Goal: Task Accomplishment & Management: Use online tool/utility

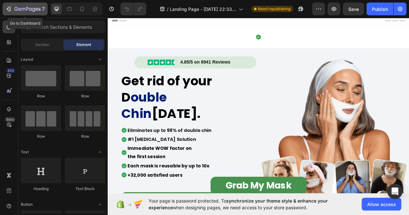
click at [8, 9] on icon "button" at bounding box center [8, 9] width 3 height 2
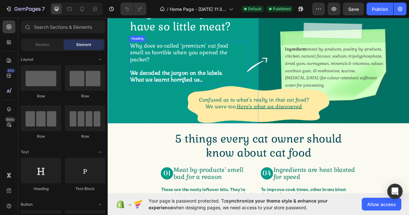
scroll to position [192, 0]
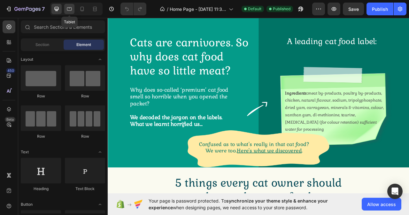
click at [68, 6] on icon at bounding box center [69, 9] width 6 height 6
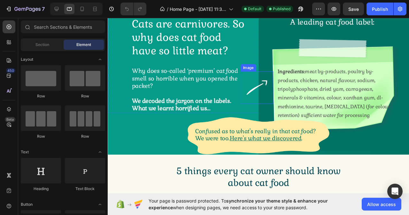
scroll to position [224, 0]
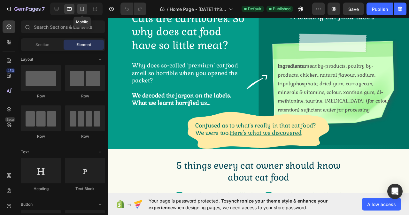
click at [86, 8] on div at bounding box center [82, 9] width 10 height 10
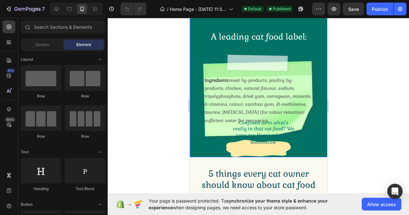
scroll to position [447, 0]
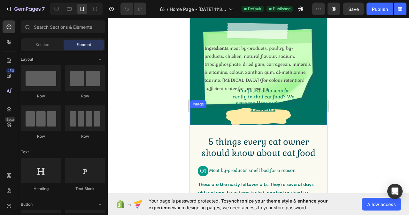
click at [265, 116] on img at bounding box center [258, 116] width 64 height 17
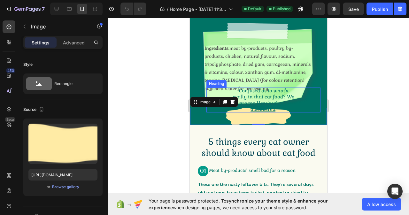
click at [267, 92] on h2 "Confused as to what's really in that cat food? We were too. Here's what we disc…" at bounding box center [263, 100] width 63 height 25
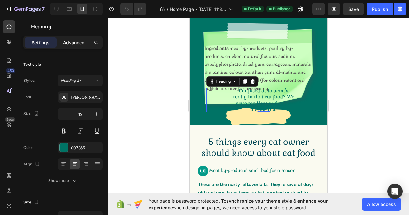
click at [71, 43] on p "Advanced" at bounding box center [74, 42] width 22 height 7
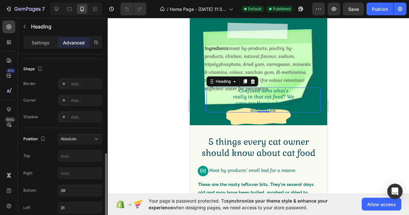
scroll to position [224, 0]
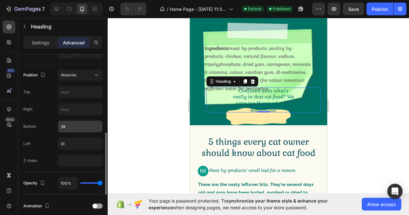
click at [74, 124] on input "39" at bounding box center [80, 127] width 44 height 12
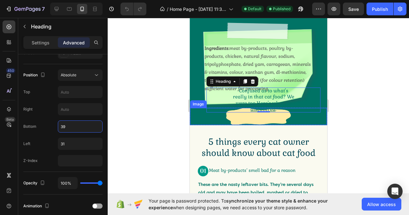
click at [239, 117] on img at bounding box center [258, 116] width 64 height 17
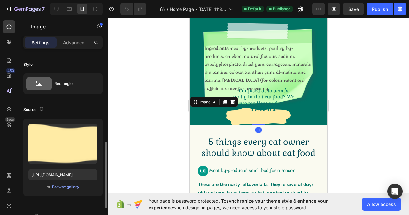
scroll to position [96, 0]
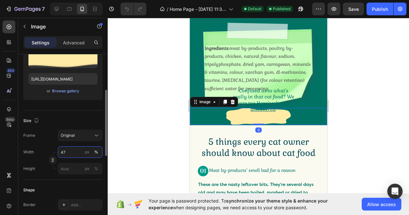
click at [66, 152] on input "47" at bounding box center [80, 152] width 45 height 12
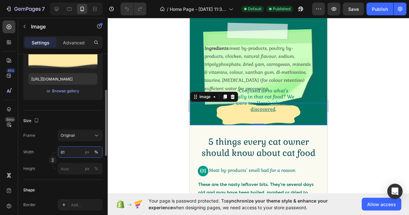
type input "62"
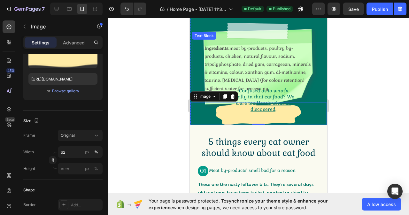
click at [252, 60] on p "Ingredients: meat by-products, poultry by-products, chicken, natural flavour, s…" at bounding box center [257, 68] width 107 height 48
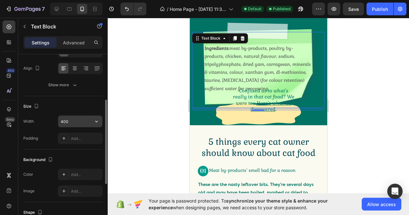
click at [74, 120] on input "400" at bounding box center [80, 122] width 44 height 12
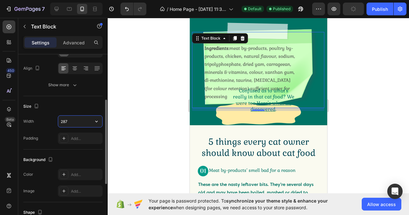
type input "286"
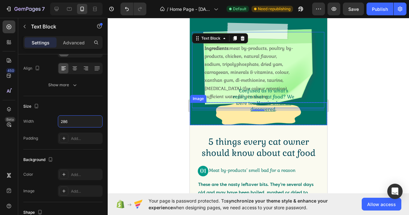
click at [260, 114] on img at bounding box center [258, 114] width 85 height 22
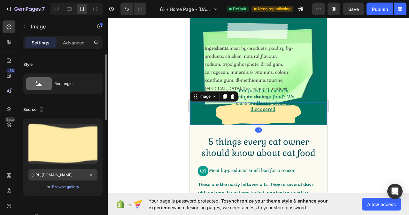
scroll to position [128, 0]
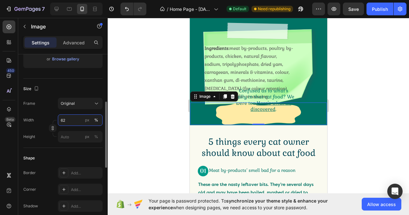
click at [72, 120] on input "62" at bounding box center [80, 120] width 45 height 12
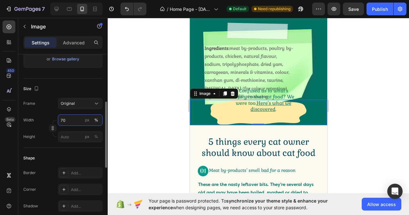
type input "69"
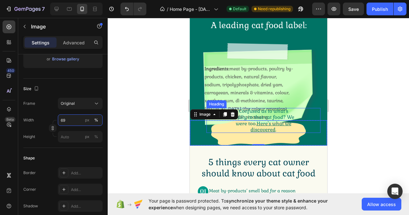
scroll to position [479, 0]
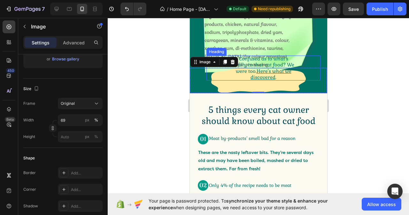
click at [251, 72] on u "Here's what we discovered" at bounding box center [270, 74] width 41 height 12
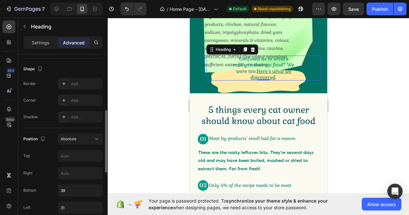
scroll to position [224, 0]
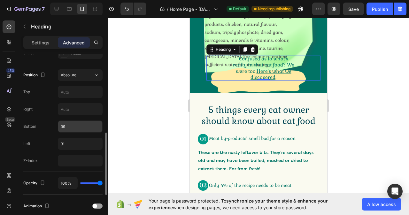
click at [76, 126] on input "39" at bounding box center [80, 127] width 44 height 12
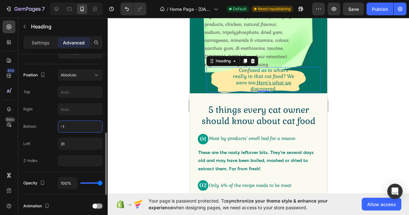
type input "-2"
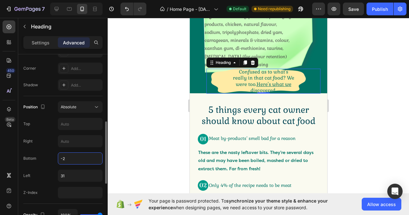
scroll to position [160, 0]
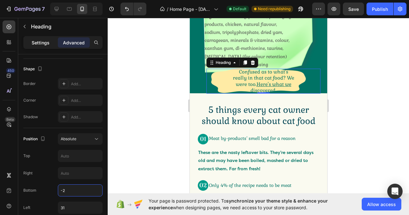
click at [49, 39] on p "Settings" at bounding box center [41, 42] width 18 height 7
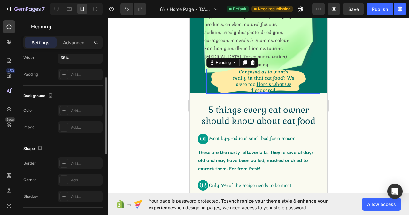
scroll to position [128, 0]
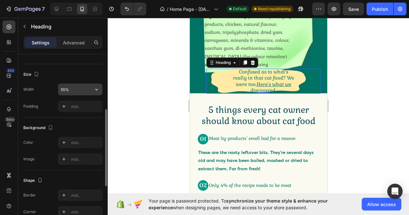
click at [74, 86] on input "55%" at bounding box center [80, 90] width 44 height 12
type input "51%"
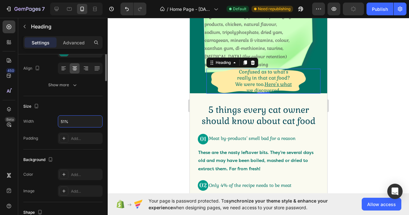
scroll to position [32, 0]
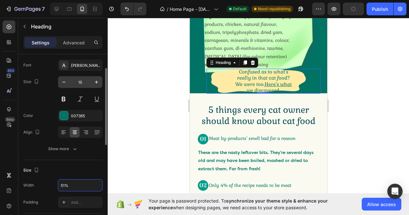
click at [85, 80] on input "15" at bounding box center [80, 82] width 21 height 12
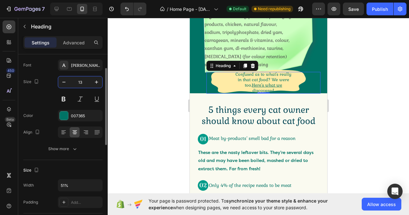
type input "12"
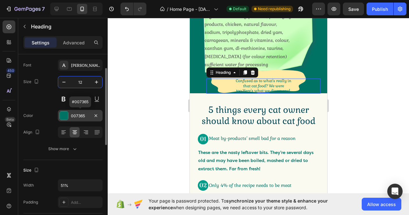
scroll to position [96, 0]
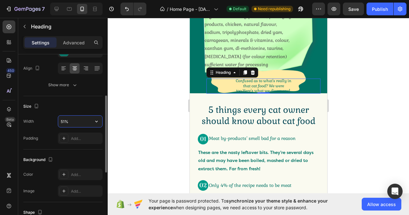
click at [72, 121] on input "51%" at bounding box center [80, 122] width 44 height 12
type input "52%"
click at [71, 43] on p "Advanced" at bounding box center [74, 42] width 22 height 7
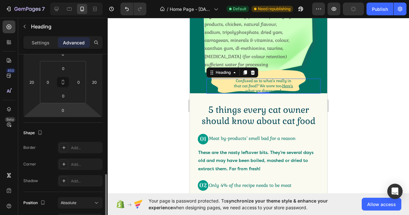
scroll to position [224, 0]
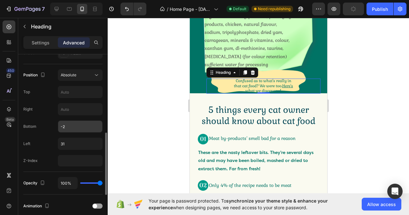
click at [74, 128] on input "-2" at bounding box center [80, 127] width 44 height 12
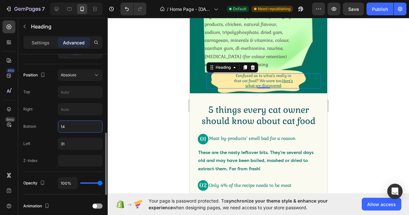
type input "13"
click at [68, 143] on input "31" at bounding box center [80, 144] width 44 height 12
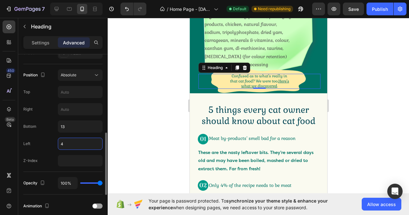
type input "3"
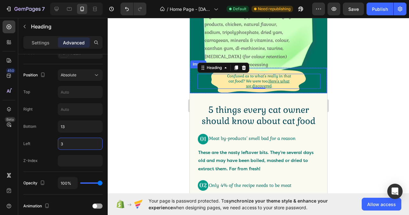
click at [201, 89] on div at bounding box center [258, 80] width 137 height 25
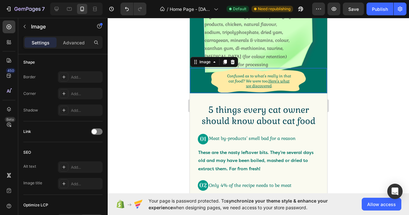
scroll to position [0, 0]
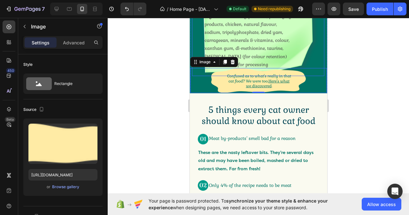
click at [311, 59] on div "Ingredients: meat by-products, poultry by-products, chicken, natural flavour, s…" at bounding box center [258, 38] width 132 height 76
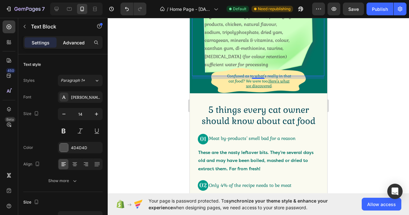
click at [75, 44] on p "Advanced" at bounding box center [74, 42] width 22 height 7
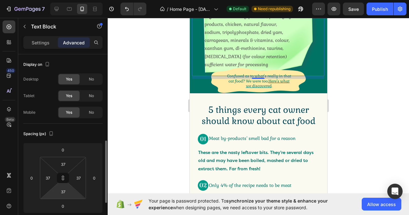
scroll to position [64, 0]
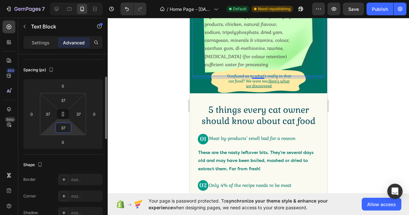
click at [68, 128] on input "37" at bounding box center [63, 128] width 13 height 10
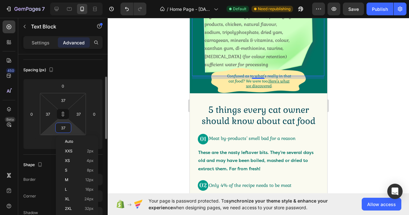
type input "38"
type input "39"
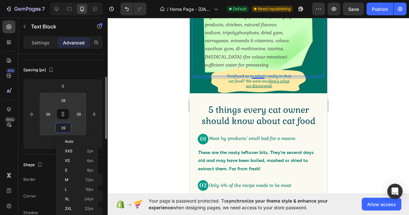
type input "39"
type input "40"
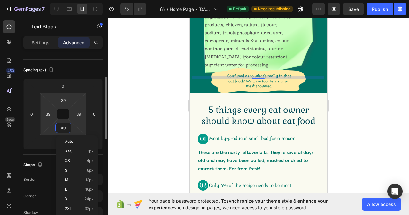
type input "40"
type input "41"
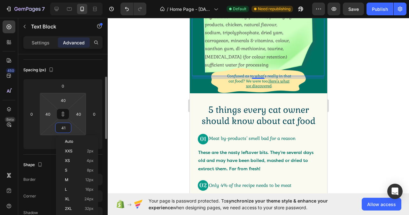
type input "41"
type input "42"
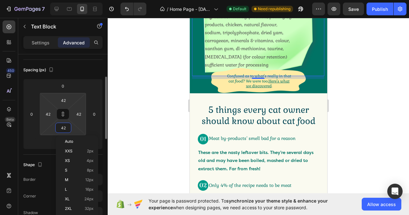
type input "43"
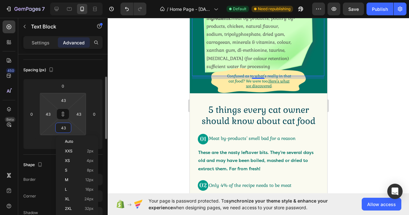
type input "44"
type input "45"
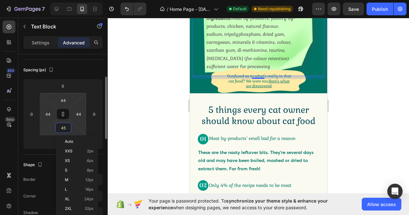
type input "45"
type input "46"
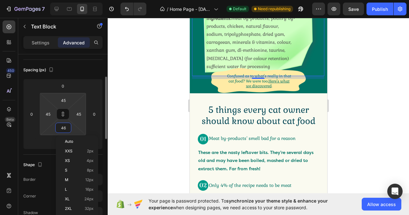
type input "46"
type input "47"
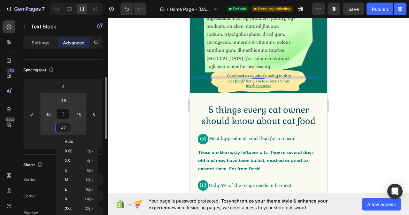
type input "47"
type input "48"
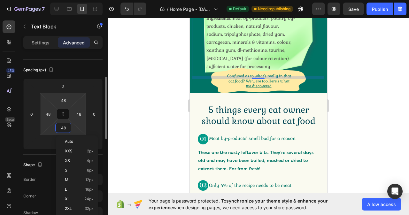
type input "49"
type input "50"
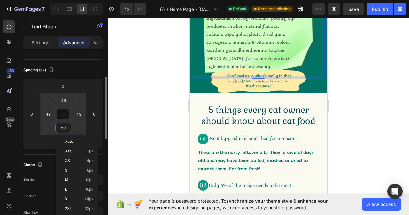
type input "50"
type input "51"
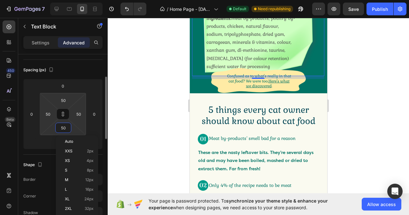
type input "51"
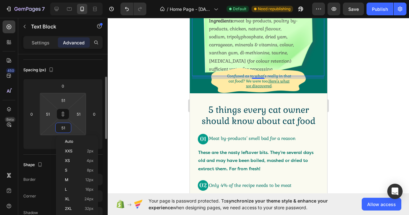
type input "52"
type input "53"
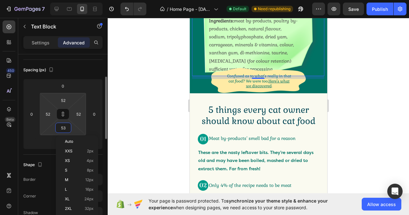
type input "53"
type input "52"
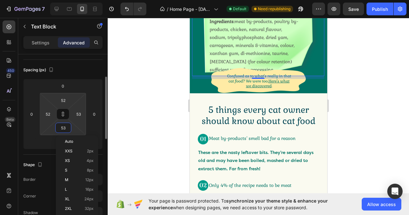
type input "52"
type input "51"
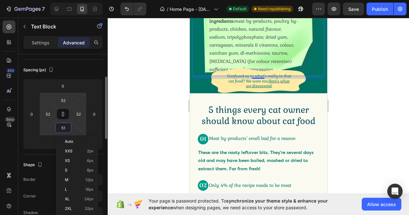
type input "51"
type input "50"
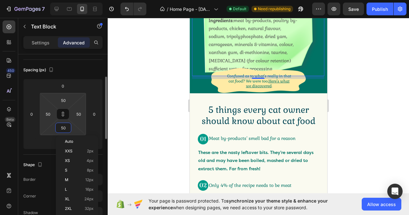
type input "49"
type input "48"
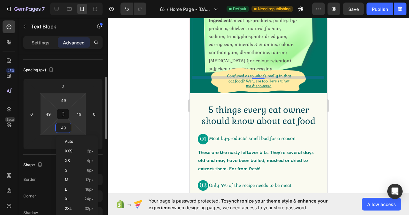
type input "48"
type input "47"
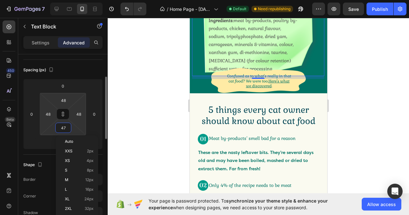
type input "47"
type input "46"
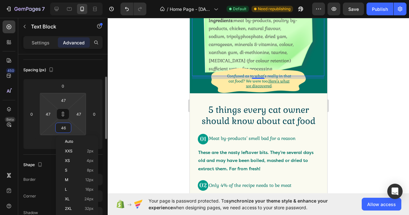
type input "46"
type input "45"
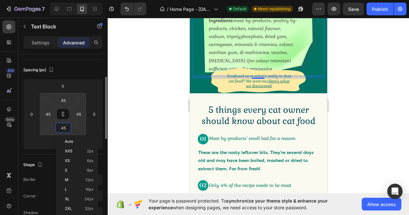
type input "44"
type input "43"
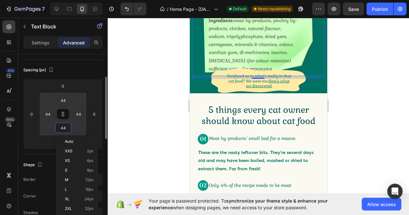
type input "43"
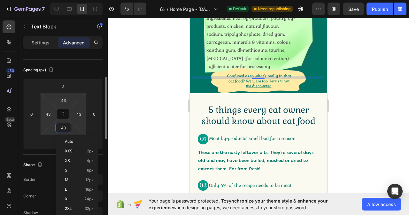
type input "42"
type input "41"
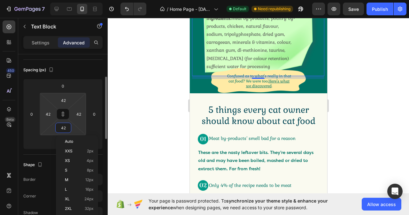
type input "41"
type input "40"
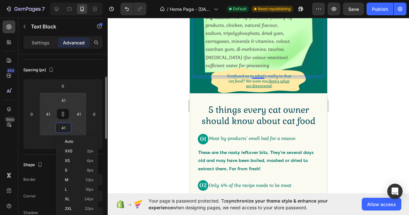
type input "40"
type input "41"
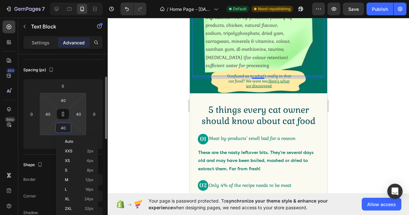
type input "41"
type input "42"
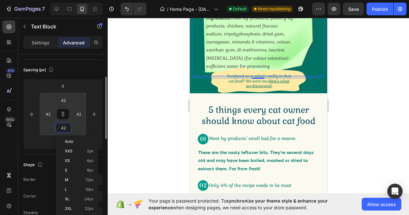
type input "41"
type input "40"
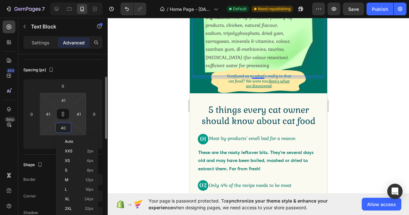
type input "40"
type input "39"
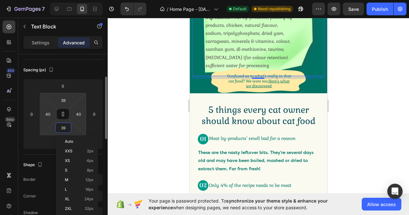
type input "39"
type input "38"
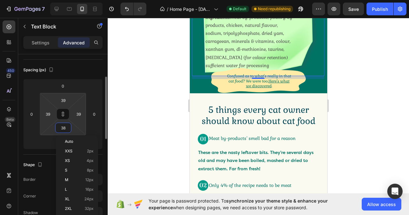
type input "38"
type input "37"
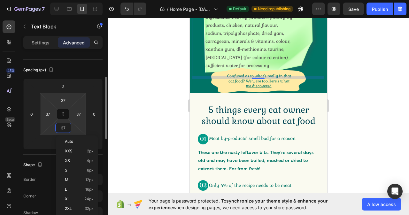
type input "36"
type input "35"
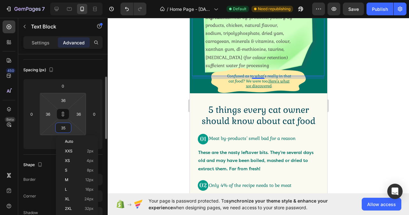
type input "35"
type input "34"
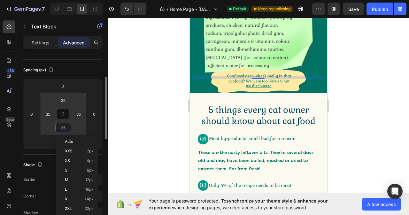
type input "34"
type input "33"
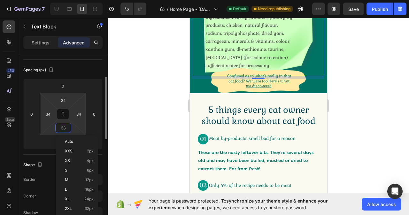
type input "33"
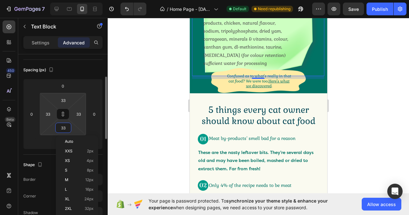
type input "32"
type input "31"
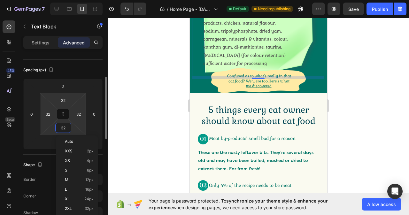
type input "31"
type input "30"
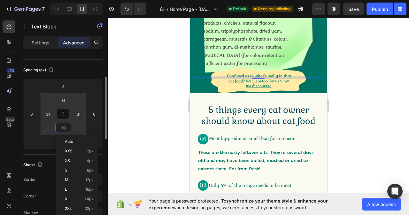
type input "30"
type input "29"
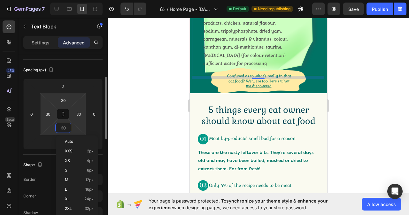
type input "29"
type input "28"
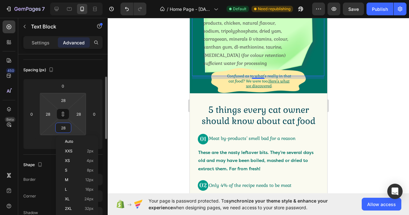
type input "27"
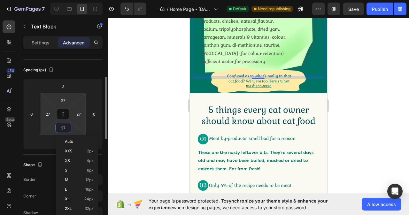
type input "28"
type input "29"
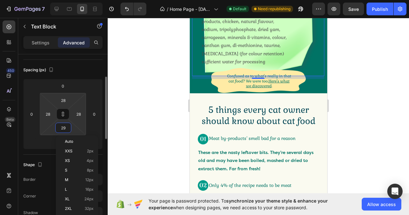
type input "29"
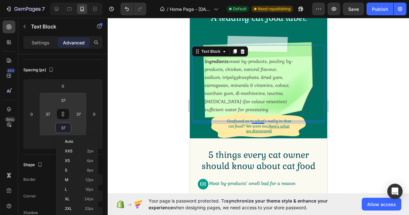
scroll to position [415, 0]
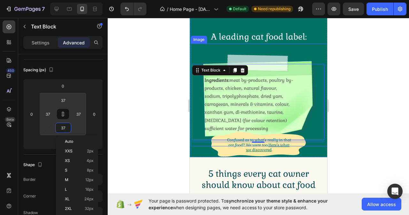
click at [286, 57] on img at bounding box center [259, 95] width 124 height 90
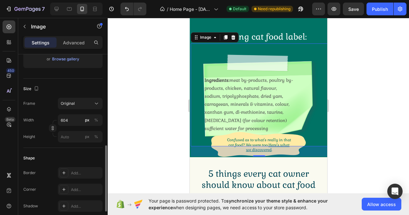
scroll to position [160, 0]
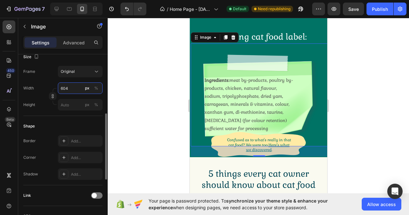
click at [71, 85] on input "604" at bounding box center [80, 88] width 45 height 12
click at [74, 40] on p "Advanced" at bounding box center [74, 42] width 22 height 7
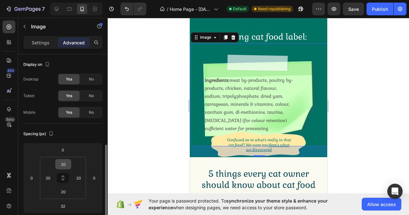
scroll to position [64, 0]
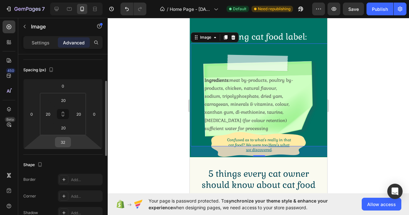
click at [69, 141] on input "32" at bounding box center [63, 142] width 13 height 10
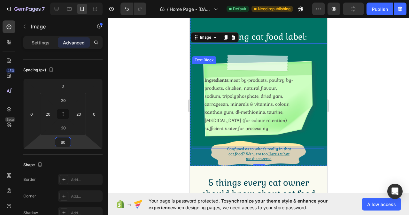
click at [311, 103] on div "Ingredients: meat by-products, poultry by-products, chicken, natural flavour, s…" at bounding box center [258, 106] width 132 height 85
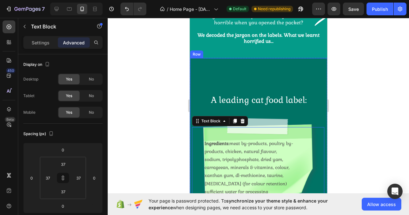
scroll to position [352, 0]
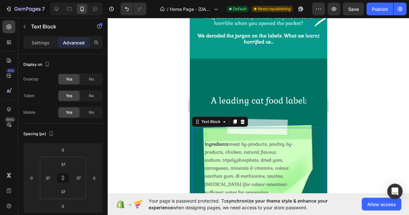
click at [315, 24] on img at bounding box center [325, 19] width 35 height 35
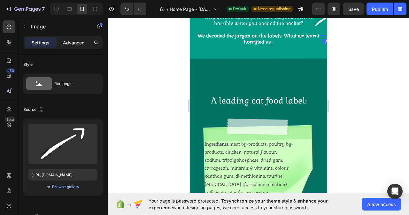
click at [76, 44] on p "Advanced" at bounding box center [74, 42] width 22 height 7
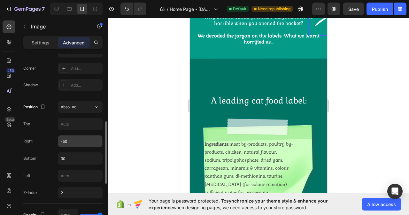
scroll to position [224, 0]
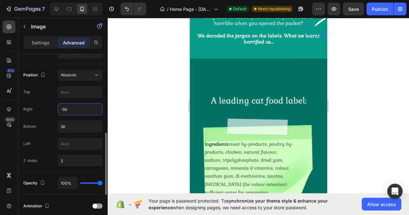
click at [68, 108] on input "-50" at bounding box center [80, 110] width 44 height 12
click at [72, 126] on input "30" at bounding box center [80, 127] width 44 height 12
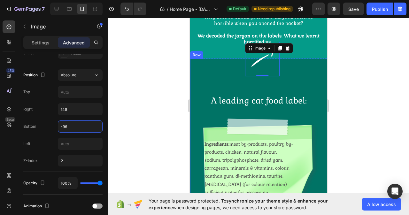
click at [211, 75] on div "A leading cat food label: Heading Image Ingredients: meat by-products, poultry …" at bounding box center [258, 144] width 137 height 171
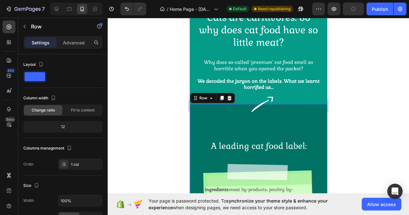
scroll to position [352, 0]
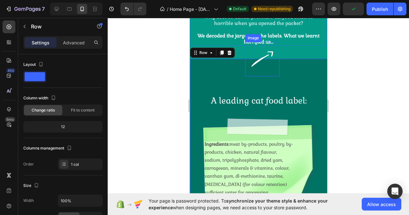
click at [256, 63] on img at bounding box center [262, 59] width 35 height 35
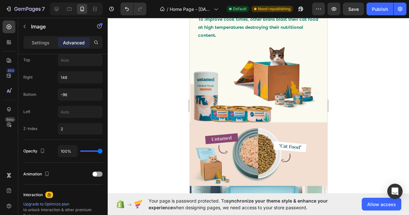
scroll to position [799, 0]
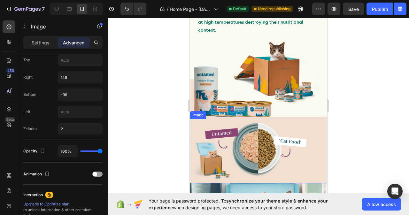
click at [259, 132] on img at bounding box center [258, 151] width 137 height 65
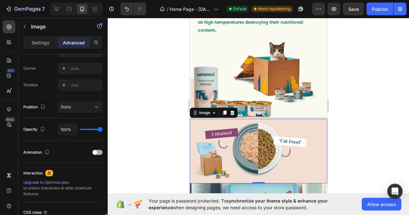
scroll to position [247, 0]
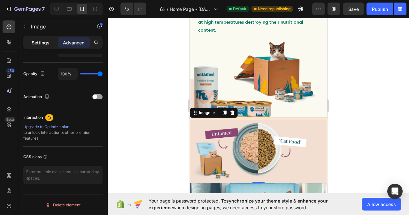
click at [37, 43] on p "Settings" at bounding box center [41, 42] width 18 height 7
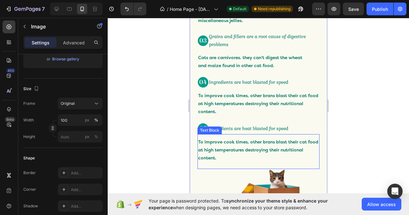
scroll to position [831, 0]
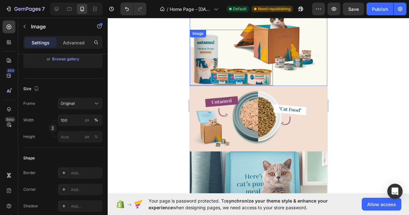
click at [193, 76] on img at bounding box center [231, 58] width 83 height 56
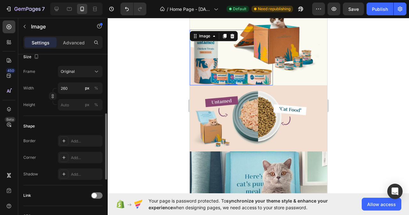
scroll to position [96, 0]
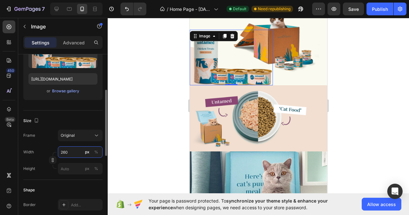
click at [74, 153] on input "260" at bounding box center [80, 152] width 45 height 12
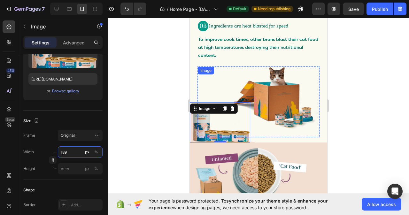
scroll to position [767, 0]
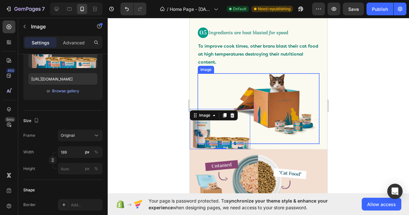
click at [283, 92] on img at bounding box center [276, 106] width 86 height 64
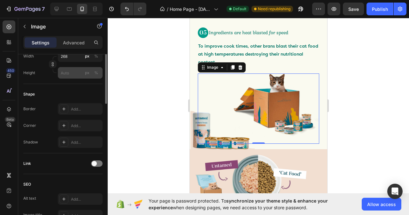
scroll to position [128, 0]
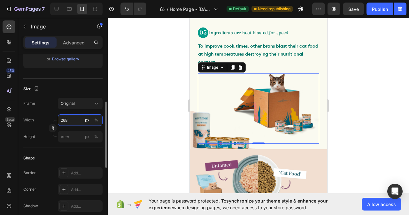
click at [75, 119] on input "268" at bounding box center [80, 120] width 45 height 12
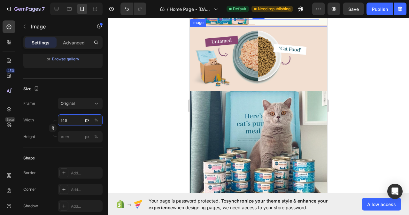
scroll to position [799, 0]
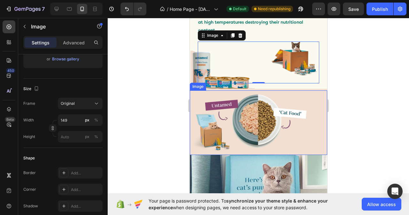
click at [273, 123] on img at bounding box center [258, 122] width 137 height 65
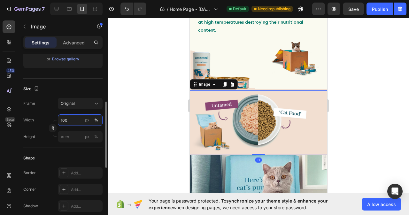
click at [69, 120] on input "100" at bounding box center [80, 120] width 45 height 12
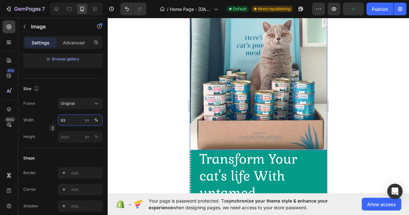
scroll to position [927, 0]
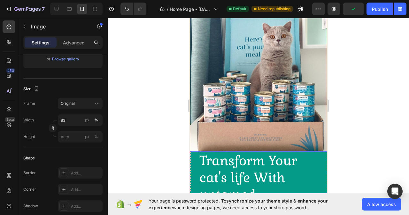
click at [256, 95] on img at bounding box center [258, 82] width 137 height 137
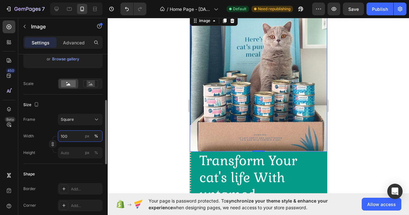
click at [73, 136] on input "100" at bounding box center [80, 136] width 45 height 12
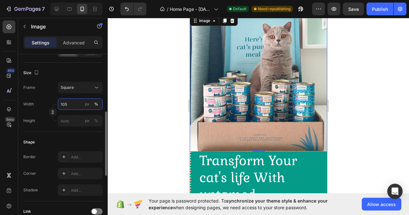
click at [75, 105] on input "105" at bounding box center [80, 104] width 45 height 12
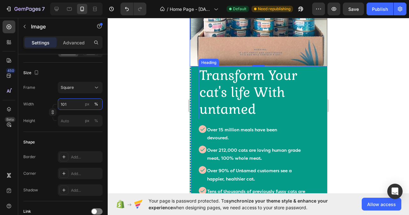
scroll to position [1023, 0]
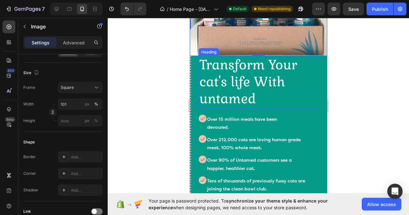
click at [243, 85] on h2 "Transform Your cat's life With untamed" at bounding box center [258, 82] width 121 height 52
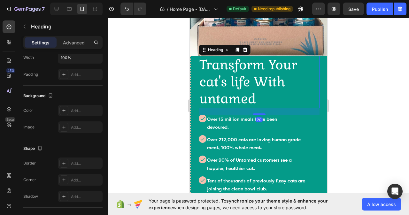
scroll to position [0, 0]
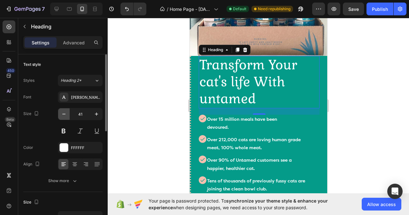
click at [64, 115] on icon "button" at bounding box center [64, 114] width 6 height 6
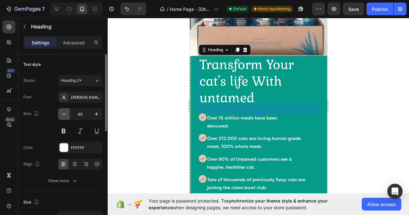
click at [64, 115] on icon "button" at bounding box center [64, 114] width 6 height 6
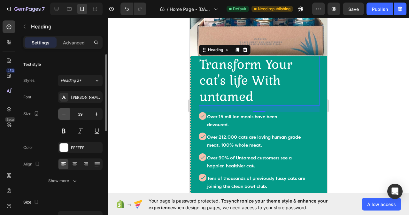
click at [64, 115] on icon "button" at bounding box center [64, 114] width 6 height 6
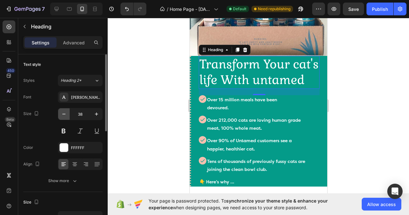
click at [64, 115] on icon "button" at bounding box center [64, 114] width 6 height 6
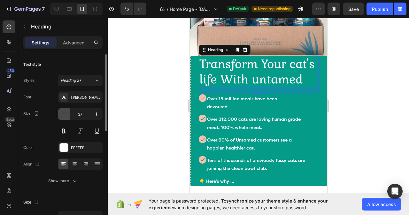
click at [64, 115] on icon "button" at bounding box center [64, 114] width 6 height 6
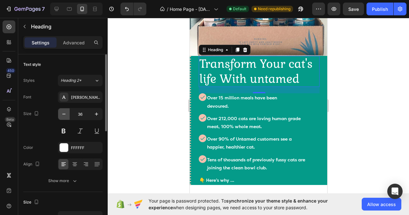
click at [64, 115] on icon "button" at bounding box center [64, 114] width 6 height 6
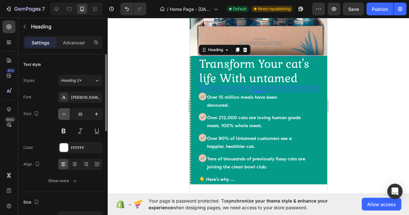
click at [64, 115] on icon "button" at bounding box center [64, 114] width 6 height 6
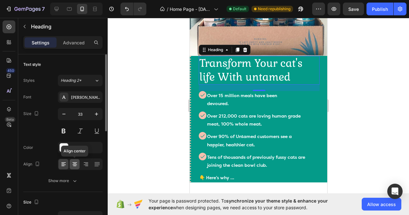
click at [74, 165] on icon at bounding box center [75, 165] width 4 height 1
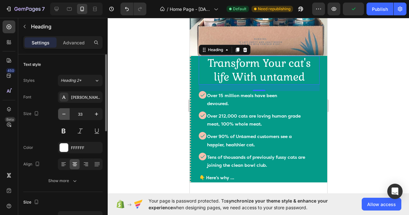
click at [66, 114] on icon "button" at bounding box center [63, 114] width 3 height 1
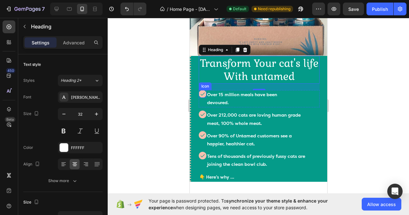
click at [201, 93] on icon at bounding box center [202, 94] width 4 height 3
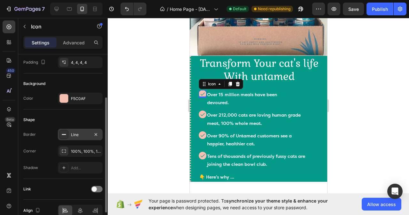
scroll to position [4, 0]
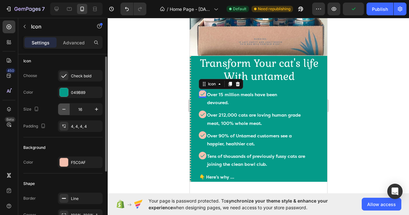
click at [63, 111] on icon "button" at bounding box center [64, 109] width 6 height 6
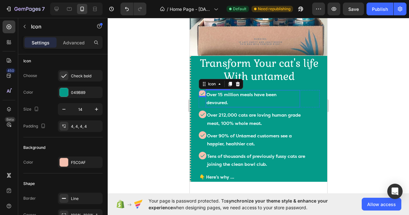
click at [280, 94] on p "Over 15 million meals have been devoured." at bounding box center [248, 99] width 84 height 16
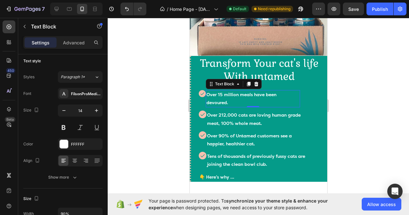
scroll to position [0, 0]
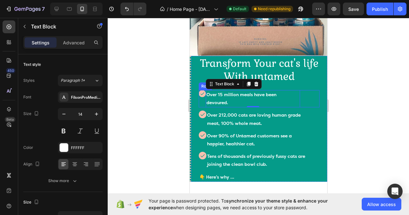
click at [307, 96] on div "Icon Over 15 million meals have been devoured. Text Block 0 Row" at bounding box center [258, 98] width 121 height 17
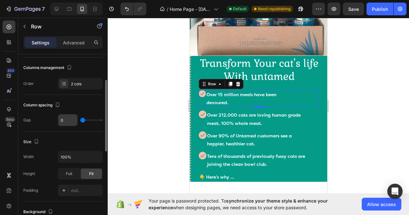
scroll to position [96, 0]
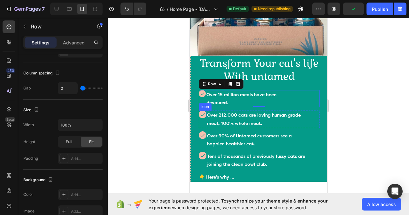
click at [202, 112] on icon at bounding box center [202, 114] width 5 height 5
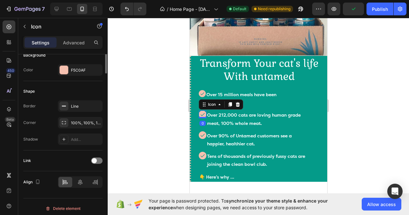
scroll to position [0, 0]
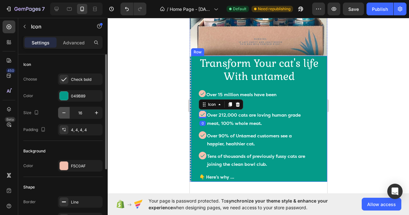
click at [65, 114] on icon "button" at bounding box center [64, 113] width 6 height 6
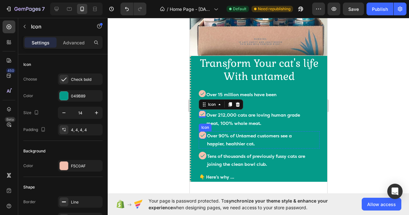
click at [203, 133] on icon at bounding box center [202, 135] width 5 height 5
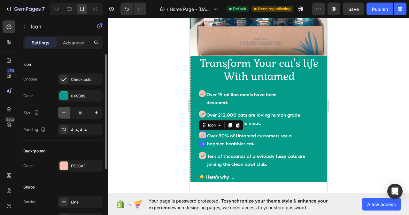
click at [64, 111] on icon "button" at bounding box center [64, 113] width 6 height 6
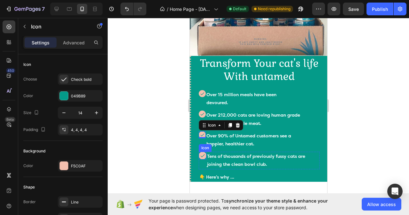
click at [203, 154] on icon at bounding box center [202, 155] width 4 height 3
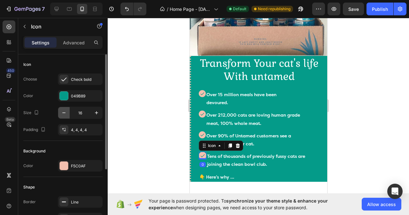
click at [65, 115] on icon "button" at bounding box center [64, 113] width 6 height 6
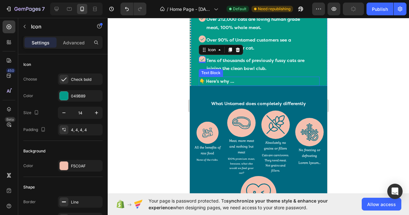
scroll to position [1151, 0]
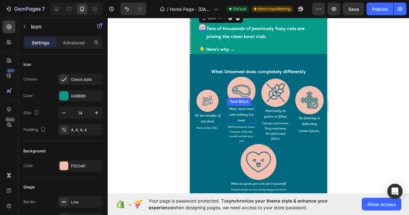
click at [247, 106] on p "Meat, more meat and nothing but meat" at bounding box center [241, 114] width 27 height 17
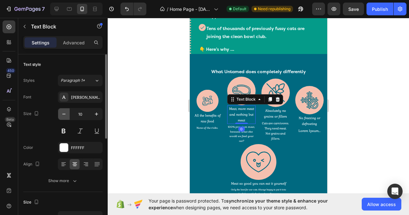
click at [59, 115] on button "button" at bounding box center [64, 114] width 12 height 12
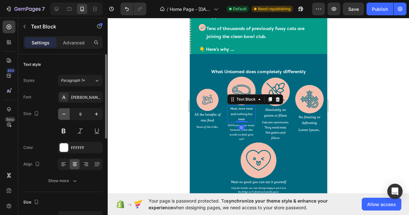
click at [59, 115] on button "button" at bounding box center [64, 114] width 12 height 12
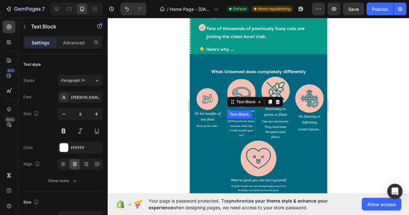
click at [242, 120] on p "100% premium meat, because, what else would we feed your cat?" at bounding box center [241, 128] width 27 height 19
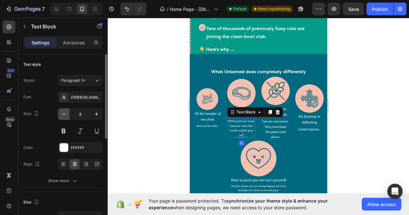
click at [66, 112] on icon "button" at bounding box center [64, 114] width 6 height 6
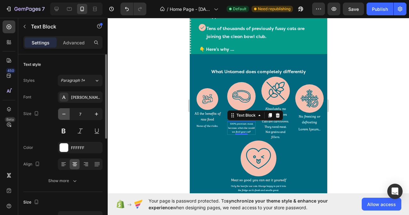
click at [66, 112] on icon "button" at bounding box center [64, 114] width 6 height 6
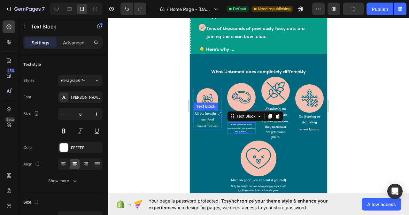
click at [207, 112] on p "All the benefits of raw food" at bounding box center [207, 117] width 27 height 12
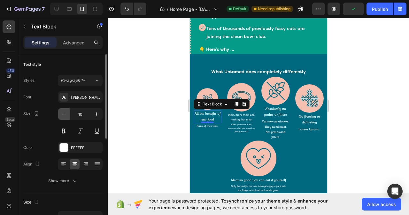
click at [62, 114] on icon "button" at bounding box center [64, 114] width 6 height 6
click at [94, 116] on icon "button" at bounding box center [96, 114] width 6 height 6
click at [94, 115] on icon "button" at bounding box center [96, 114] width 6 height 6
click at [67, 113] on button "button" at bounding box center [64, 114] width 12 height 12
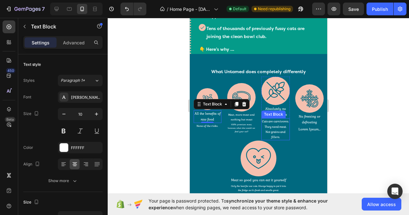
click at [272, 112] on div "Text Block" at bounding box center [273, 115] width 22 height 6
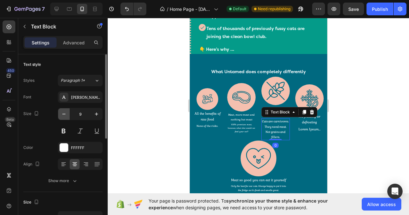
click at [60, 115] on button "button" at bounding box center [64, 114] width 12 height 12
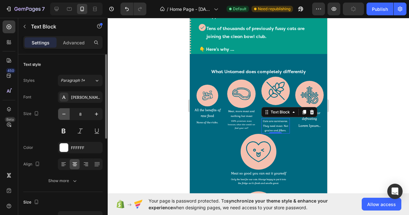
click at [60, 115] on button "button" at bounding box center [64, 114] width 12 height 12
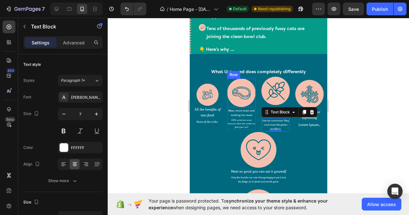
click at [244, 100] on div "Image Row" at bounding box center [241, 93] width 28 height 28
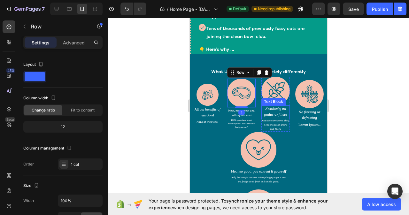
click at [276, 107] on p "Absolutely no grains or fillers" at bounding box center [275, 112] width 27 height 12
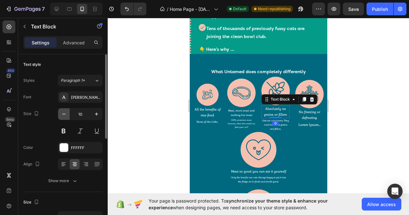
click at [63, 114] on icon "button" at bounding box center [63, 114] width 3 height 1
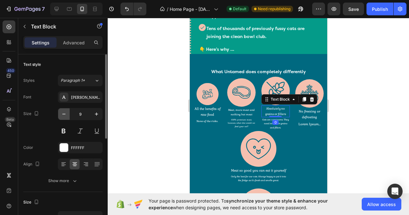
click at [63, 114] on icon "button" at bounding box center [63, 114] width 3 height 1
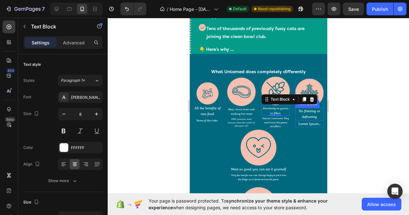
click at [304, 108] on p "No freezing or defrosting" at bounding box center [309, 114] width 27 height 12
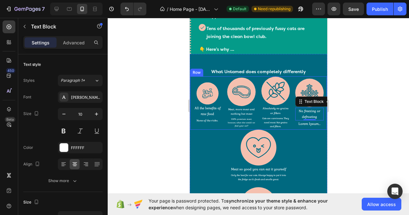
click at [224, 122] on div "Image Row Meat, more meat and nothing but meat Text Block 100% premium meat, be…" at bounding box center [241, 103] width 34 height 53
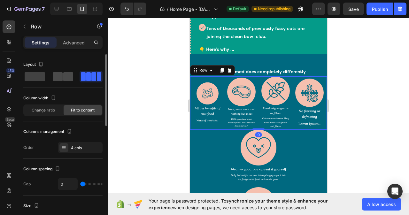
click at [65, 76] on span at bounding box center [68, 76] width 10 height 9
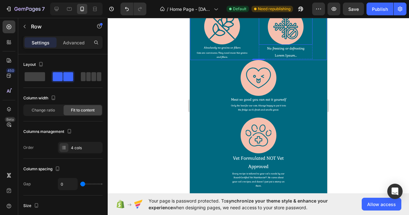
scroll to position [1278, 0]
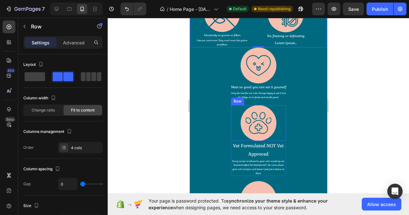
click at [231, 125] on div "Image Row" at bounding box center [258, 123] width 55 height 36
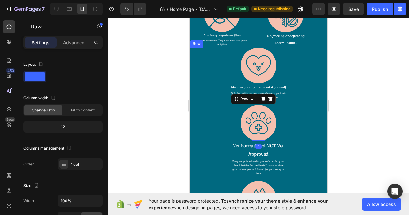
click at [212, 97] on div "Image Row Meat so good you can eat it yourself Text Block Only the best for our…" at bounding box center [258, 149] width 137 height 202
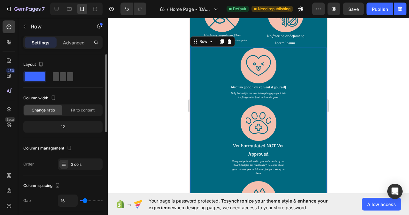
click at [62, 77] on span at bounding box center [63, 76] width 6 height 9
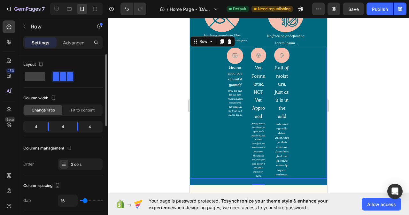
click at [62, 77] on span at bounding box center [63, 76] width 6 height 9
click at [42, 75] on span at bounding box center [35, 76] width 20 height 9
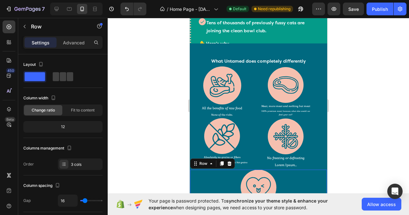
scroll to position [1151, 0]
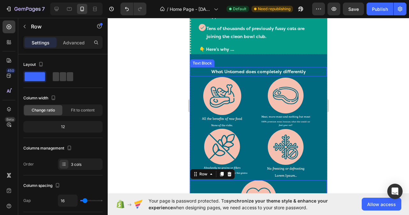
click at [269, 68] on p "What Untamed does completely differently" at bounding box center [258, 72] width 108 height 8
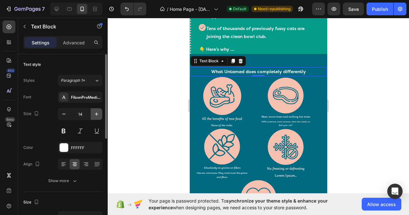
click at [95, 115] on icon "button" at bounding box center [96, 114] width 6 height 6
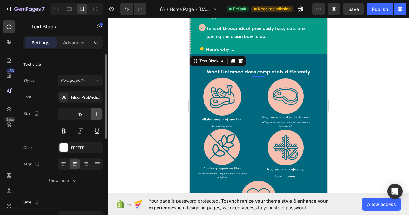
click at [95, 115] on icon "button" at bounding box center [96, 114] width 6 height 6
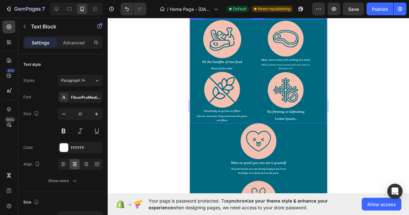
scroll to position [1214, 0]
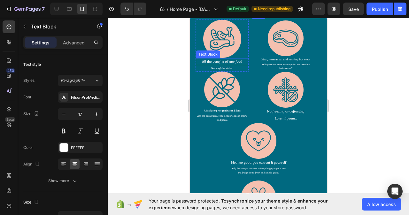
click at [235, 64] on p "All the benefits of raw food" at bounding box center [221, 62] width 51 height 6
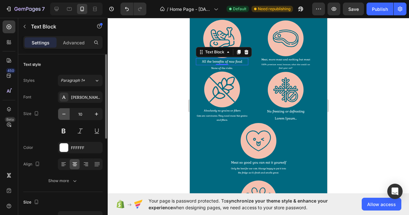
click at [65, 116] on icon "button" at bounding box center [64, 114] width 6 height 6
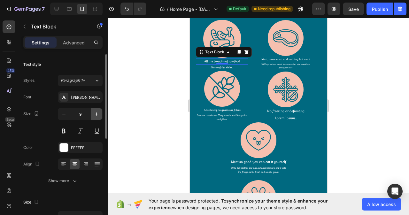
click at [97, 116] on icon "button" at bounding box center [96, 114] width 6 height 6
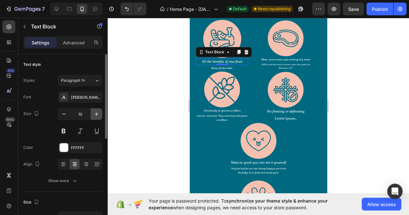
click at [97, 116] on icon "button" at bounding box center [96, 114] width 6 height 6
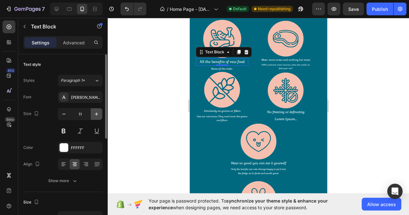
click at [97, 116] on icon "button" at bounding box center [96, 114] width 6 height 6
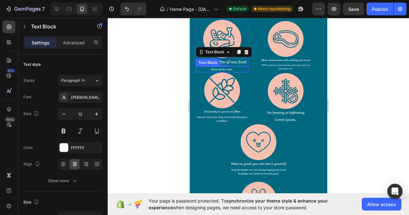
click at [229, 70] on p "None of the risks." at bounding box center [221, 69] width 51 height 4
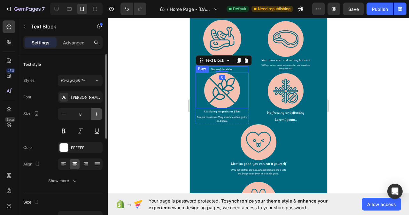
click at [99, 114] on icon "button" at bounding box center [96, 114] width 6 height 6
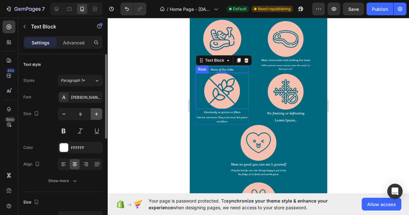
click at [99, 114] on icon "button" at bounding box center [96, 114] width 6 height 6
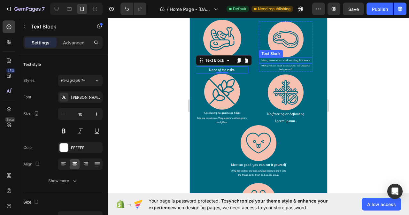
click at [284, 60] on p "Meat, more meat and nothing but meat" at bounding box center [285, 60] width 52 height 4
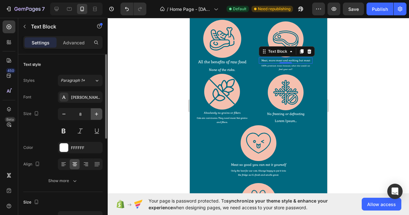
click at [96, 116] on icon "button" at bounding box center [96, 114] width 6 height 6
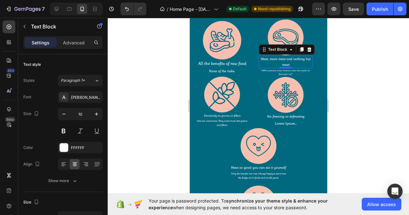
click at [287, 73] on div "0" at bounding box center [285, 73] width 6 height 5
click at [286, 70] on p "100% premium meat, because, what else would we feed your cat?" at bounding box center [285, 72] width 52 height 7
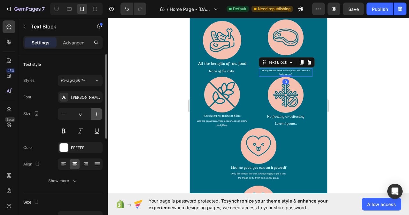
click at [96, 115] on icon "button" at bounding box center [96, 114] width 6 height 6
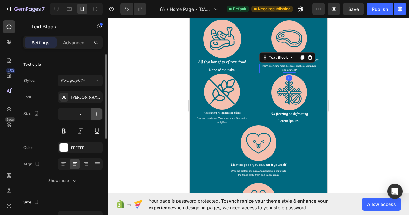
click at [96, 115] on icon "button" at bounding box center [96, 114] width 6 height 6
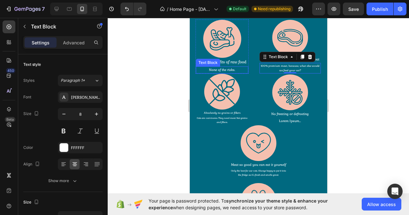
click at [221, 72] on p "None of the risks." at bounding box center [221, 70] width 51 height 6
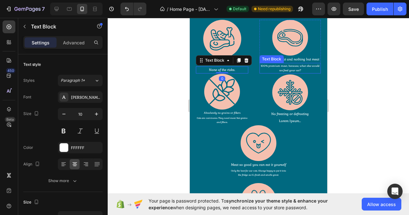
click at [292, 72] on p "100% premium meat, because, what else would we feed your cat?" at bounding box center [290, 68] width 60 height 9
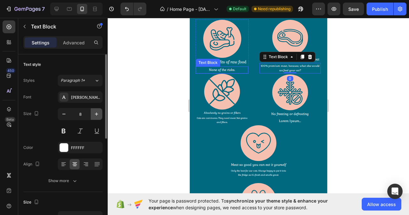
click at [96, 113] on icon "button" at bounding box center [96, 114] width 6 height 6
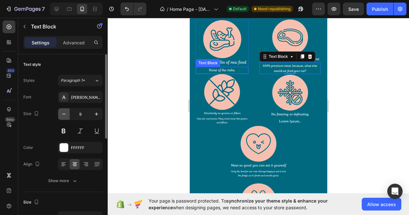
click at [66, 114] on icon "button" at bounding box center [64, 114] width 6 height 6
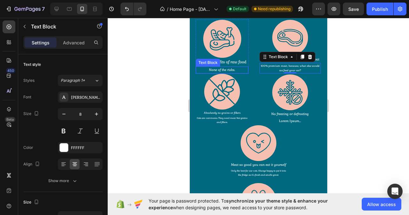
click at [228, 70] on p "None of the risks." at bounding box center [221, 70] width 51 height 6
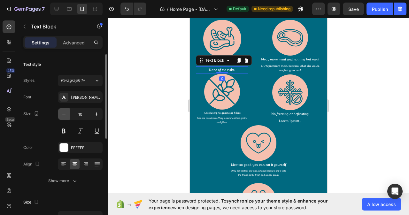
click at [65, 115] on icon "button" at bounding box center [64, 114] width 6 height 6
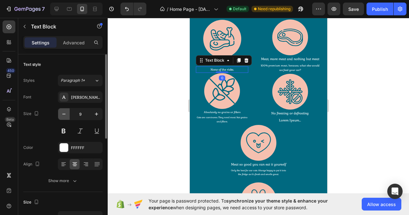
click at [65, 115] on icon "button" at bounding box center [64, 114] width 6 height 6
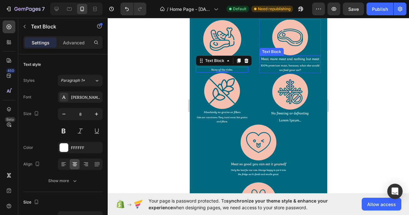
click at [287, 62] on p "Meat, more meat and nothing but meat" at bounding box center [290, 59] width 60 height 6
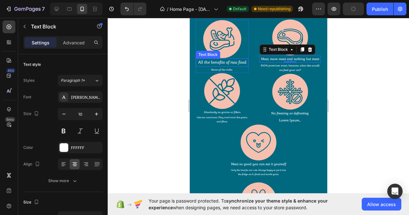
click at [229, 66] on p "All the benefits of raw food" at bounding box center [221, 62] width 51 height 7
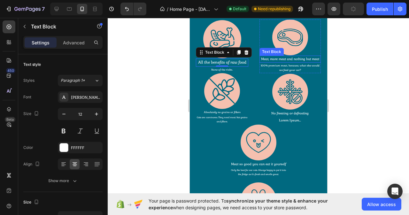
click at [291, 60] on p "Meat, more meat and nothing but meat" at bounding box center [290, 59] width 60 height 6
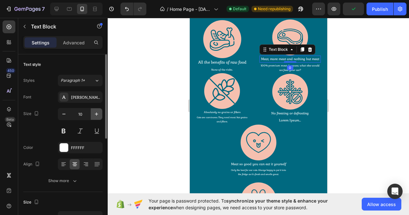
click at [99, 112] on icon "button" at bounding box center [96, 114] width 6 height 6
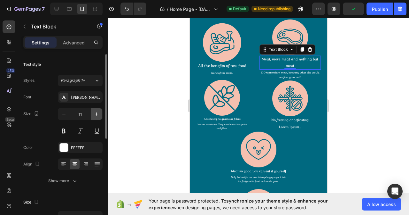
click at [99, 112] on icon "button" at bounding box center [96, 114] width 6 height 6
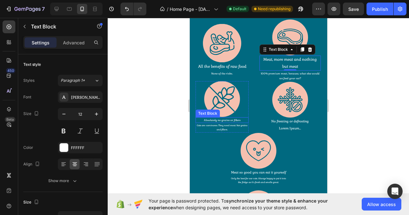
click at [224, 120] on p "Absolutely no grains or fillers" at bounding box center [222, 120] width 52 height 4
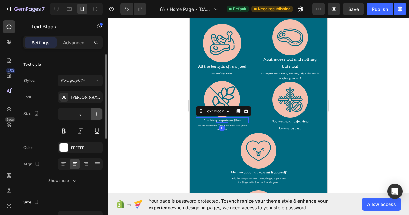
click at [99, 113] on icon "button" at bounding box center [96, 114] width 6 height 6
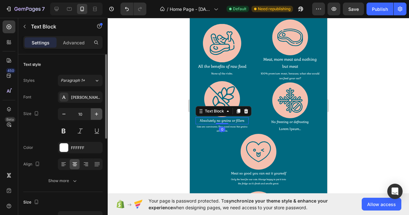
click at [99, 113] on icon "button" at bounding box center [96, 114] width 6 height 6
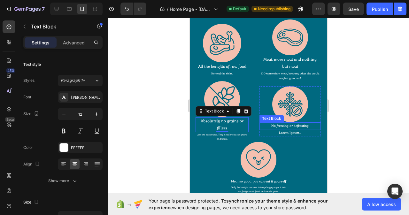
click at [302, 125] on p "No freezing or defrosting" at bounding box center [290, 126] width 60 height 6
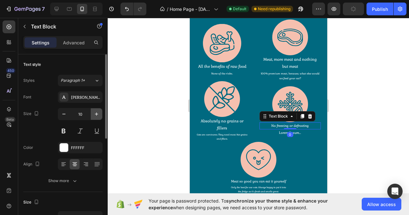
click at [96, 115] on icon "button" at bounding box center [96, 114] width 6 height 6
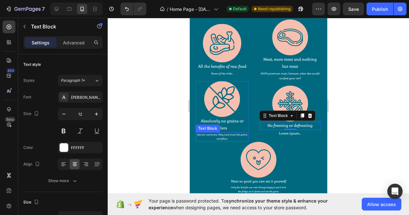
click at [224, 134] on p "Cats are carnivores. They need meat. Not grains and fillers." at bounding box center [222, 137] width 52 height 8
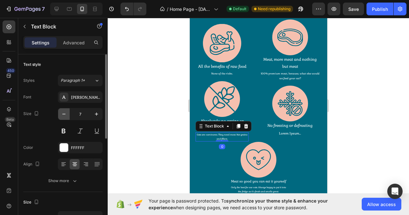
click at [60, 114] on button "button" at bounding box center [64, 114] width 12 height 12
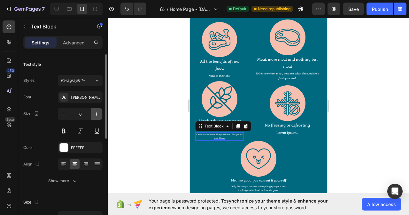
click at [98, 114] on icon "button" at bounding box center [96, 114] width 6 height 6
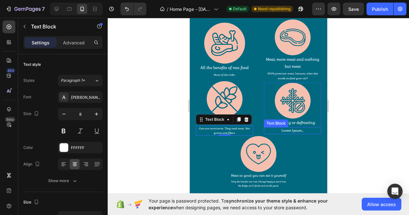
click at [288, 134] on p "Lorem Ipsum..." at bounding box center [292, 131] width 56 height 6
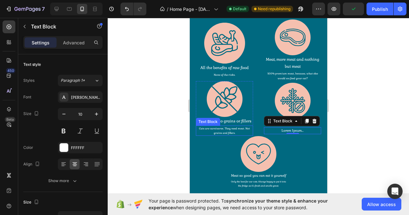
click at [226, 136] on p "Cats are carnivores. They need meat. Not grains and fillers." at bounding box center [224, 130] width 56 height 9
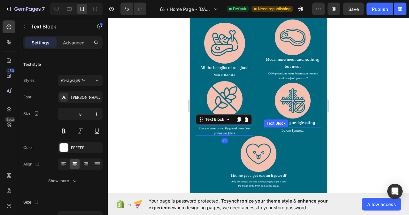
click at [285, 134] on p "Lorem Ipsum..." at bounding box center [292, 131] width 56 height 6
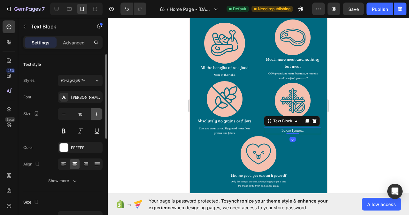
click at [95, 115] on icon "button" at bounding box center [96, 114] width 6 height 6
click at [66, 113] on icon "button" at bounding box center [64, 114] width 6 height 6
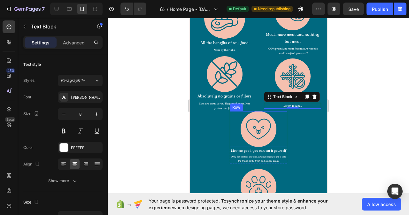
scroll to position [1246, 0]
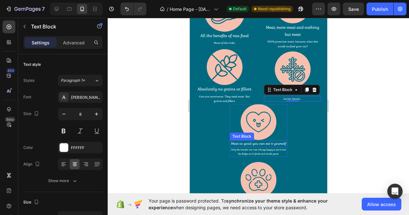
click at [267, 147] on p "Meat so good you can eat it yourself" at bounding box center [258, 144] width 56 height 6
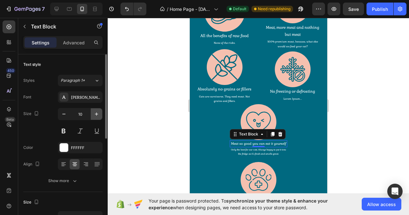
click at [94, 117] on icon "button" at bounding box center [96, 114] width 6 height 6
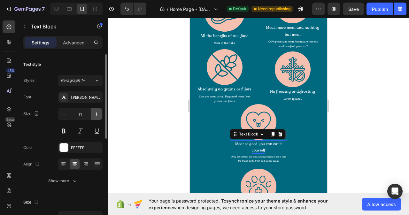
click at [94, 117] on icon "button" at bounding box center [96, 114] width 6 height 6
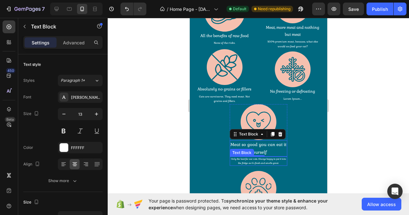
click at [268, 165] on p "Only the best for our cats. Always happy to put it into the fridge as it’s fres…" at bounding box center [258, 161] width 56 height 8
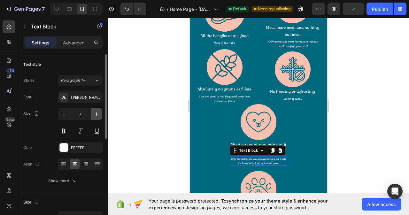
click at [94, 114] on icon "button" at bounding box center [96, 114] width 6 height 6
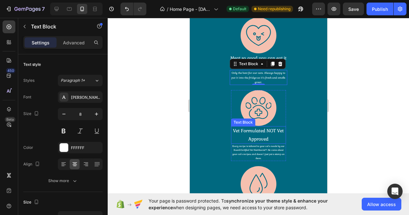
scroll to position [1342, 0]
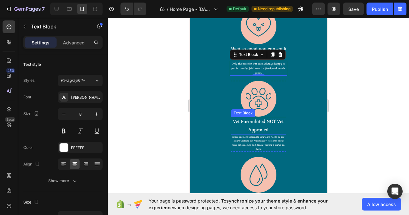
click at [265, 134] on p "Vet Formulated NOT Vet Approved" at bounding box center [257, 126] width 53 height 16
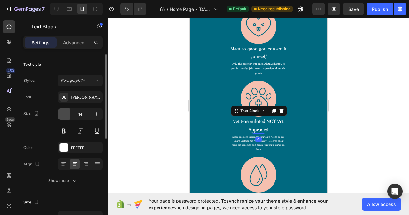
click at [62, 112] on icon "button" at bounding box center [64, 114] width 6 height 6
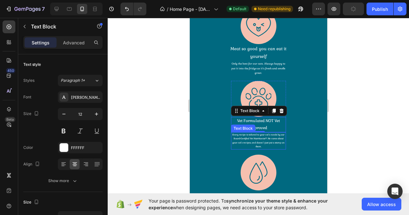
click at [266, 149] on p "Every recipe is tailored to your cat’s needs by our Board-Certified Vet Nutriti…" at bounding box center [257, 141] width 53 height 16
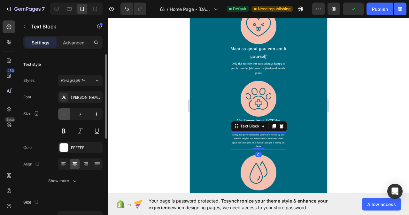
click at [66, 112] on icon "button" at bounding box center [64, 114] width 6 height 6
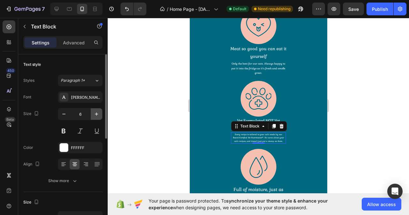
click at [96, 115] on icon "button" at bounding box center [96, 114] width 6 height 6
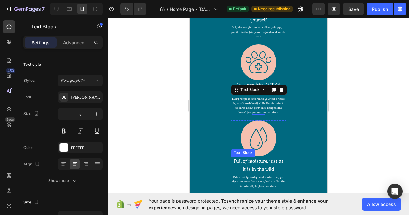
scroll to position [1406, 0]
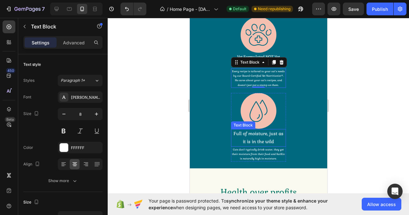
click at [260, 146] on p "Full of moisture, just as it is in the wild" at bounding box center [257, 138] width 53 height 16
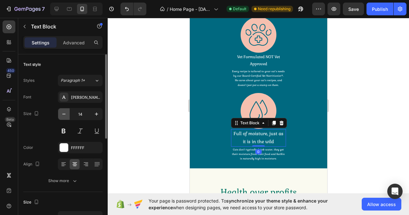
click at [62, 112] on icon "button" at bounding box center [64, 114] width 6 height 6
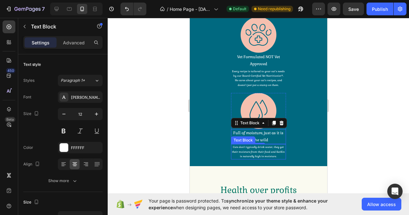
click at [274, 159] on p "Cats don’t typically drink water, they get their moisture from their food and K…" at bounding box center [257, 152] width 53 height 14
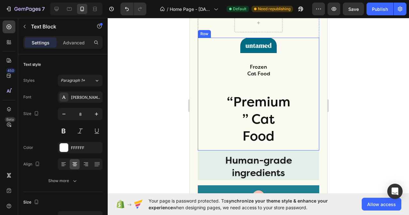
scroll to position [1662, 0]
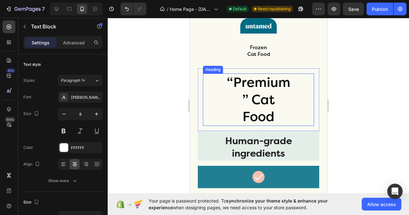
click at [271, 115] on h2 "“Premium” Cat Food" at bounding box center [258, 100] width 69 height 52
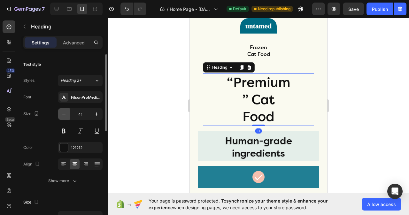
click at [62, 114] on icon "button" at bounding box center [64, 114] width 6 height 6
click at [62, 114] on icon "button" at bounding box center [63, 114] width 3 height 1
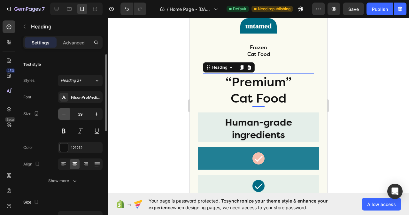
click at [62, 114] on icon "button" at bounding box center [63, 114] width 3 height 1
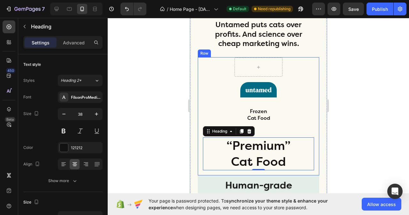
scroll to position [1630, 0]
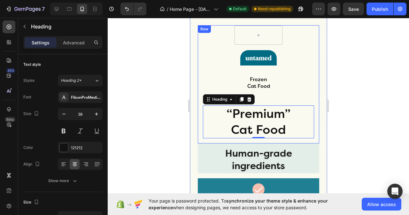
click at [307, 40] on div "Row" at bounding box center [258, 35] width 121 height 20
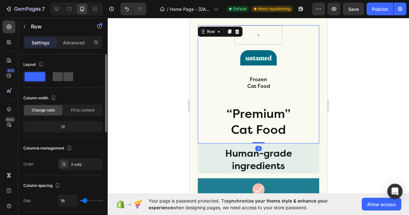
click at [59, 78] on span at bounding box center [58, 76] width 10 height 9
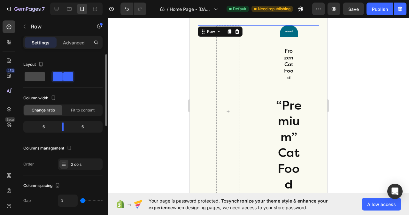
click at [40, 77] on span at bounding box center [35, 76] width 20 height 9
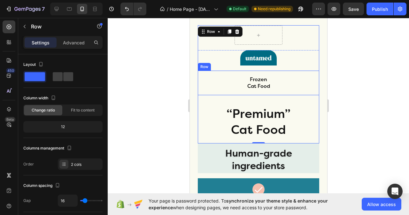
click at [287, 94] on div "Frozen Cat Food Heading Row" at bounding box center [258, 83] width 121 height 25
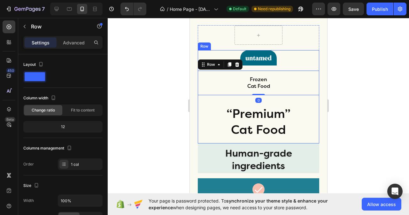
click at [283, 59] on div "Image Row" at bounding box center [258, 57] width 121 height 15
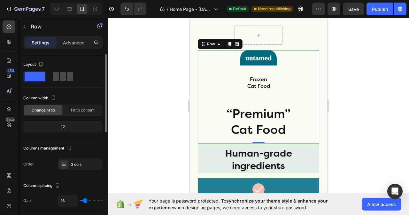
click at [61, 79] on span at bounding box center [63, 76] width 6 height 9
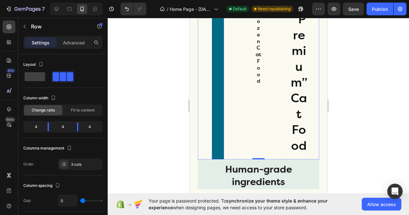
scroll to position [1694, 0]
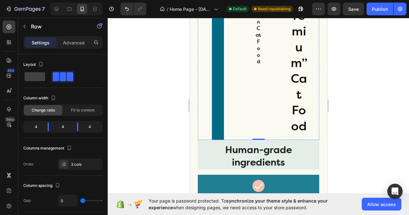
click at [217, 103] on div "Image" at bounding box center [218, 62] width 2 height 143
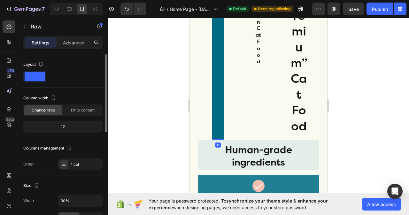
scroll to position [32, 0]
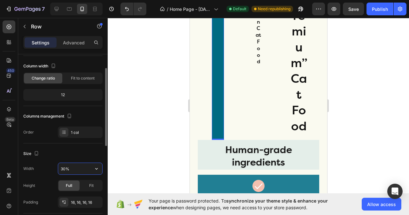
click at [75, 168] on input "30%" at bounding box center [80, 169] width 44 height 12
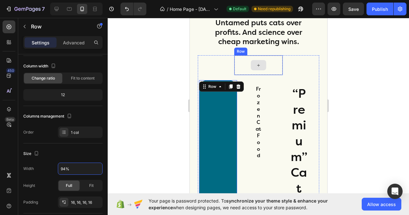
scroll to position [1598, 0]
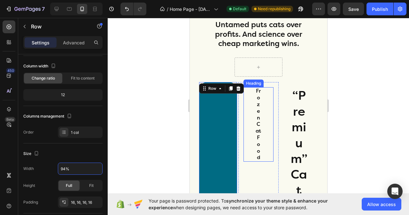
click at [255, 133] on h2 "Frozen Cat Food" at bounding box center [258, 124] width 7 height 74
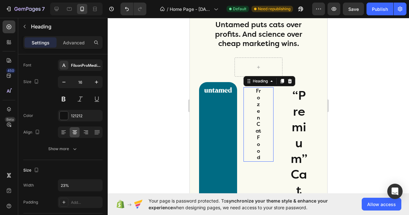
scroll to position [0, 0]
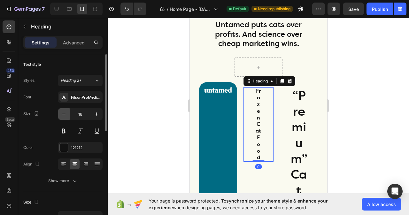
click at [63, 115] on icon "button" at bounding box center [64, 114] width 6 height 6
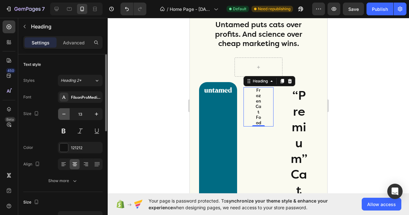
click at [63, 115] on icon "button" at bounding box center [64, 114] width 6 height 6
click at [96, 113] on icon "button" at bounding box center [96, 114] width 6 height 6
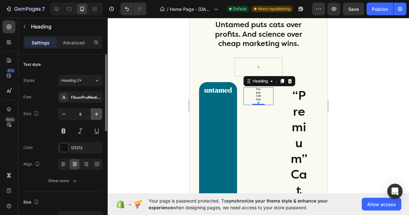
click at [96, 113] on icon "button" at bounding box center [96, 114] width 6 height 6
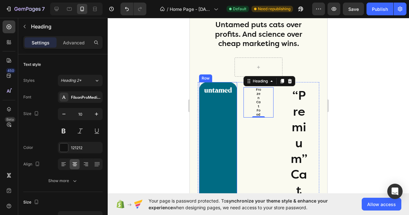
click at [228, 126] on div "Image" at bounding box center [218, 158] width 28 height 143
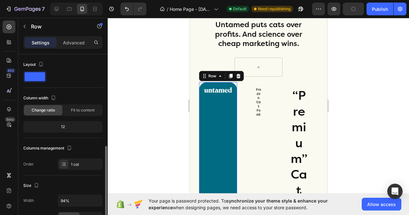
scroll to position [96, 0]
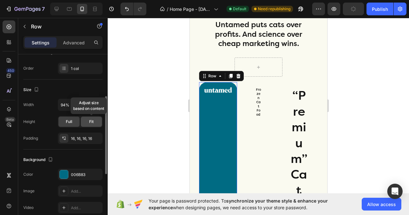
click at [95, 122] on div "Fit" at bounding box center [91, 122] width 21 height 10
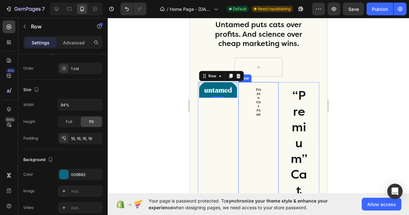
click at [247, 129] on div "Frozen Cat Food Heading" at bounding box center [258, 158] width 30 height 143
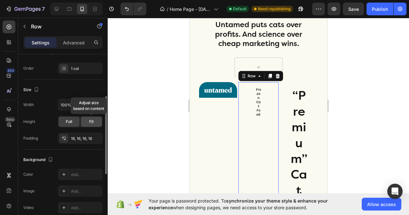
click at [89, 124] on span "Fit" at bounding box center [91, 122] width 4 height 6
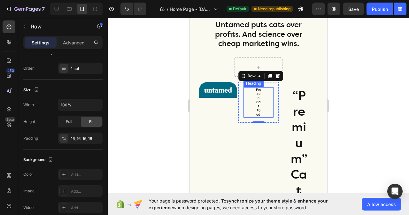
click at [258, 103] on h2 "Frozen Cat Food" at bounding box center [258, 102] width 7 height 30
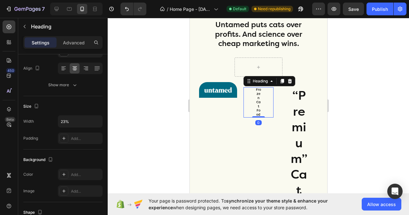
scroll to position [0, 0]
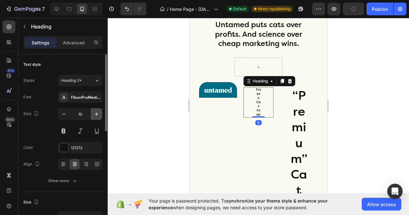
click at [95, 114] on icon "button" at bounding box center [96, 114] width 6 height 6
click at [67, 113] on icon "button" at bounding box center [64, 114] width 6 height 6
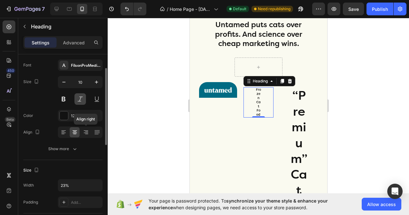
scroll to position [64, 0]
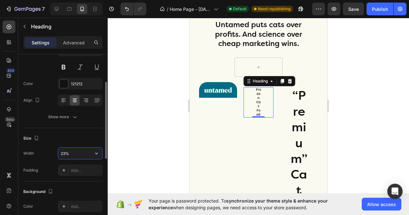
click at [78, 155] on input "23%" at bounding box center [80, 154] width 44 height 12
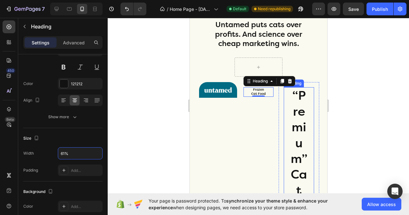
click at [299, 103] on h2 "“Premium” Cat Food" at bounding box center [298, 158] width 19 height 143
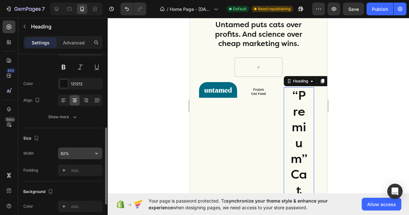
scroll to position [96, 0]
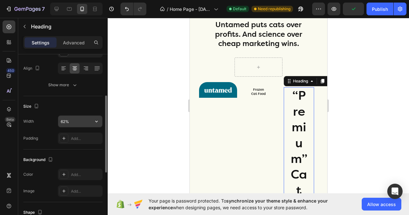
click at [72, 121] on input "62%" at bounding box center [80, 122] width 44 height 12
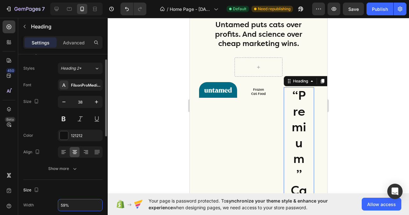
scroll to position [0, 0]
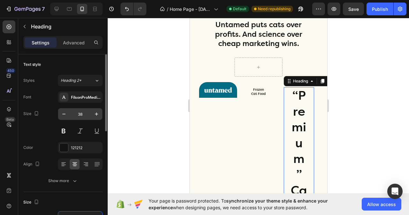
click at [84, 112] on input "38" at bounding box center [80, 114] width 21 height 12
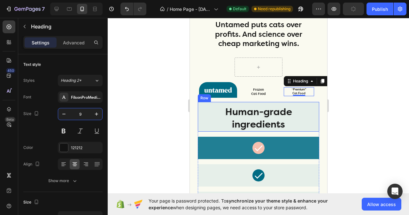
scroll to position [1662, 0]
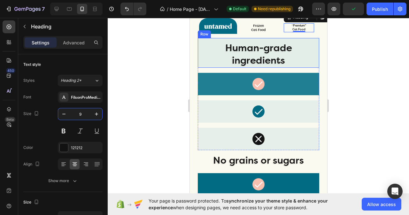
click at [311, 62] on div "Human-grade ingredients Heading" at bounding box center [258, 53] width 121 height 30
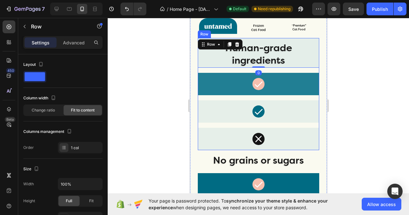
click at [312, 71] on div "Human-grade ingredients Heading Row 0 Icon Row Icon Row Icon Row Row Row" at bounding box center [258, 94] width 121 height 112
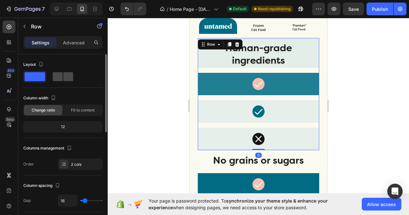
click at [59, 80] on span at bounding box center [58, 76] width 10 height 9
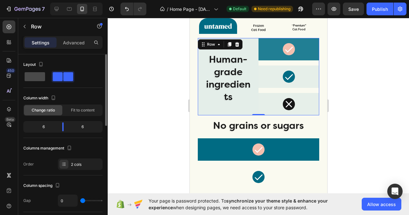
click at [43, 77] on span at bounding box center [35, 76] width 20 height 9
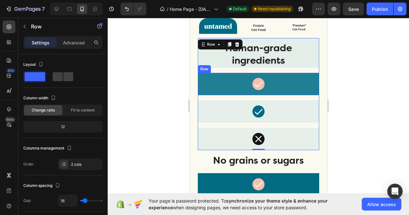
click at [200, 74] on div "Icon Row" at bounding box center [258, 84] width 121 height 22
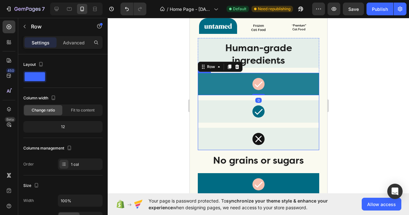
click at [203, 99] on div "Icon Row 0 Icon Row Icon Row Row" at bounding box center [258, 111] width 121 height 77
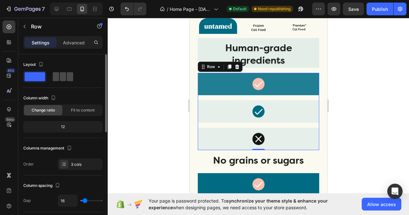
click at [64, 75] on span at bounding box center [63, 76] width 6 height 9
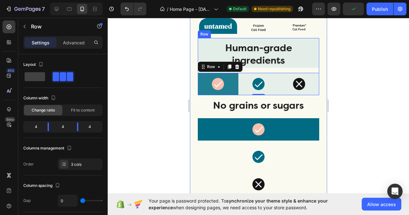
click at [313, 72] on div "Human-grade ingredients Heading Row Icon Row Icon Row Icon Row Row 0 Row" at bounding box center [258, 66] width 121 height 57
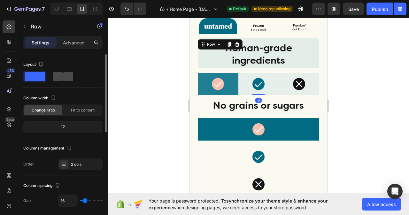
click at [65, 78] on span at bounding box center [68, 76] width 10 height 9
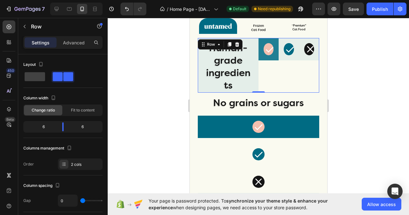
scroll to position [1566, 0]
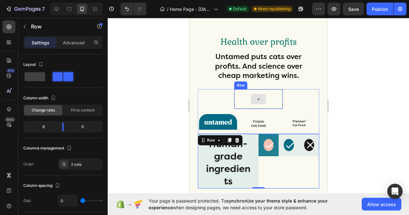
click at [240, 107] on div at bounding box center [258, 98] width 48 height 19
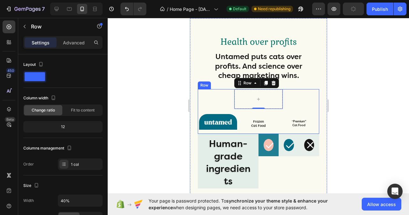
click at [229, 114] on div "Image Row" at bounding box center [218, 121] width 38 height 15
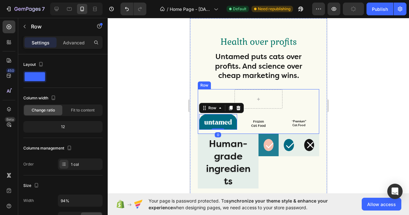
click at [220, 97] on div "Row" at bounding box center [258, 99] width 121 height 20
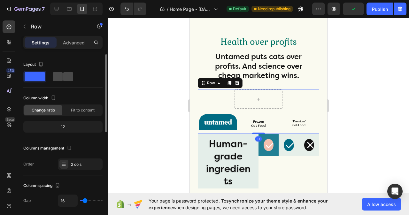
click at [63, 76] on div at bounding box center [63, 76] width 20 height 9
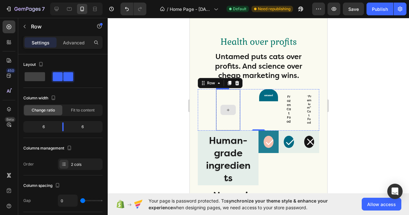
click at [224, 117] on div at bounding box center [228, 109] width 24 height 41
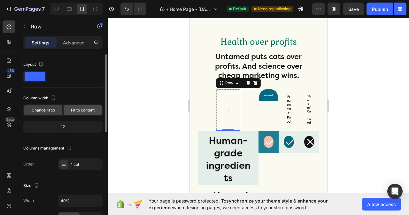
click at [80, 113] on span "Fit to content" at bounding box center [83, 110] width 24 height 6
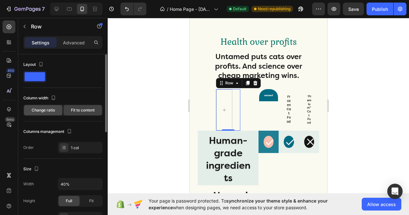
click at [40, 109] on span "Change ratio" at bounding box center [43, 110] width 23 height 6
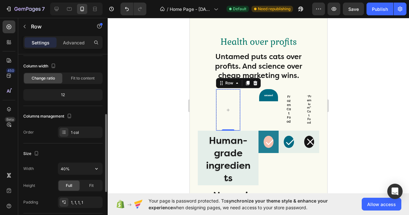
scroll to position [64, 0]
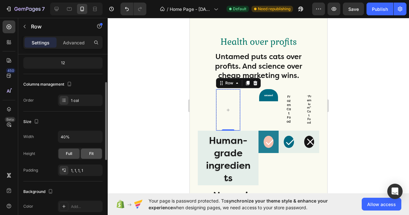
click at [93, 154] on span "Fit" at bounding box center [91, 154] width 4 height 6
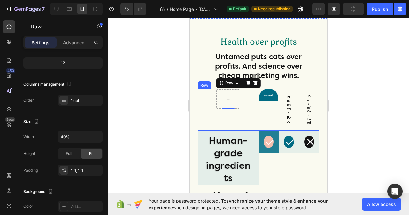
click at [252, 124] on div "Row 0" at bounding box center [228, 110] width 61 height 42
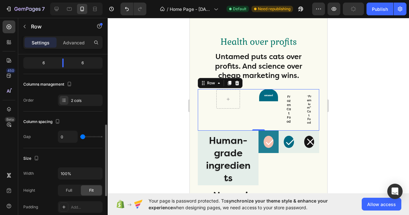
scroll to position [128, 0]
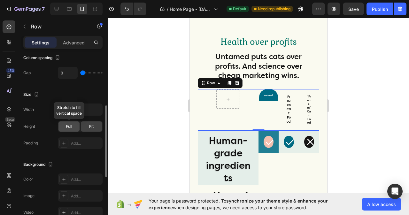
click at [70, 125] on span "Full" at bounding box center [69, 127] width 6 height 6
click at [96, 125] on div "Fit" at bounding box center [91, 126] width 21 height 10
click at [72, 110] on input "100%" at bounding box center [80, 110] width 44 height 12
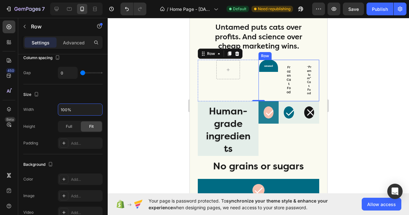
scroll to position [1598, 0]
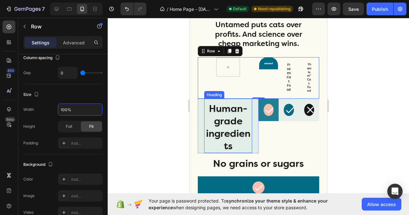
click at [238, 123] on h2 "Human-grade ingredients" at bounding box center [228, 127] width 48 height 51
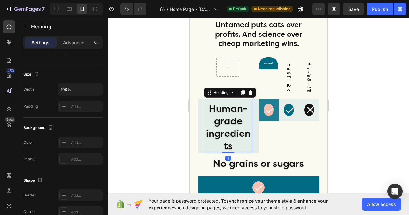
scroll to position [0, 0]
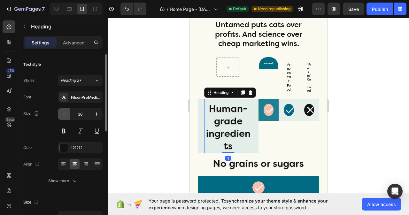
click at [63, 114] on icon "button" at bounding box center [64, 114] width 6 height 6
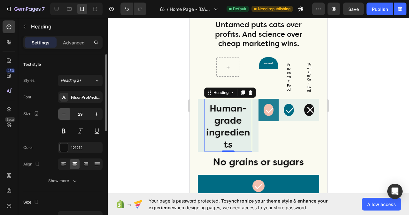
click at [63, 114] on icon "button" at bounding box center [64, 114] width 6 height 6
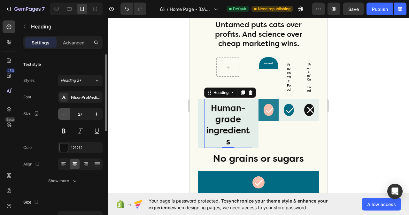
click at [63, 114] on icon "button" at bounding box center [64, 114] width 6 height 6
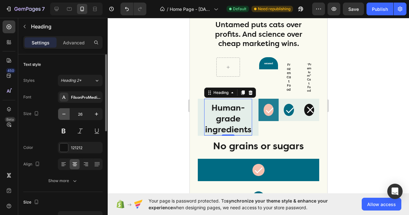
click at [63, 114] on icon "button" at bounding box center [64, 114] width 6 height 6
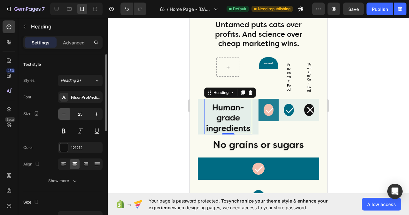
click at [63, 114] on icon "button" at bounding box center [64, 114] width 6 height 6
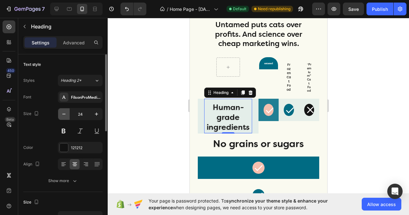
click at [63, 114] on icon "button" at bounding box center [64, 114] width 6 height 6
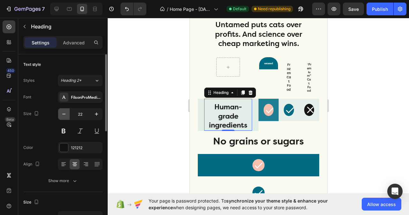
click at [63, 114] on icon "button" at bounding box center [64, 114] width 6 height 6
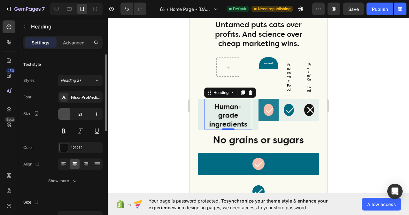
click at [63, 114] on icon "button" at bounding box center [64, 114] width 6 height 6
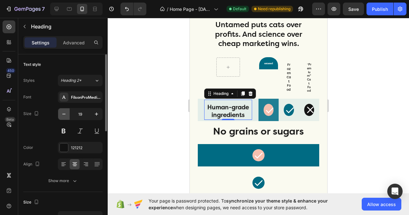
click at [63, 114] on icon "button" at bounding box center [64, 114] width 6 height 6
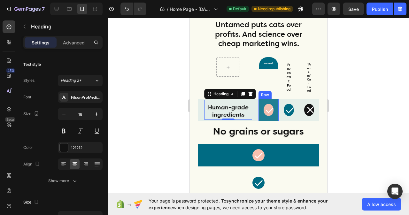
click at [268, 120] on div "Icon Row" at bounding box center [268, 110] width 20 height 22
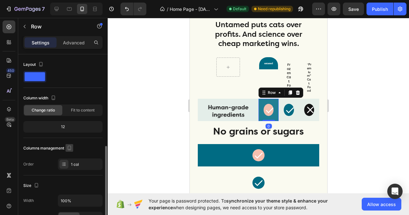
scroll to position [64, 0]
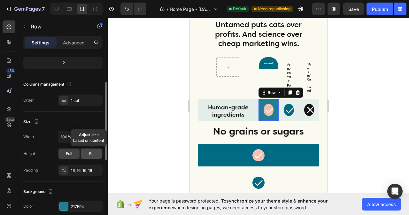
click at [93, 153] on span "Fit" at bounding box center [91, 154] width 4 height 6
click at [70, 154] on span "Full" at bounding box center [69, 154] width 6 height 6
click at [80, 136] on input "100%" at bounding box center [80, 137] width 44 height 12
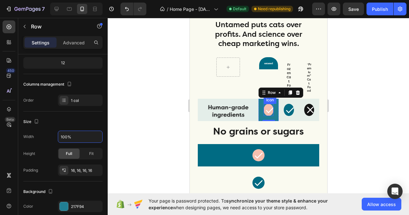
click at [267, 114] on icon at bounding box center [270, 110] width 10 height 10
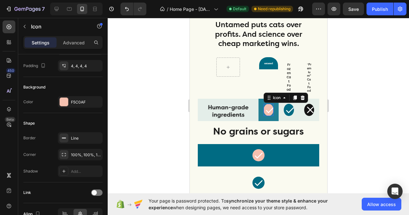
scroll to position [0, 0]
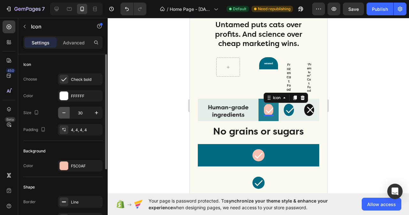
click at [63, 113] on icon "button" at bounding box center [64, 113] width 6 height 6
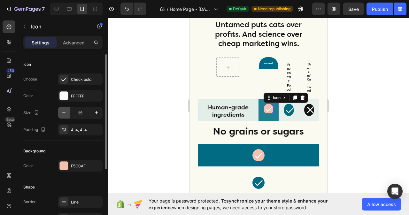
click at [63, 113] on icon "button" at bounding box center [64, 113] width 6 height 6
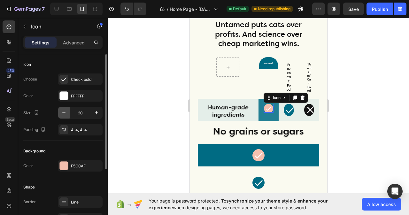
click at [63, 113] on icon "button" at bounding box center [64, 113] width 6 height 6
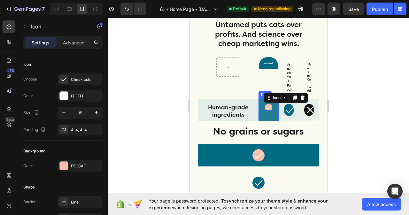
click at [269, 121] on div "Icon 0 Row" at bounding box center [268, 110] width 20 height 22
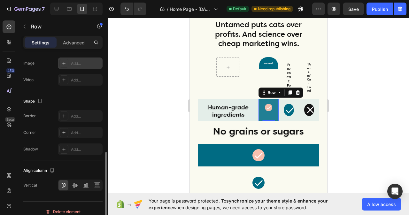
scroll to position [230, 0]
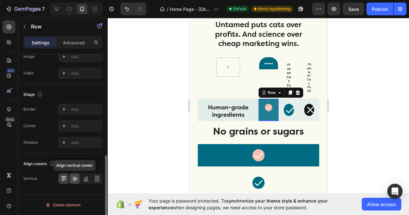
click at [72, 179] on icon at bounding box center [75, 178] width 6 height 6
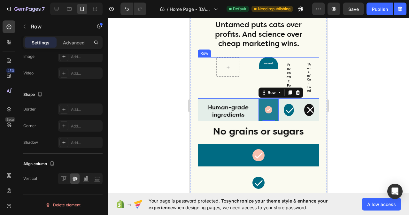
click at [249, 88] on div "Row" at bounding box center [228, 78] width 61 height 42
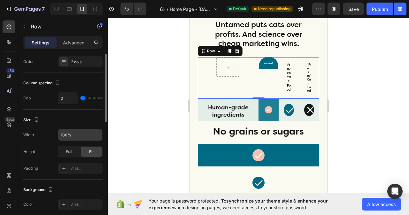
scroll to position [71, 0]
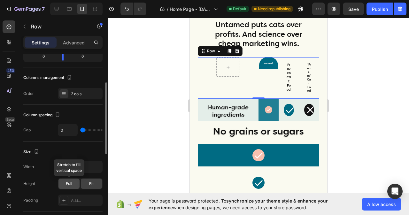
click at [71, 182] on span "Full" at bounding box center [69, 184] width 6 height 6
click at [94, 184] on span "Fit" at bounding box center [91, 184] width 4 height 6
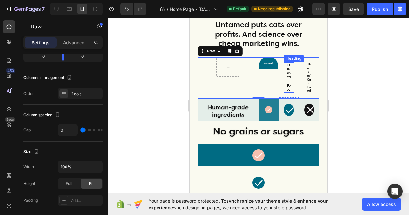
click at [286, 78] on h2 "Frozen Cat Food" at bounding box center [288, 77] width 6 height 30
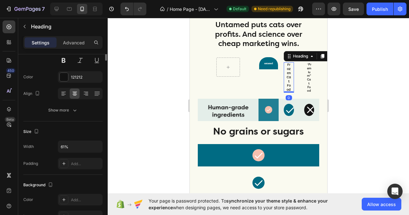
scroll to position [0, 0]
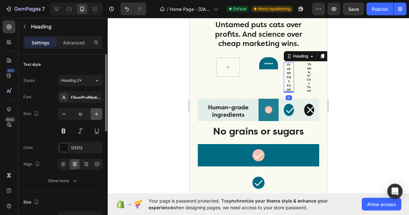
click at [95, 115] on icon "button" at bounding box center [96, 114] width 6 height 6
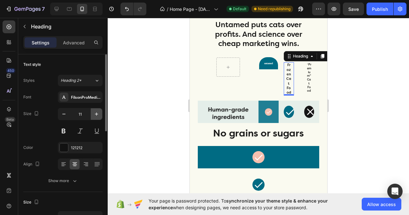
click at [95, 115] on icon "button" at bounding box center [96, 114] width 6 height 6
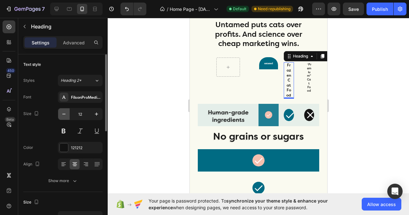
click at [66, 115] on icon "button" at bounding box center [64, 114] width 6 height 6
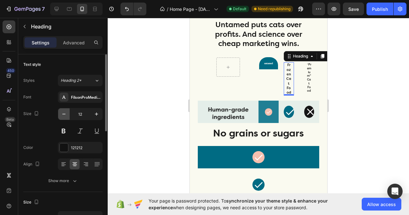
click at [66, 115] on icon "button" at bounding box center [64, 114] width 6 height 6
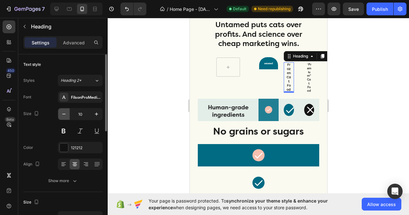
click at [66, 115] on icon "button" at bounding box center [64, 114] width 6 height 6
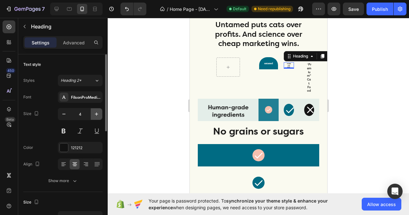
click at [98, 115] on icon "button" at bounding box center [96, 114] width 6 height 6
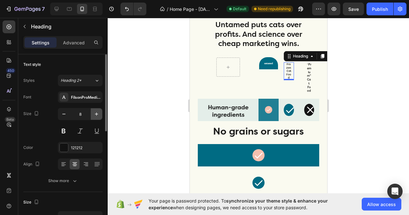
click at [98, 115] on icon "button" at bounding box center [96, 114] width 6 height 6
click at [270, 66] on div "Image Row" at bounding box center [268, 63] width 19 height 12
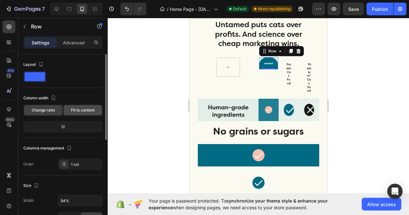
click at [85, 110] on span "Fit to content" at bounding box center [83, 110] width 24 height 6
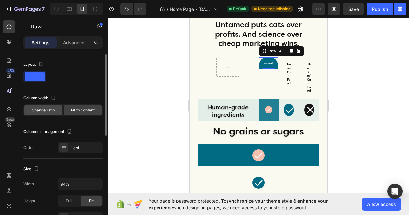
click at [44, 111] on span "Change ratio" at bounding box center [43, 110] width 23 height 6
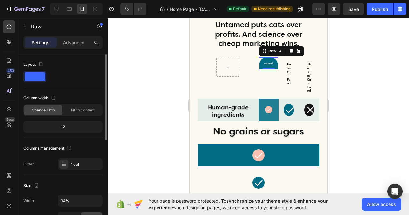
scroll to position [64, 0]
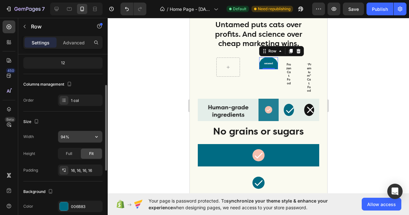
click at [74, 131] on input "94%" at bounding box center [80, 137] width 44 height 12
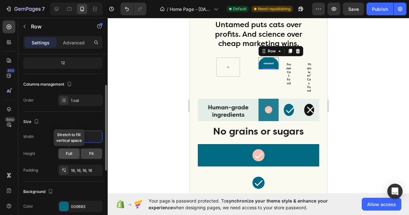
click at [69, 154] on span "Full" at bounding box center [69, 154] width 6 height 6
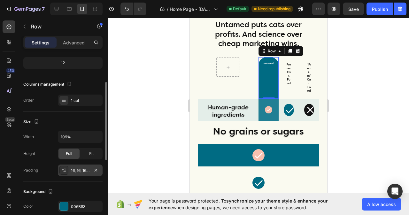
click at [90, 171] on div "16, 16, 16, 16" at bounding box center [80, 171] width 45 height 12
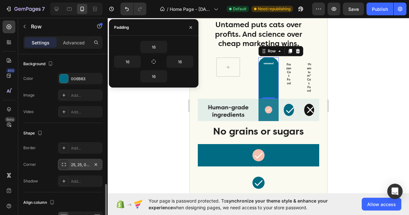
scroll to position [230, 0]
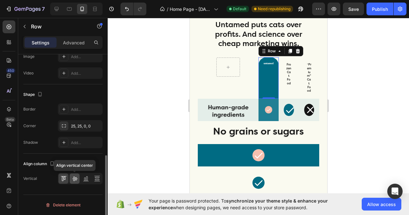
click at [75, 177] on icon at bounding box center [74, 179] width 5 height 4
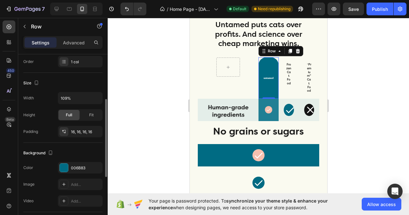
scroll to position [71, 0]
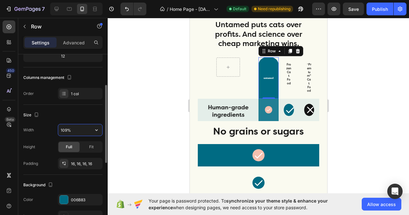
click at [77, 129] on input "109%" at bounding box center [80, 130] width 44 height 12
click at [94, 148] on div "Fit" at bounding box center [91, 147] width 21 height 10
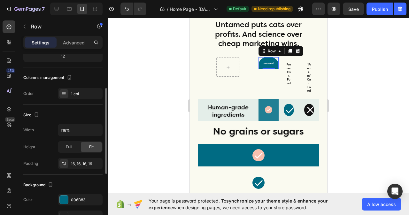
scroll to position [7, 0]
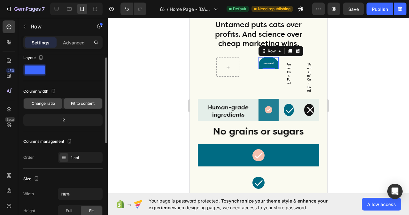
click at [78, 102] on span "Fit to content" at bounding box center [83, 104] width 24 height 6
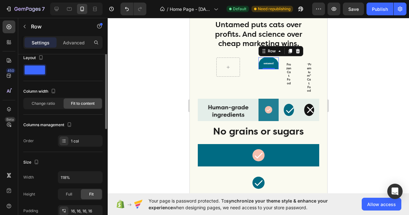
scroll to position [0, 0]
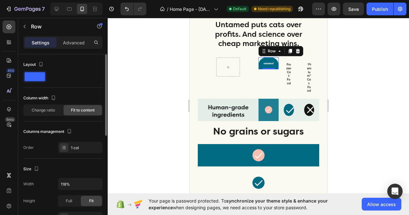
click at [39, 76] on span at bounding box center [35, 76] width 20 height 9
click at [283, 91] on div "Frozen Cat Food Heading Row" at bounding box center [288, 74] width 20 height 34
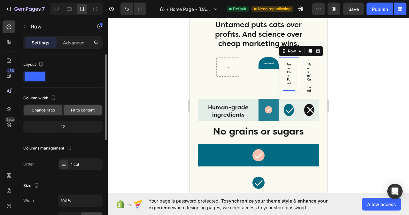
click at [77, 108] on span "Fit to content" at bounding box center [83, 110] width 24 height 6
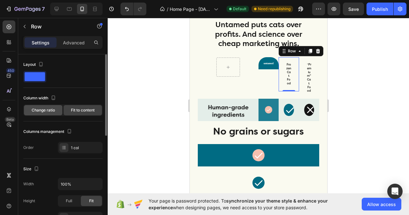
click at [48, 110] on span "Change ratio" at bounding box center [43, 110] width 23 height 6
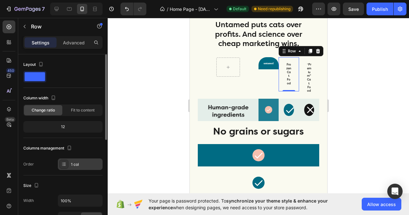
scroll to position [32, 0]
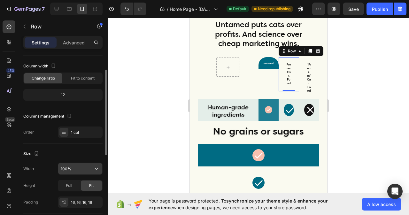
click at [74, 171] on input "100%" at bounding box center [80, 169] width 44 height 12
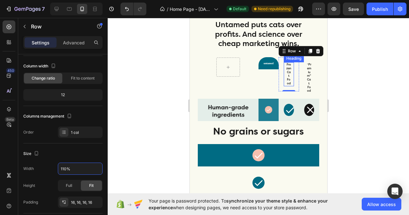
click at [287, 82] on h2 "Frozen Cat Food" at bounding box center [288, 74] width 6 height 24
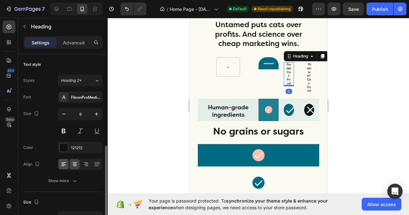
scroll to position [64, 0]
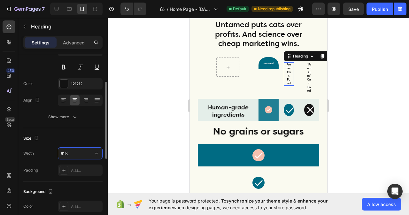
click at [77, 153] on input "61%" at bounding box center [80, 154] width 44 height 12
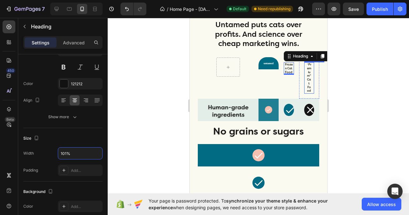
click at [306, 82] on h2 "“Premium” Cat Food" at bounding box center [309, 77] width 6 height 31
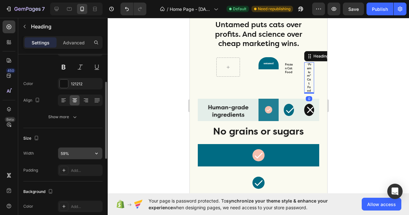
click at [77, 154] on input "59%" at bounding box center [80, 154] width 44 height 12
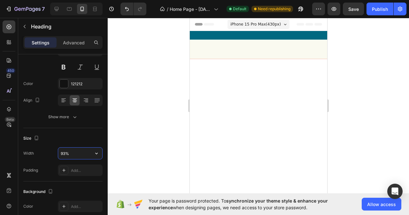
scroll to position [1598, 0]
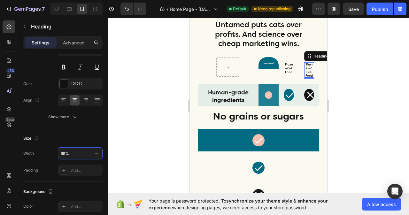
type input "100%"
click at [273, 79] on div "Image Row" at bounding box center [268, 70] width 20 height 27
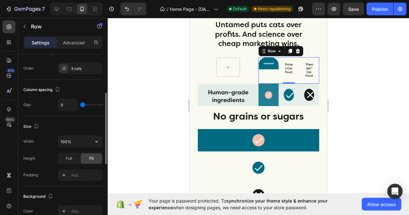
scroll to position [128, 0]
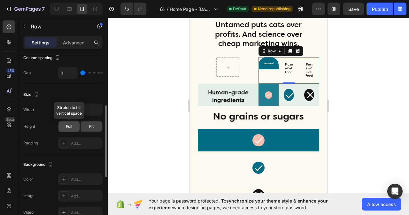
click at [73, 126] on div "Full" at bounding box center [68, 126] width 21 height 10
click at [87, 128] on div "Fit" at bounding box center [91, 126] width 21 height 10
click at [74, 110] on input "100%" at bounding box center [80, 110] width 44 height 12
type input "106%"
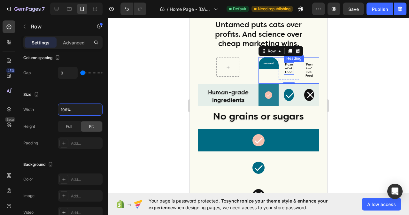
click at [289, 72] on h2 "Frozen Cat Food" at bounding box center [288, 68] width 10 height 12
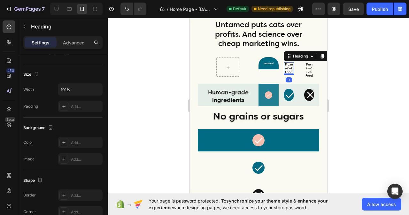
scroll to position [0, 0]
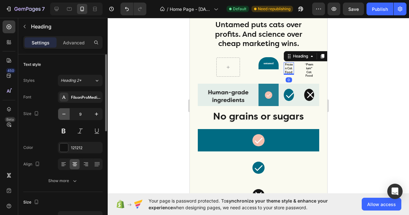
click at [61, 114] on icon "button" at bounding box center [64, 114] width 6 height 6
click at [99, 113] on icon "button" at bounding box center [96, 114] width 6 height 6
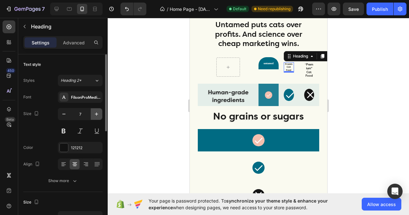
click at [99, 113] on icon "button" at bounding box center [96, 114] width 6 height 6
type input "9"
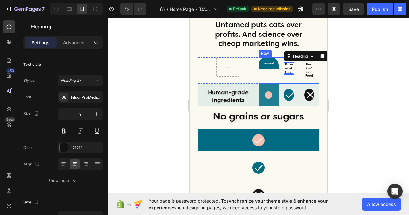
click at [267, 77] on div "Image Row" at bounding box center [268, 70] width 20 height 27
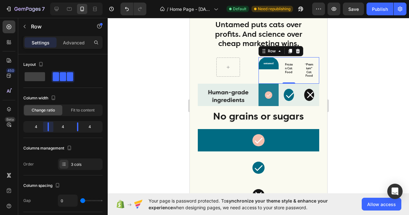
click at [48, 0] on body "7 Version history / Home Page - Sep 2, 11:34:07 Default Need republishing Previ…" at bounding box center [204, 0] width 409 height 0
click at [237, 80] on div "Row" at bounding box center [228, 70] width 61 height 27
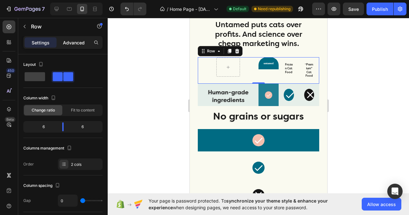
click at [76, 40] on p "Advanced" at bounding box center [74, 42] width 22 height 7
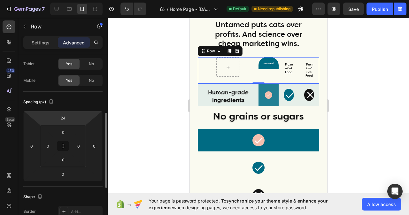
scroll to position [64, 0]
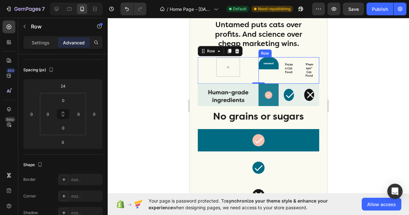
click at [265, 76] on div "Image Row" at bounding box center [268, 70] width 20 height 27
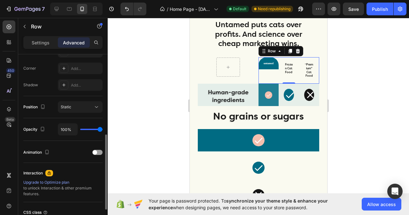
scroll to position [128, 0]
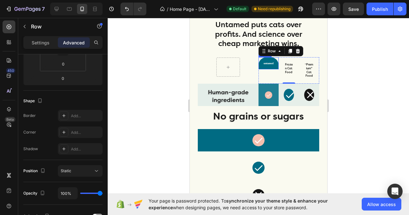
click at [269, 67] on div "Image Row" at bounding box center [268, 63] width 20 height 12
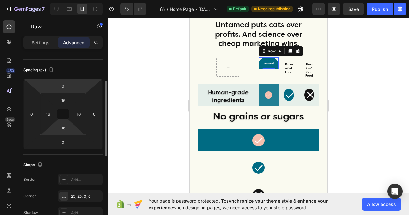
scroll to position [96, 0]
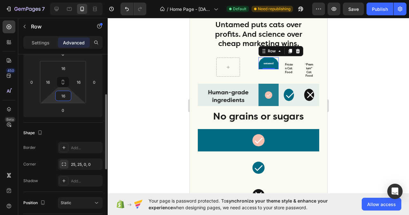
click at [68, 96] on input "16" at bounding box center [63, 96] width 13 height 10
type input "16"
click at [279, 75] on div "Frozen Cat Food Heading Row" at bounding box center [288, 68] width 20 height 23
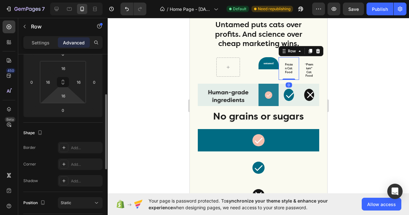
click at [75, 0] on html "7 Version history / Home Page - Sep 2, 11:34:07 Default Need republishing Previ…" at bounding box center [204, 0] width 409 height 0
type input "1"
click at [64, 83] on icon at bounding box center [62, 82] width 5 height 5
click at [66, 97] on input "1" at bounding box center [63, 96] width 13 height 10
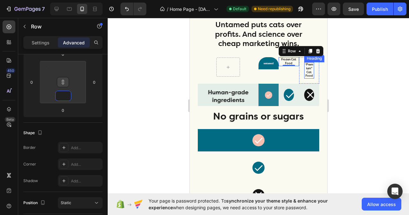
click at [304, 76] on h2 "“Premium” Cat Food" at bounding box center [309, 70] width 10 height 16
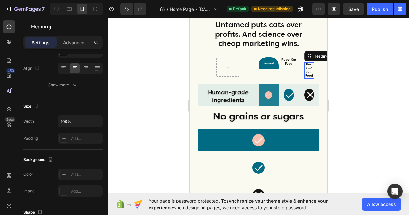
scroll to position [0, 0]
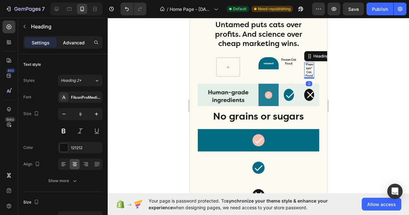
click at [81, 42] on p "Advanced" at bounding box center [74, 42] width 22 height 7
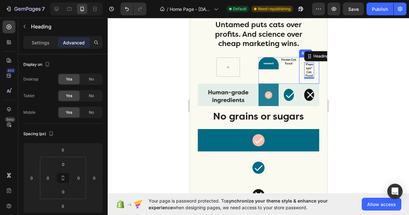
click at [299, 75] on div "“Premium” Cat Food Heading 0 Row" at bounding box center [309, 70] width 20 height 27
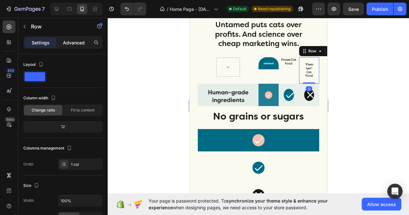
click at [75, 43] on p "Advanced" at bounding box center [74, 42] width 22 height 7
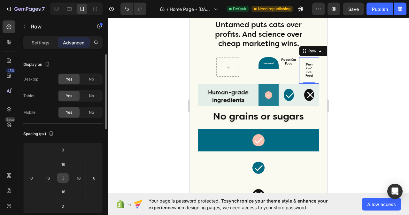
click at [63, 177] on icon at bounding box center [62, 177] width 5 height 5
click at [66, 167] on input "16" at bounding box center [63, 164] width 13 height 10
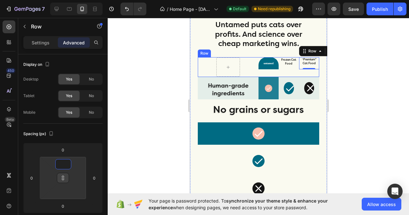
click at [284, 73] on div "Image Row Frozen Cat Food Heading Row “Premium” Cat Food Heading Row 0 Row" at bounding box center [288, 67] width 61 height 20
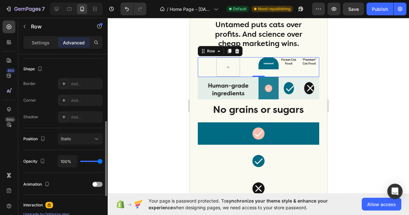
scroll to position [192, 0]
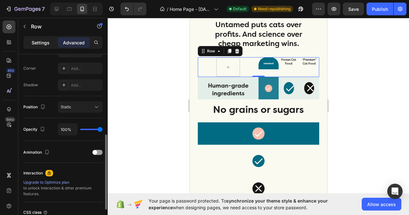
click at [43, 43] on p "Settings" at bounding box center [41, 42] width 18 height 7
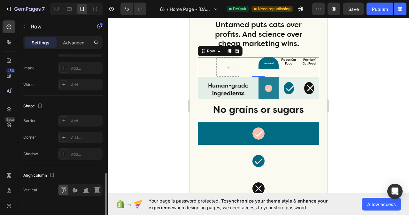
scroll to position [267, 0]
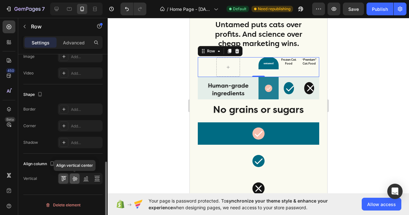
click at [74, 180] on icon at bounding box center [74, 179] width 5 height 4
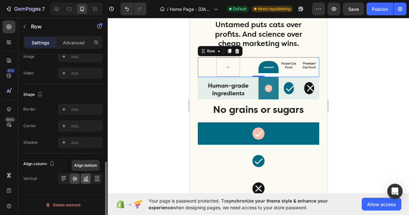
click at [85, 178] on icon at bounding box center [86, 178] width 6 height 6
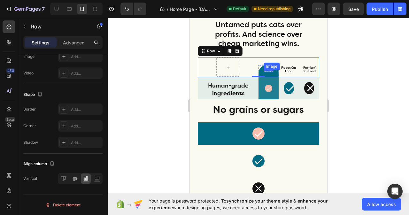
click at [267, 71] on img at bounding box center [268, 71] width 10 height 2
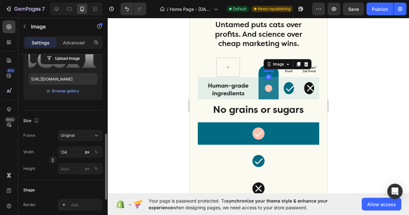
scroll to position [128, 0]
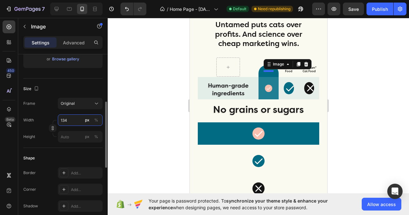
click at [75, 121] on input "134" at bounding box center [80, 120] width 45 height 12
click at [96, 122] on div "%" at bounding box center [96, 120] width 4 height 6
click at [72, 120] on input "252" at bounding box center [80, 120] width 45 height 12
type input "214"
click at [89, 119] on div "px" at bounding box center [87, 120] width 4 height 6
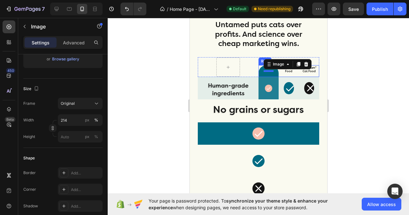
click at [283, 77] on div "Frozen Cat Food Heading Row" at bounding box center [288, 71] width 20 height 12
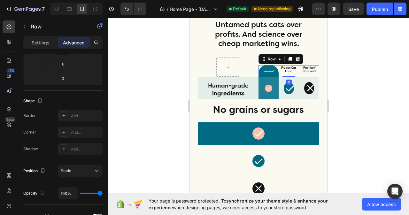
scroll to position [0, 0]
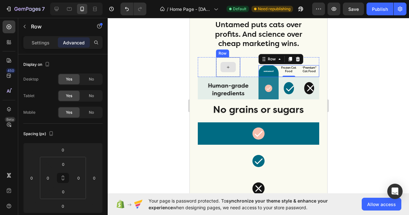
click at [237, 69] on div at bounding box center [228, 67] width 24 height 19
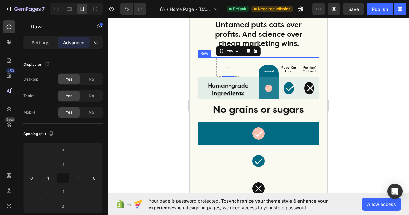
click at [250, 73] on div "Row 0" at bounding box center [228, 67] width 61 height 20
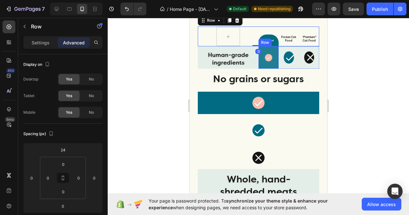
scroll to position [1630, 0]
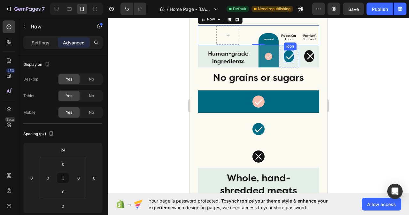
click at [287, 57] on icon at bounding box center [290, 57] width 8 height 6
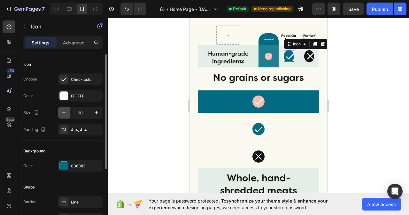
click at [61, 113] on icon "button" at bounding box center [64, 113] width 6 height 6
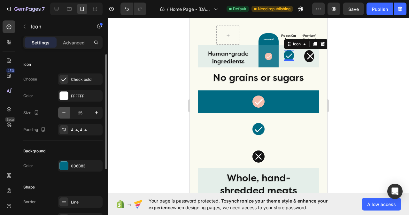
click at [62, 113] on icon "button" at bounding box center [64, 113] width 6 height 6
click at [62, 114] on icon "button" at bounding box center [64, 113] width 6 height 6
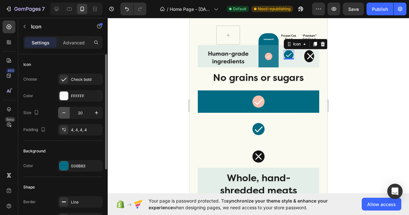
click at [62, 114] on icon "button" at bounding box center [64, 113] width 6 height 6
type input "17"
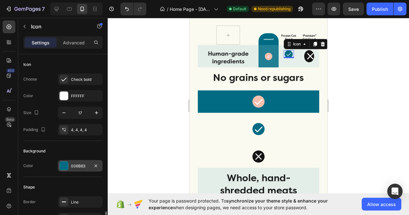
scroll to position [99, 0]
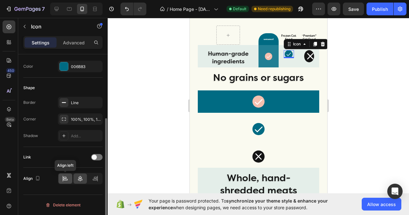
click at [66, 180] on icon at bounding box center [65, 178] width 6 height 6
click at [78, 178] on icon at bounding box center [80, 178] width 6 height 6
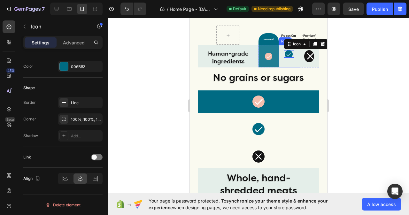
click at [289, 60] on div "Icon 0" at bounding box center [288, 56] width 10 height 12
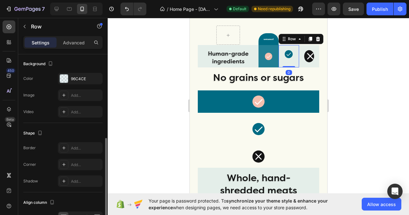
scroll to position [230, 0]
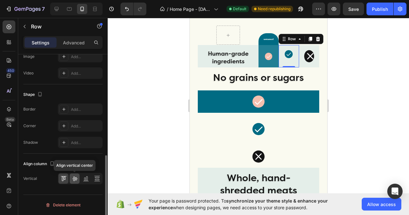
click at [75, 177] on icon at bounding box center [75, 178] width 6 height 6
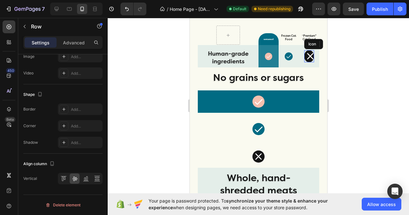
click at [307, 56] on icon at bounding box center [310, 56] width 6 height 6
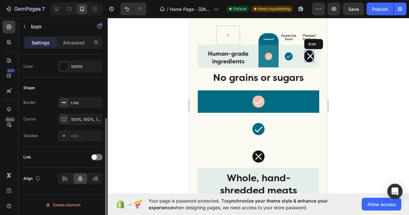
scroll to position [0, 0]
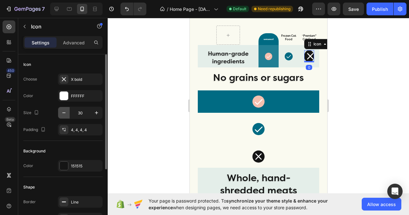
click at [59, 113] on button "button" at bounding box center [64, 113] width 12 height 12
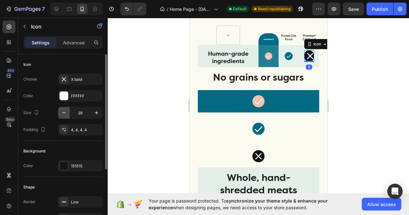
click at [59, 113] on button "button" at bounding box center [64, 113] width 12 height 12
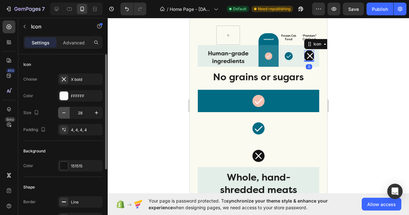
click at [59, 113] on button "button" at bounding box center [64, 113] width 12 height 12
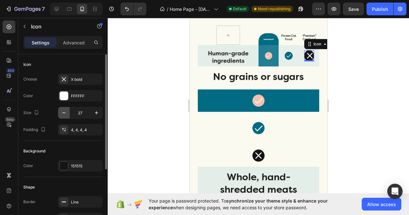
click at [59, 113] on button "button" at bounding box center [64, 113] width 12 height 12
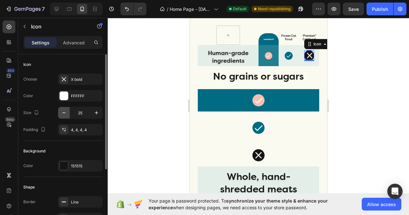
click at [59, 113] on button "button" at bounding box center [64, 113] width 12 height 12
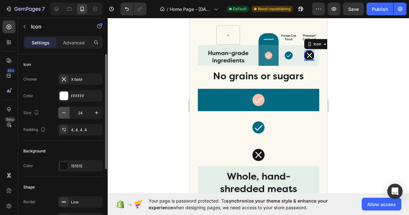
click at [59, 113] on button "button" at bounding box center [64, 113] width 12 height 12
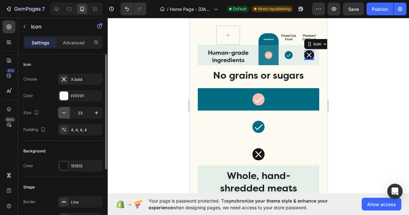
click at [59, 113] on button "button" at bounding box center [64, 113] width 12 height 12
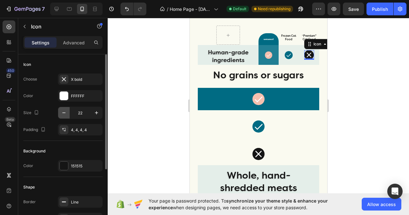
click at [59, 113] on button "button" at bounding box center [64, 113] width 12 height 12
click at [96, 116] on button "button" at bounding box center [97, 113] width 12 height 12
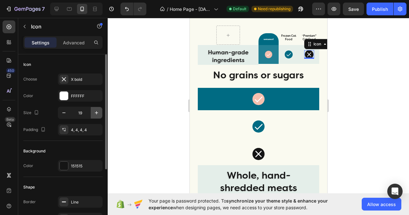
click at [96, 116] on button "button" at bounding box center [97, 113] width 12 height 12
type input "20"
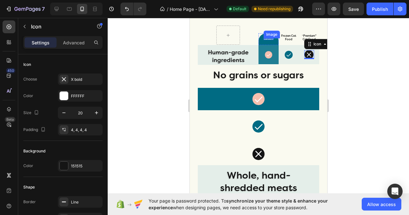
click at [266, 39] on img at bounding box center [268, 39] width 10 height 2
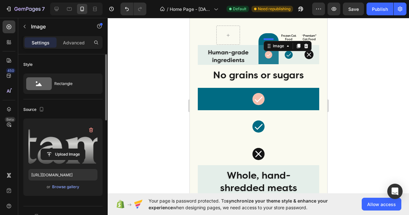
scroll to position [96, 0]
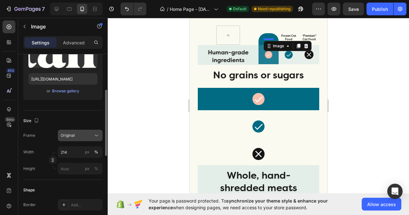
click at [93, 137] on icon at bounding box center [96, 135] width 6 height 6
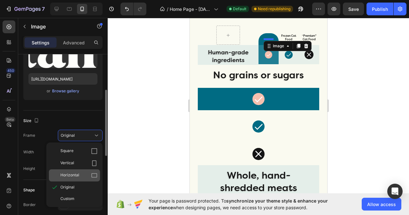
click at [67, 175] on span "Horizontal" at bounding box center [69, 175] width 19 height 6
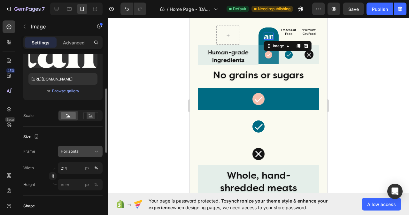
click at [94, 151] on icon at bounding box center [96, 151] width 6 height 6
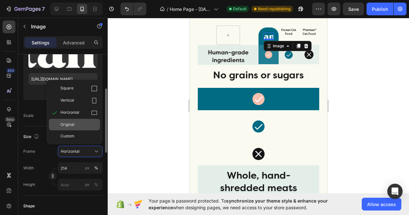
click at [74, 126] on div "Original" at bounding box center [78, 125] width 37 height 6
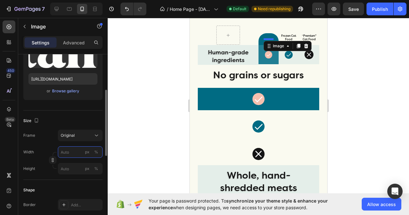
click at [74, 153] on input "px %" at bounding box center [80, 152] width 45 height 12
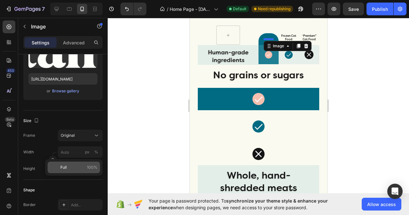
click at [80, 167] on p "Full 100%" at bounding box center [78, 168] width 37 height 6
type input "100"
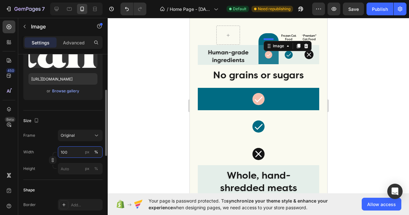
click at [75, 152] on input "100" at bounding box center [80, 152] width 45 height 12
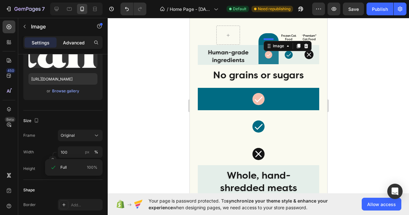
click at [72, 42] on p "Advanced" at bounding box center [74, 42] width 22 height 7
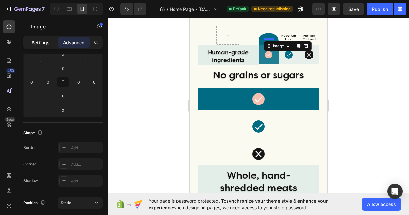
click at [40, 41] on p "Settings" at bounding box center [41, 42] width 18 height 7
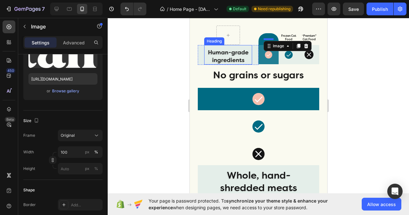
click at [243, 59] on h2 "Human-grade ingredients" at bounding box center [228, 56] width 48 height 16
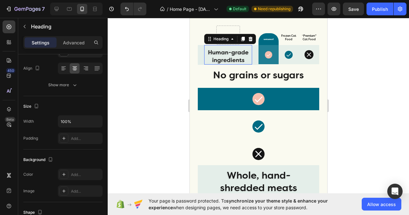
scroll to position [0, 0]
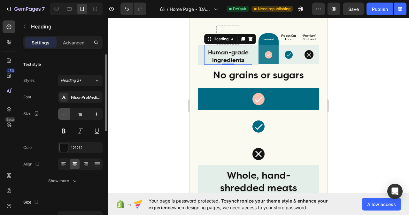
click at [64, 111] on icon "button" at bounding box center [64, 114] width 6 height 6
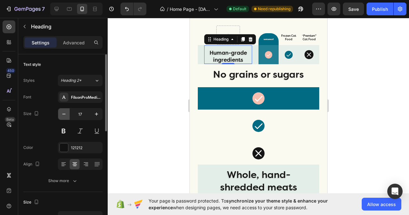
click at [64, 111] on icon "button" at bounding box center [64, 114] width 6 height 6
type input "16"
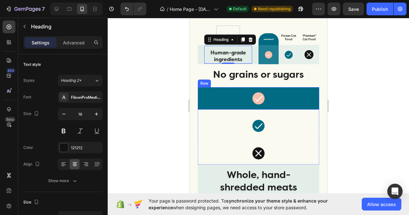
click at [288, 88] on div "Icon Row" at bounding box center [258, 98] width 121 height 22
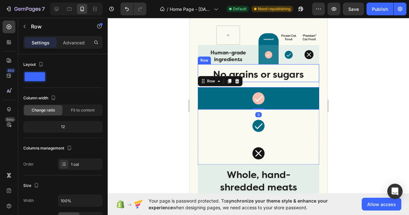
click at [309, 80] on div "No grains or sugars Heading" at bounding box center [258, 73] width 121 height 17
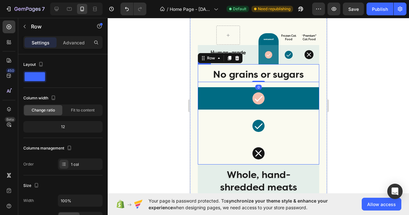
click at [311, 85] on div "No grains or sugars Heading Row 0 Icon Row Icon Row Icon Row Row Row" at bounding box center [258, 114] width 121 height 100
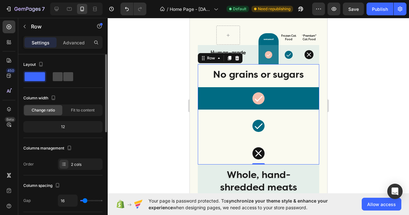
click at [61, 79] on span at bounding box center [58, 76] width 10 height 9
type input "0"
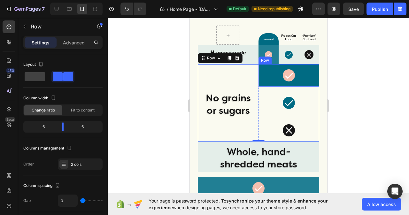
click at [258, 76] on div "Icon Row" at bounding box center [288, 75] width 61 height 22
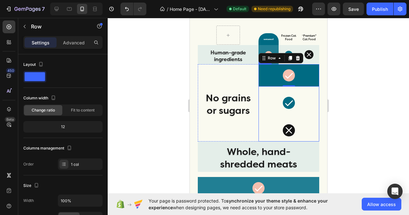
click at [313, 118] on div "Icon Row 0 Icon Row Icon Row Row" at bounding box center [288, 102] width 61 height 77
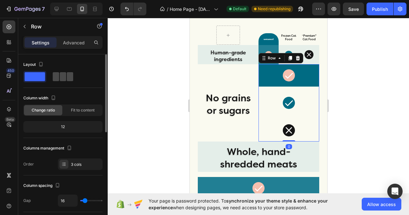
click at [60, 77] on span at bounding box center [63, 76] width 6 height 9
type input "0"
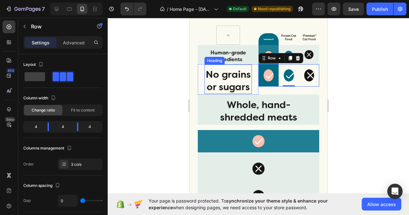
click at [235, 87] on h2 "No grains or sugars" at bounding box center [227, 81] width 47 height 26
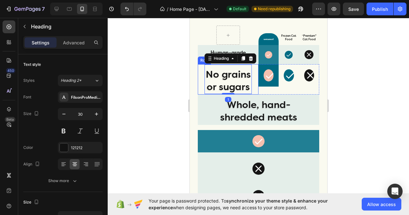
click at [198, 81] on div "No grains or sugars Heading 1" at bounding box center [228, 80] width 60 height 30
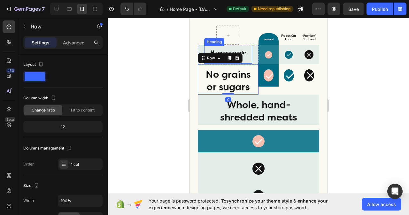
click at [243, 57] on h2 "Human-grade ingredients" at bounding box center [228, 56] width 48 height 15
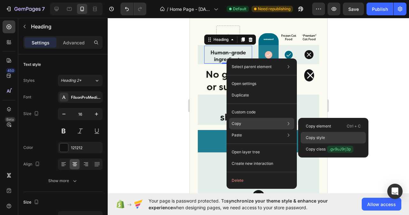
click at [314, 136] on p "Copy style" at bounding box center [315, 138] width 19 height 6
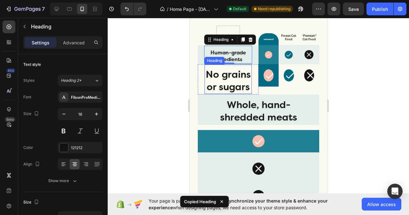
click at [231, 89] on h2 "No grains or sugars" at bounding box center [227, 81] width 47 height 26
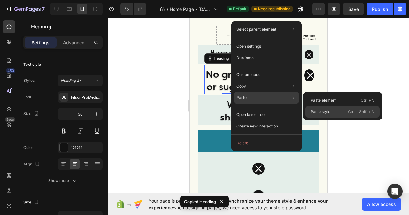
click at [322, 111] on p "Paste style" at bounding box center [321, 112] width 20 height 6
type input "16"
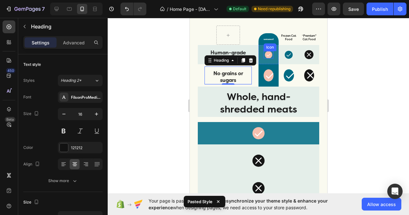
click at [267, 54] on icon at bounding box center [269, 54] width 4 height 3
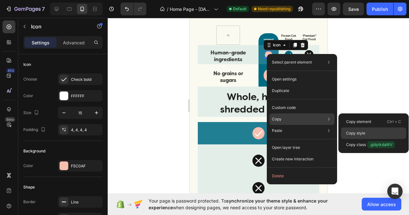
click at [352, 135] on p "Copy style" at bounding box center [355, 133] width 19 height 6
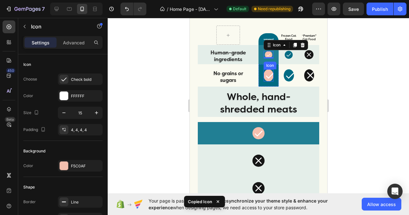
click at [268, 76] on icon at bounding box center [270, 76] width 8 height 6
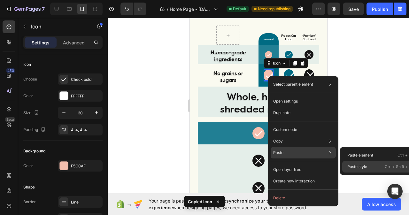
click at [361, 167] on p "Paste style" at bounding box center [357, 167] width 20 height 6
type input "15"
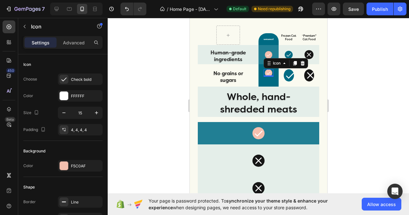
click at [267, 82] on div "0" at bounding box center [268, 81] width 6 height 5
click at [273, 83] on div "Icon 0 Row" at bounding box center [268, 75] width 20 height 22
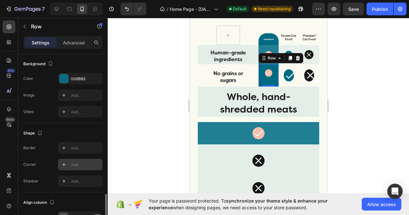
scroll to position [230, 0]
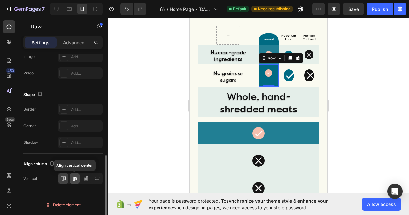
click at [77, 176] on icon at bounding box center [75, 178] width 6 height 6
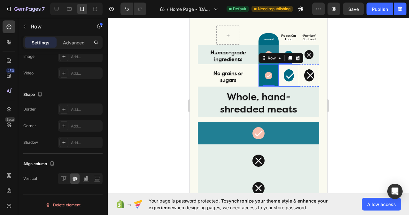
click at [281, 83] on div "Icon Row" at bounding box center [288, 75] width 20 height 22
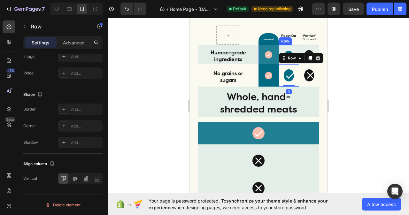
click at [279, 50] on div "Icon Row" at bounding box center [288, 54] width 20 height 19
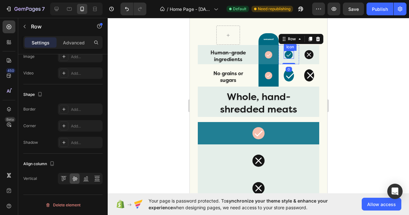
click at [286, 53] on icon at bounding box center [288, 54] width 5 height 5
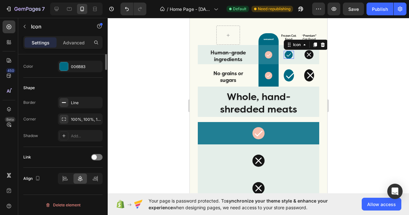
scroll to position [0, 0]
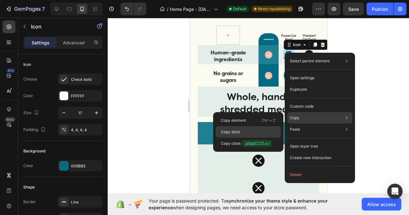
click at [230, 131] on p "Copy style" at bounding box center [230, 132] width 19 height 6
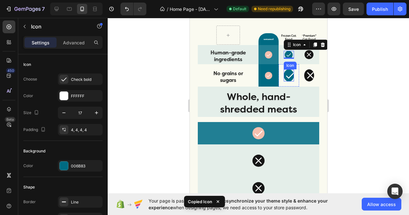
click at [285, 78] on icon at bounding box center [290, 76] width 10 height 10
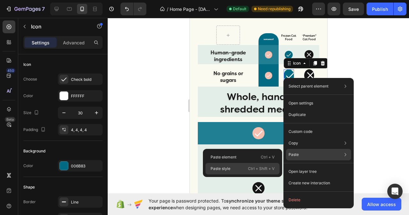
click at [232, 167] on div "Paste style Ctrl + Shift + V" at bounding box center [242, 169] width 74 height 12
type input "17"
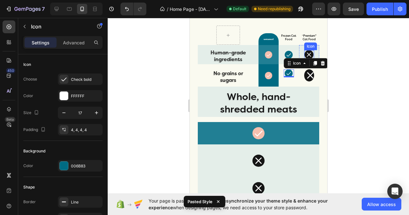
click at [306, 52] on icon at bounding box center [309, 54] width 6 height 6
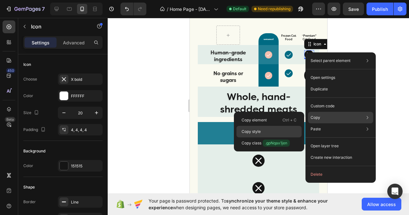
click at [245, 131] on p "Copy style" at bounding box center [251, 132] width 19 height 6
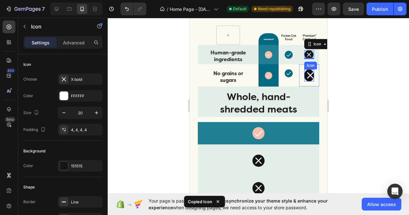
click at [307, 76] on icon at bounding box center [310, 76] width 6 height 6
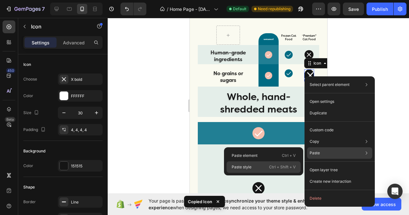
click at [243, 166] on p "Paste style" at bounding box center [242, 167] width 20 height 6
type input "20"
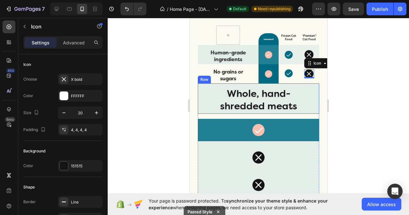
click at [313, 108] on div "Whole, hand-shredded meats Heading" at bounding box center [258, 99] width 121 height 30
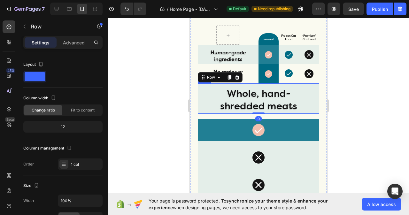
click at [314, 115] on div "Whole, hand-shredded meats Heading Row 0 Icon Row Icon Row Icon Row Row Row" at bounding box center [258, 139] width 121 height 113
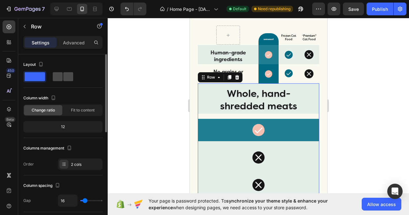
click at [63, 77] on span at bounding box center [68, 76] width 10 height 9
type input "0"
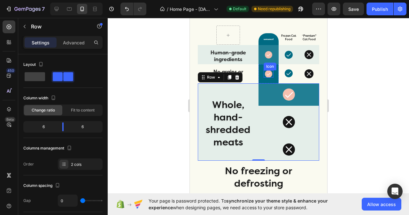
click at [267, 74] on icon at bounding box center [269, 74] width 4 height 3
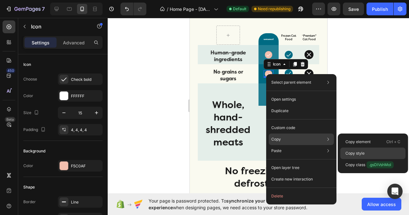
click at [355, 154] on p "Copy style" at bounding box center [354, 154] width 19 height 6
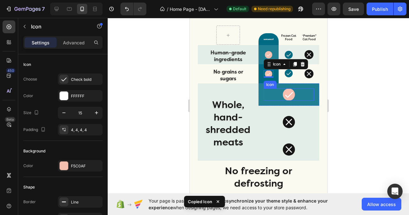
click at [285, 96] on icon at bounding box center [289, 95] width 8 height 6
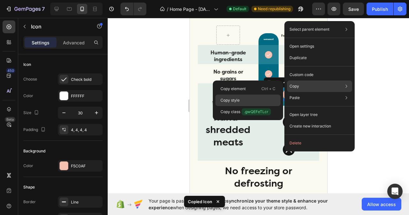
click at [227, 101] on p "Copy style" at bounding box center [230, 100] width 19 height 6
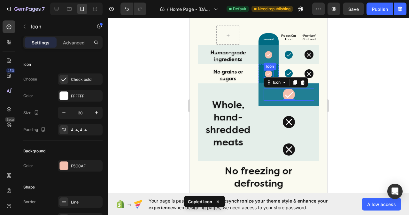
click at [267, 74] on icon at bounding box center [268, 74] width 5 height 5
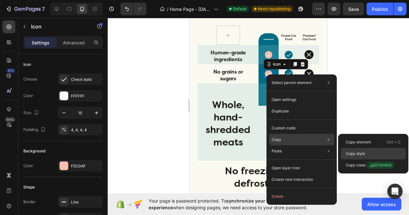
click at [351, 153] on p "Copy style" at bounding box center [355, 154] width 19 height 6
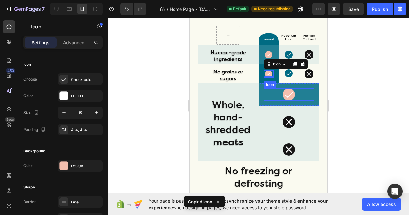
click at [285, 94] on icon at bounding box center [289, 95] width 10 height 10
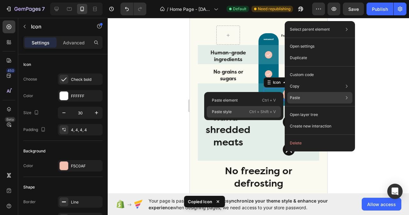
click at [229, 111] on p "Paste style" at bounding box center [222, 112] width 20 height 6
type input "15"
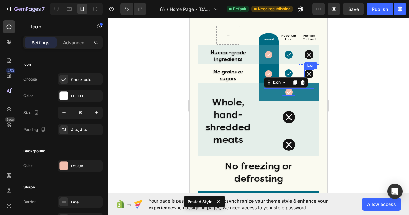
click at [306, 74] on icon at bounding box center [309, 74] width 6 height 6
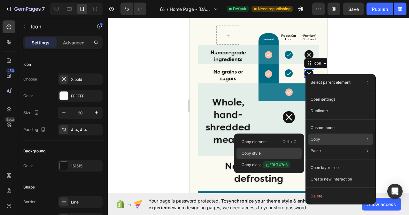
click at [259, 156] on p "Copy style" at bounding box center [251, 154] width 19 height 6
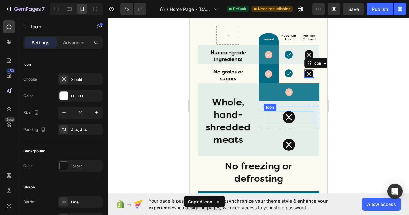
click at [287, 120] on icon at bounding box center [288, 117] width 6 height 6
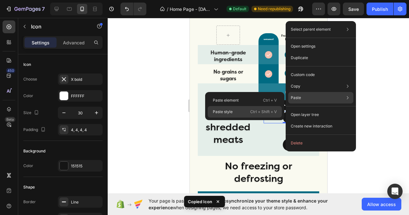
click at [237, 113] on div "Paste style Ctrl + Shift + V" at bounding box center [245, 112] width 74 height 12
type input "20"
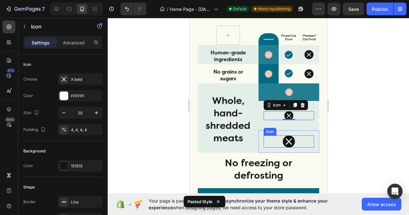
click at [289, 143] on icon at bounding box center [289, 142] width 10 height 10
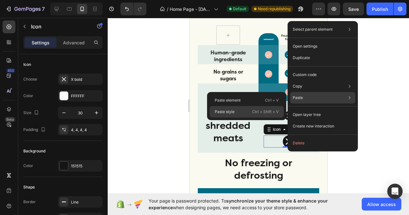
click at [252, 112] on p "Ctrl + Shift + V" at bounding box center [265, 112] width 27 height 6
type input "20"
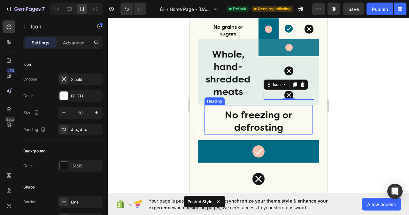
scroll to position [1694, 0]
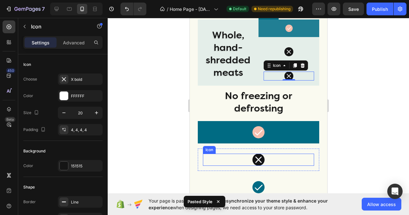
click at [256, 164] on icon at bounding box center [258, 160] width 10 height 10
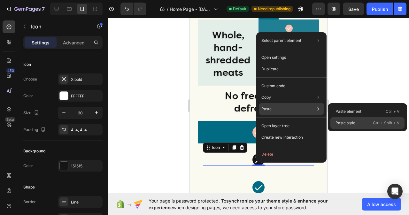
click at [349, 123] on p "Paste style" at bounding box center [346, 123] width 20 height 6
type input "20"
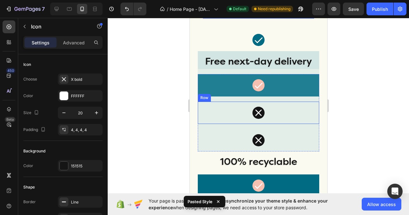
scroll to position [1854, 0]
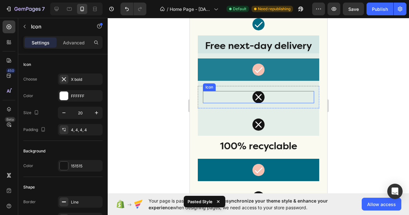
click at [253, 102] on icon at bounding box center [258, 97] width 10 height 10
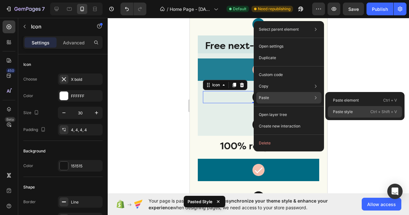
click at [353, 112] on p "Paste style" at bounding box center [343, 112] width 20 height 6
type input "20"
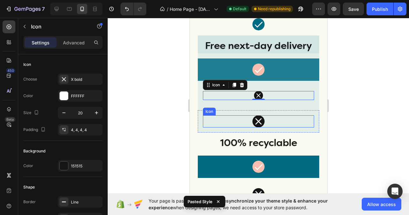
click at [262, 128] on div "Icon" at bounding box center [258, 121] width 111 height 12
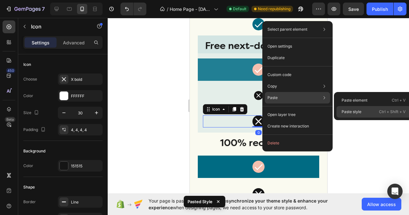
click at [356, 115] on div "Paste style Ctrl + Shift + V" at bounding box center [374, 112] width 74 height 12
type input "20"
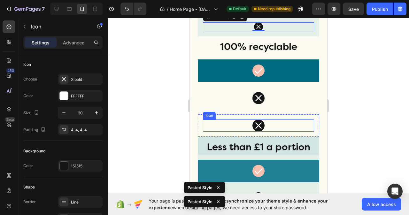
scroll to position [1950, 0]
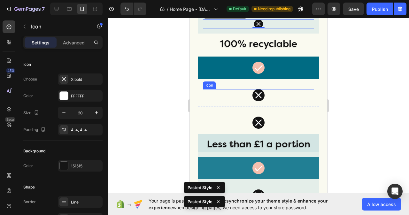
click at [261, 101] on div at bounding box center [258, 95] width 12 height 12
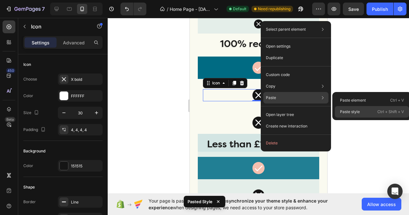
click at [348, 112] on p "Paste style" at bounding box center [350, 112] width 20 height 6
type input "20"
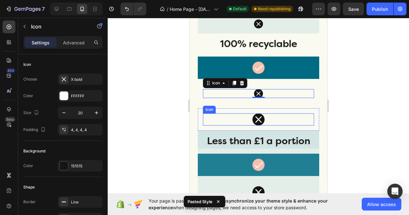
click at [264, 126] on div "Icon" at bounding box center [258, 119] width 111 height 12
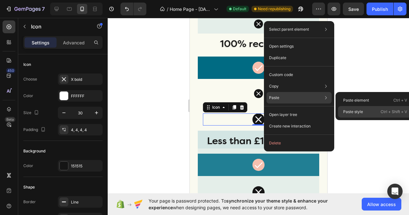
click at [361, 110] on p "Paste style" at bounding box center [353, 112] width 20 height 6
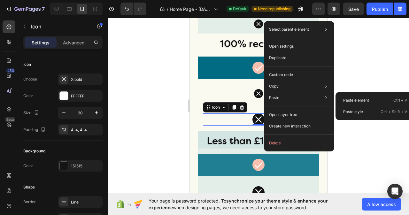
type input "20"
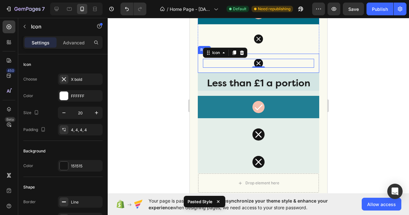
scroll to position [2045, 0]
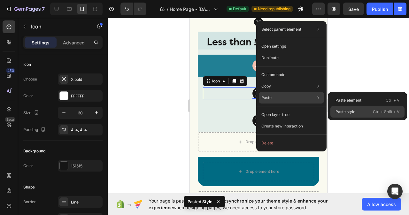
click at [348, 113] on p "Paste style" at bounding box center [346, 112] width 20 height 6
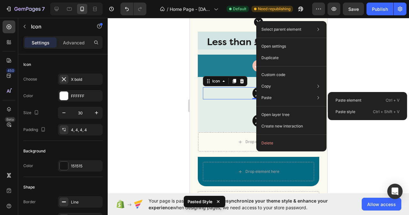
type input "20"
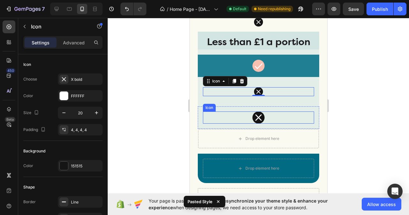
click at [264, 124] on div "Icon" at bounding box center [258, 118] width 111 height 12
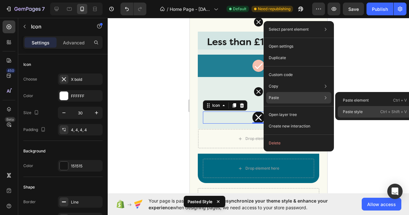
click at [347, 114] on p "Paste style" at bounding box center [353, 112] width 20 height 6
type input "20"
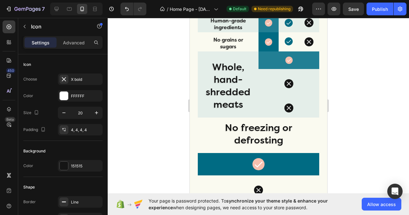
scroll to position [1598, 0]
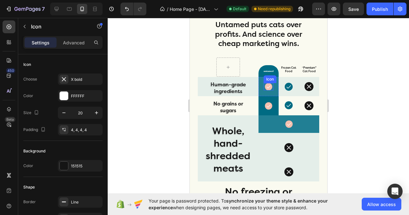
click at [266, 86] on icon at bounding box center [268, 86] width 5 height 5
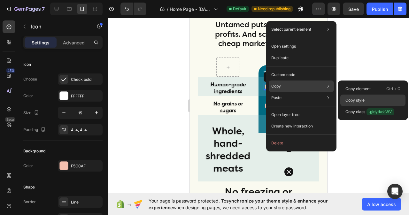
click at [357, 100] on p "Copy style" at bounding box center [354, 100] width 19 height 6
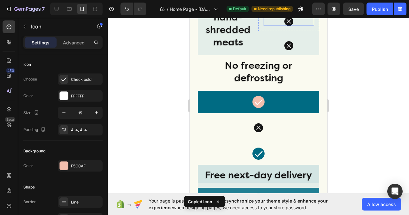
scroll to position [1726, 0]
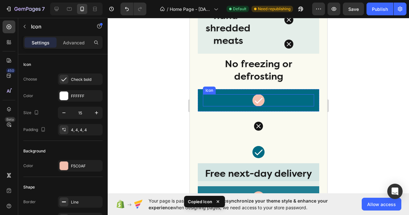
click at [257, 100] on icon at bounding box center [258, 101] width 10 height 10
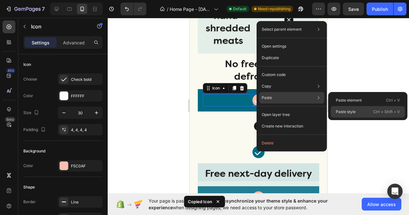
click at [342, 112] on p "Paste style" at bounding box center [346, 112] width 20 height 6
type input "15"
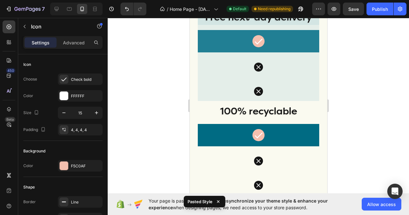
scroll to position [1886, 0]
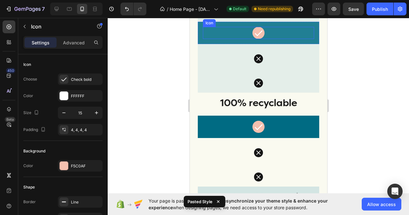
click at [255, 38] on icon at bounding box center [258, 33] width 10 height 10
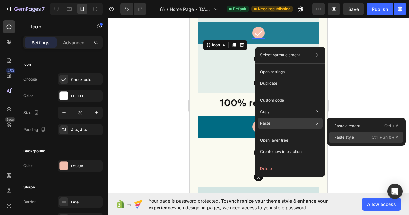
click at [345, 135] on p "Paste style" at bounding box center [344, 138] width 20 height 6
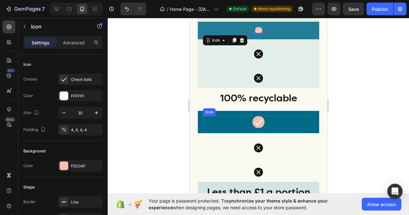
type input "15"
click at [259, 127] on icon at bounding box center [258, 122] width 10 height 10
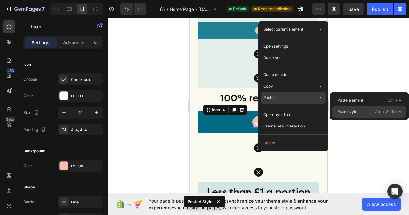
click at [352, 113] on p "Paste style" at bounding box center [347, 112] width 20 height 6
type input "15"
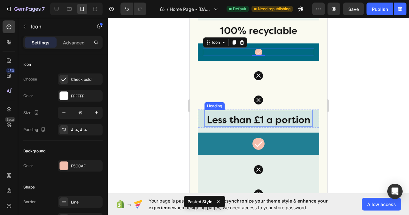
scroll to position [1981, 0]
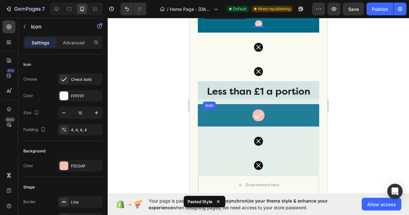
click at [259, 120] on icon at bounding box center [258, 116] width 10 height 10
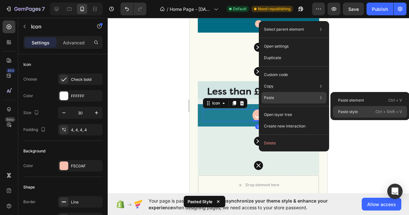
click at [347, 113] on p "Paste style" at bounding box center [348, 112] width 20 height 6
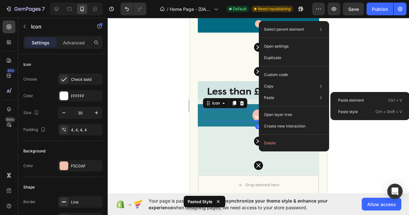
type input "15"
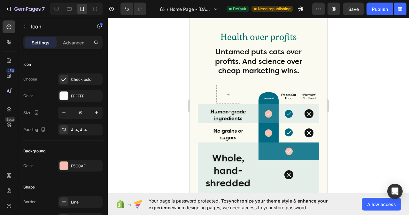
scroll to position [1566, 0]
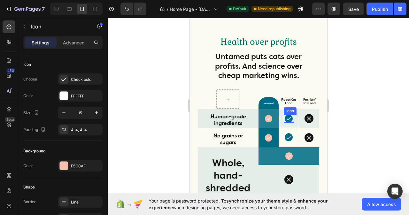
click at [286, 120] on icon at bounding box center [288, 118] width 5 height 5
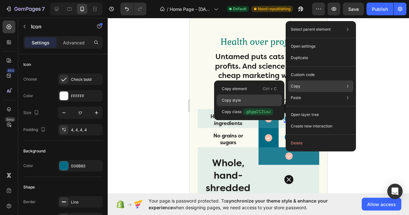
click at [232, 99] on p "Copy style" at bounding box center [231, 100] width 19 height 6
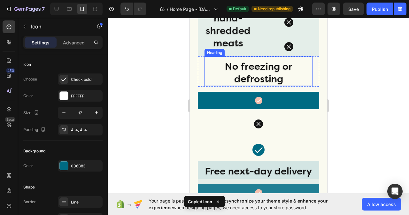
scroll to position [1726, 0]
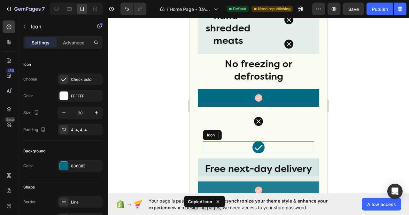
click at [255, 144] on icon at bounding box center [258, 148] width 10 height 10
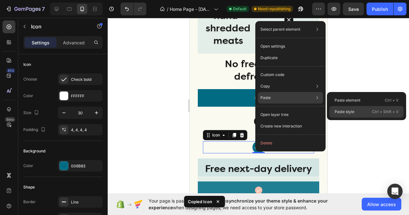
click at [341, 110] on p "Paste style" at bounding box center [345, 112] width 20 height 6
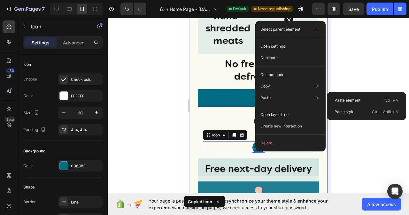
type input "17"
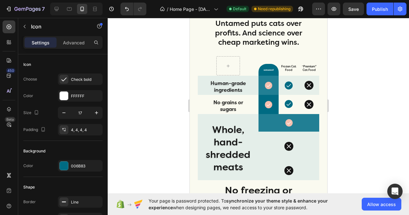
scroll to position [1598, 0]
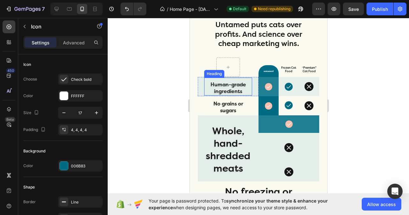
click at [226, 87] on h2 "Human-grade ingredients" at bounding box center [228, 88] width 48 height 15
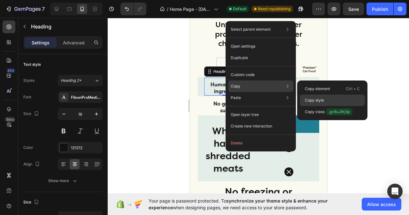
click at [316, 102] on p "Copy style" at bounding box center [314, 100] width 19 height 6
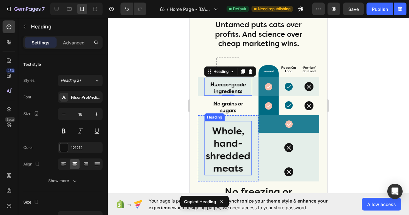
click at [216, 148] on h2 "Whole, hand-shredded meats" at bounding box center [227, 149] width 47 height 51
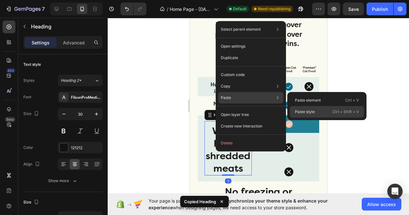
click at [302, 116] on div "Paste style Ctrl + Shift + V" at bounding box center [327, 112] width 74 height 12
type input "16"
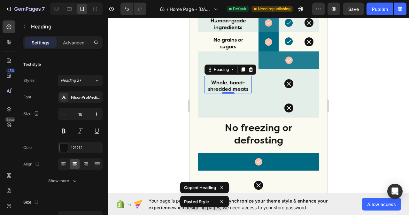
scroll to position [1694, 0]
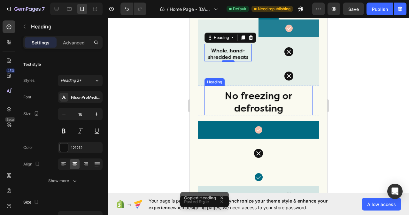
click at [252, 104] on h2 "No freezing or defrosting" at bounding box center [258, 102] width 108 height 26
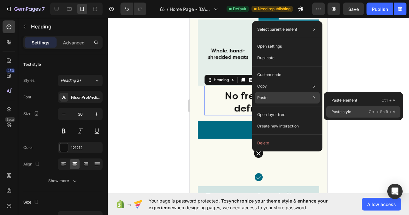
click at [339, 112] on p "Paste style" at bounding box center [341, 112] width 20 height 6
type input "16"
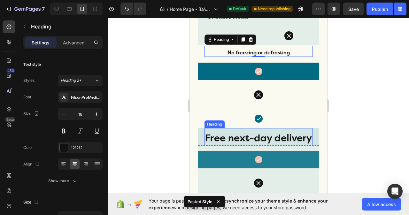
scroll to position [1758, 0]
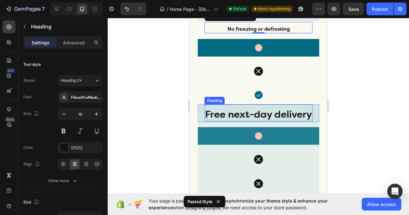
click at [254, 120] on h2 "Free next-day delivery" at bounding box center [258, 115] width 108 height 14
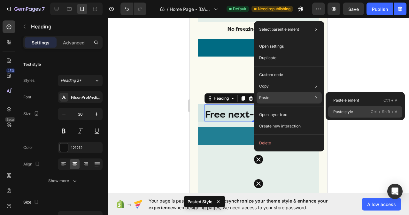
click at [336, 111] on p "Paste style" at bounding box center [343, 112] width 20 height 6
type input "16"
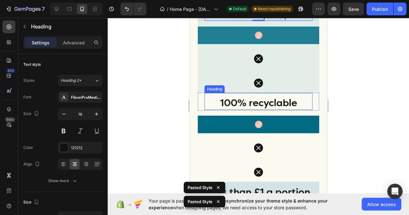
scroll to position [1854, 0]
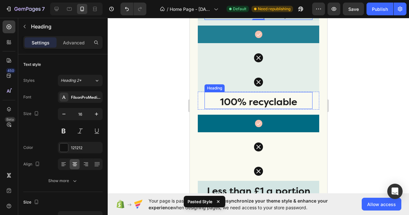
click at [258, 107] on h2 "100% recyclable" at bounding box center [258, 102] width 108 height 14
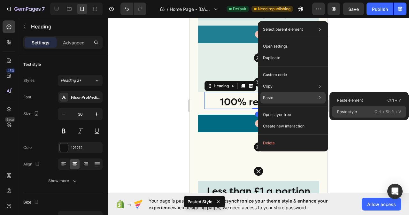
click at [340, 111] on p "Paste style" at bounding box center [347, 112] width 20 height 6
type input "16"
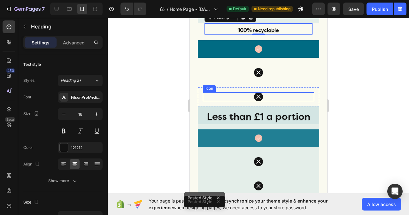
scroll to position [1950, 0]
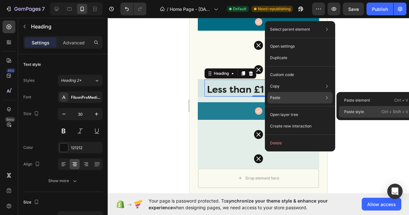
click at [351, 112] on p "Paste style" at bounding box center [354, 112] width 20 height 6
type input "16"
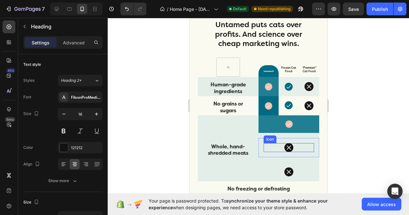
scroll to position [1630, 0]
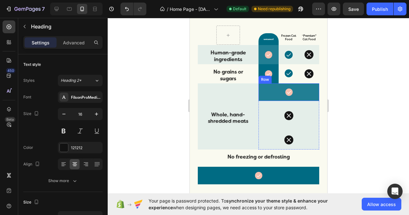
click at [258, 92] on div "Icon Row" at bounding box center [288, 92] width 61 height 18
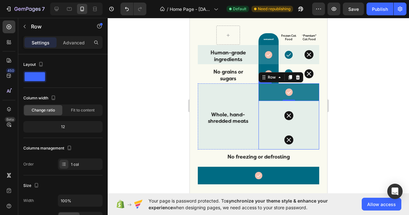
click at [313, 105] on div "Icon Row 0 Icon Row Icon Row Row" at bounding box center [288, 116] width 61 height 66
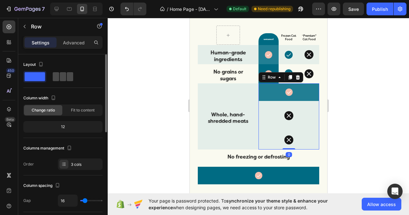
click at [60, 80] on span at bounding box center [63, 76] width 6 height 9
type input "0"
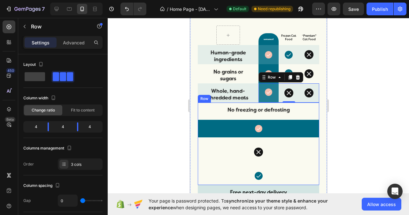
click at [313, 116] on div "No freezing or defrosting Heading Row Icon Row Icon Row Icon Row Row Row" at bounding box center [258, 144] width 121 height 82
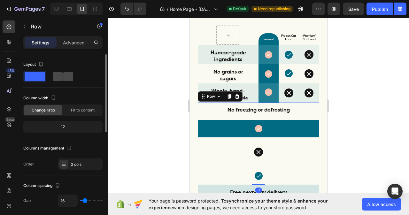
click at [67, 77] on span at bounding box center [68, 76] width 10 height 9
type input "0"
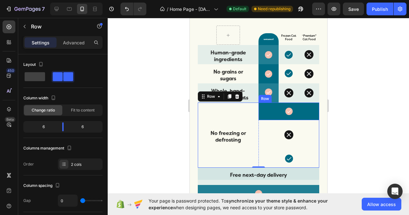
click at [313, 108] on div "Icon Row" at bounding box center [288, 112] width 61 height 18
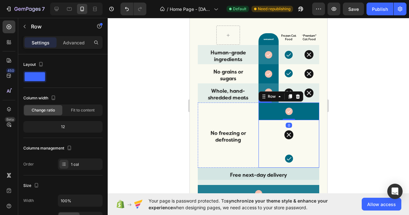
click at [313, 122] on div "Icon Row 0 Icon Row Icon Row Row" at bounding box center [288, 135] width 61 height 65
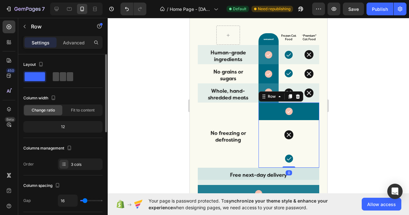
click at [66, 79] on div at bounding box center [63, 76] width 20 height 9
type input "0"
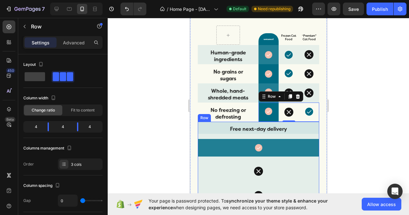
click at [313, 137] on div "Free next-day delivery Heading Row Icon Row Icon Row Icon Row Row Row" at bounding box center [258, 163] width 121 height 83
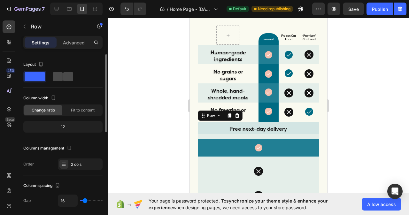
click at [62, 79] on span at bounding box center [58, 76] width 10 height 9
type input "0"
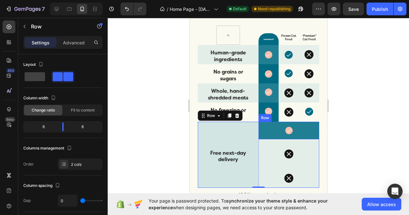
click at [312, 128] on div "Icon Row" at bounding box center [288, 131] width 61 height 18
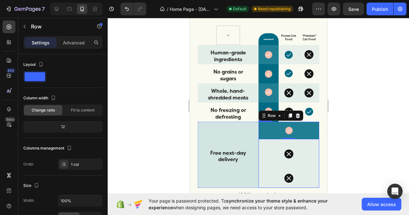
click at [313, 141] on div "Icon Row 0 Icon Row Icon Row Row" at bounding box center [288, 155] width 61 height 66
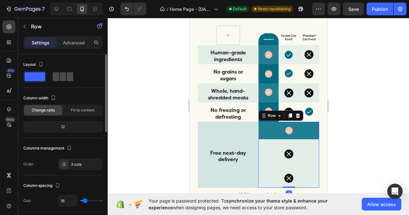
click at [60, 79] on span at bounding box center [63, 76] width 6 height 9
type input "0"
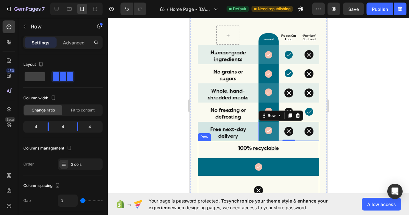
scroll to position [1694, 0]
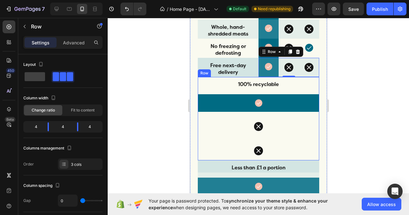
click at [308, 92] on div "100% recyclable Heading Row Icon Row Icon Row Icon Row Row Row" at bounding box center [258, 118] width 121 height 83
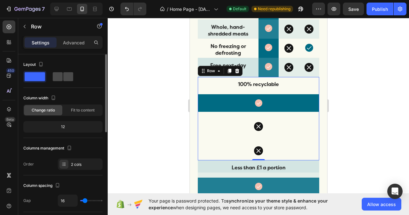
click at [64, 77] on span at bounding box center [68, 76] width 10 height 9
type input "0"
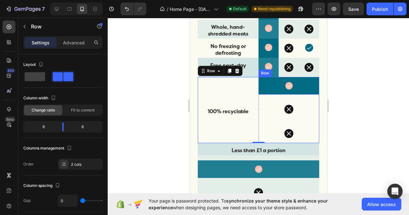
click at [311, 92] on div "Icon Row" at bounding box center [288, 86] width 61 height 18
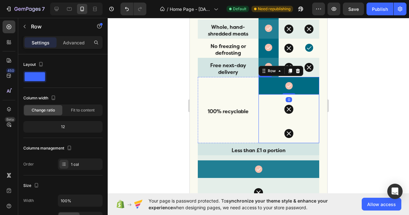
click at [313, 98] on div "Icon Row 0 Icon Row Icon Row Row" at bounding box center [288, 110] width 61 height 66
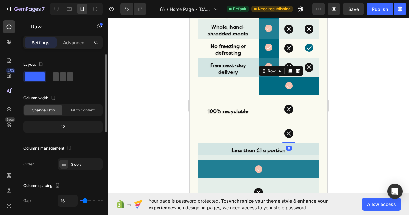
click at [56, 80] on span at bounding box center [56, 76] width 6 height 9
type input "0"
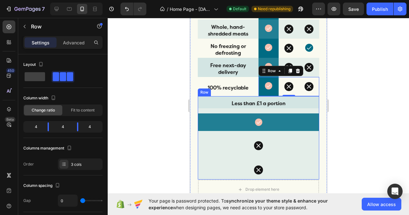
click at [313, 109] on div "Less than £1 a portion Heading Row Icon Row Icon Row Icon Row Row Row" at bounding box center [258, 137] width 121 height 83
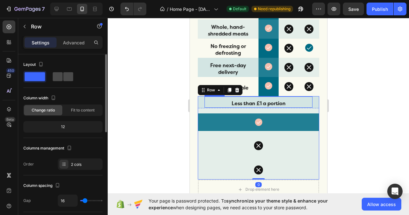
click at [59, 78] on span at bounding box center [58, 76] width 10 height 9
type input "0"
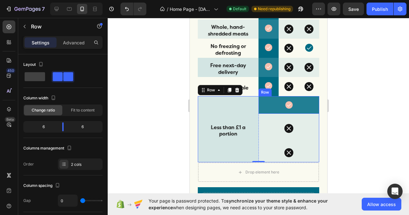
click at [312, 109] on div "Icon Row" at bounding box center [288, 105] width 61 height 18
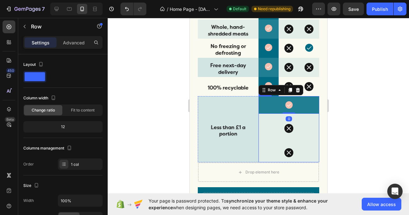
click at [313, 115] on div "Icon Row 0 Icon Row Icon Row Row" at bounding box center [288, 129] width 61 height 66
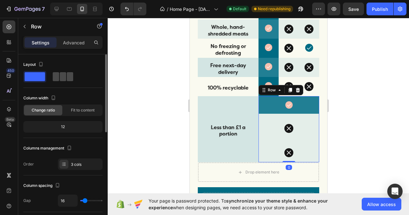
click at [64, 78] on span at bounding box center [63, 76] width 6 height 9
type input "0"
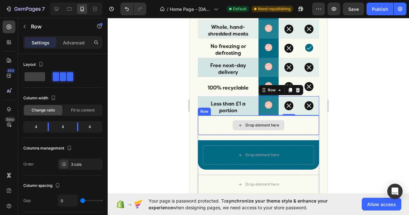
click at [311, 126] on div "Drop element here" at bounding box center [258, 125] width 121 height 19
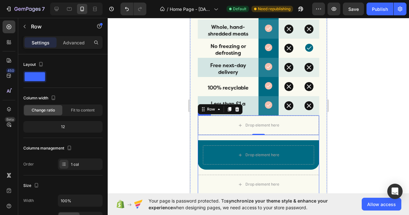
click at [313, 138] on div "Drop element here Row 0 Drop element here Row Drop element here Row Drop elemen…" at bounding box center [258, 166] width 121 height 103
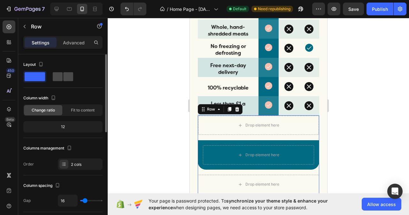
click at [61, 80] on span at bounding box center [58, 76] width 10 height 9
type input "0"
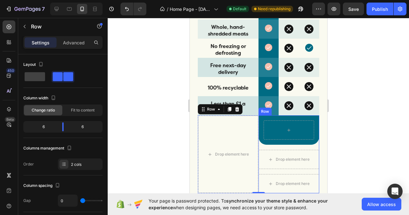
click at [314, 144] on div "Row" at bounding box center [288, 129] width 61 height 29
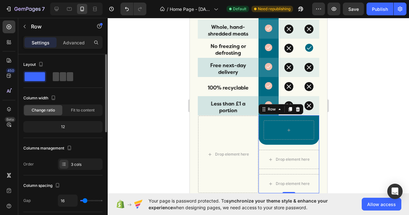
click at [62, 80] on span at bounding box center [63, 76] width 6 height 9
type input "0"
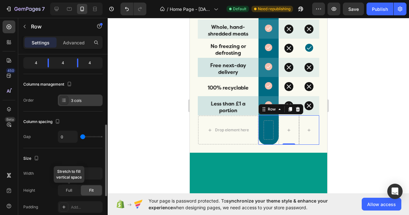
scroll to position [96, 0]
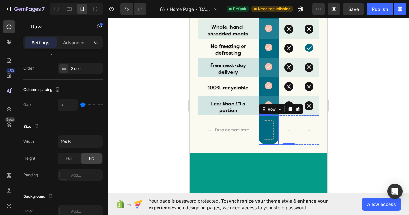
click at [268, 141] on div "Row" at bounding box center [268, 129] width 20 height 29
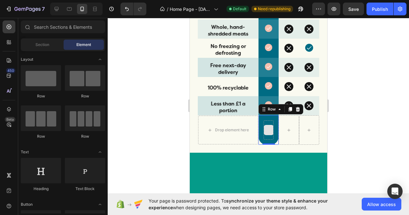
click at [265, 134] on div at bounding box center [268, 130] width 10 height 10
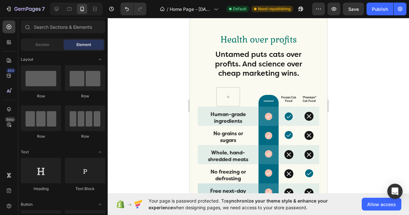
scroll to position [1566, 0]
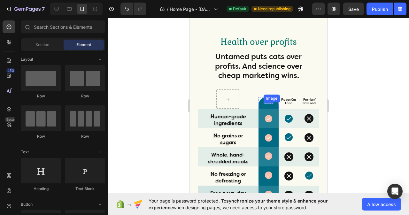
click at [266, 104] on img at bounding box center [268, 103] width 10 height 2
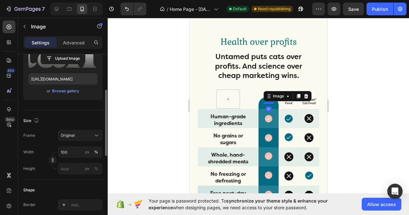
scroll to position [0, 0]
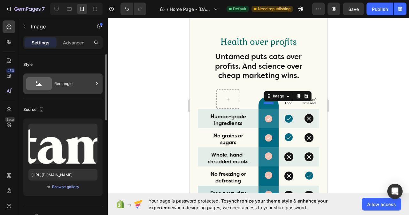
click at [70, 84] on div "Rectangle" at bounding box center [73, 83] width 39 height 15
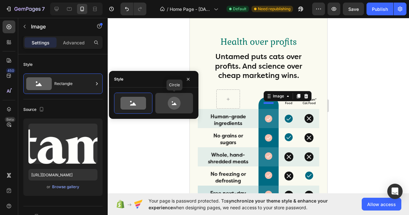
click at [167, 106] on icon at bounding box center [174, 103] width 30 height 13
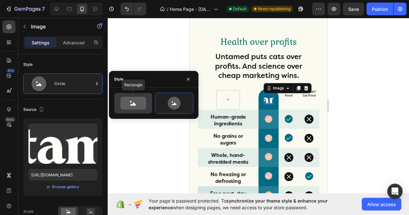
click at [124, 104] on icon at bounding box center [133, 103] width 26 height 13
type input "100"
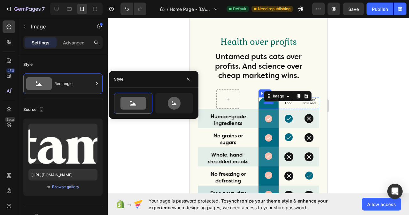
click at [265, 106] on div "Image 0 Row" at bounding box center [268, 103] width 20 height 12
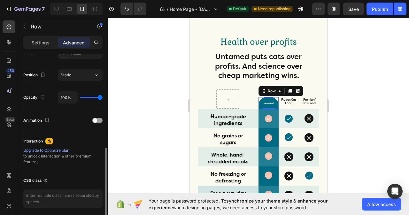
scroll to position [247, 0]
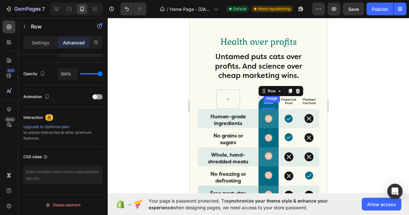
click at [268, 104] on img at bounding box center [268, 103] width 10 height 2
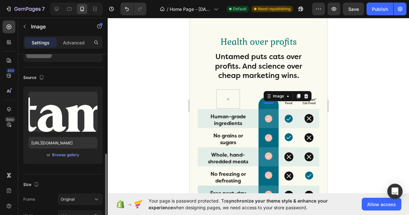
scroll to position [96, 0]
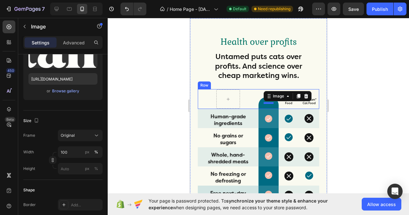
click at [244, 103] on div "Row" at bounding box center [228, 99] width 61 height 20
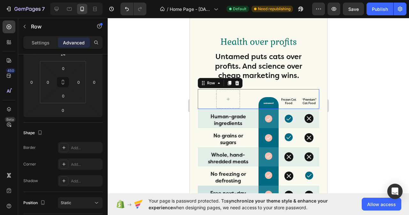
scroll to position [0, 0]
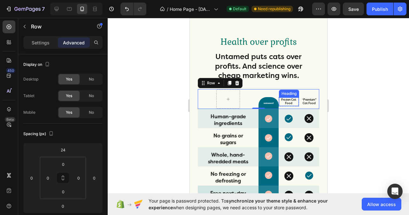
click at [286, 102] on h2 "Frozen Cat Food" at bounding box center [288, 101] width 19 height 9
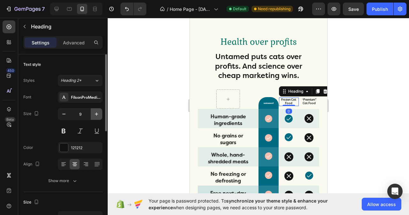
click at [99, 114] on icon "button" at bounding box center [96, 114] width 6 height 6
type input "11"
click at [304, 104] on h2 "“Premium” Cat Food" at bounding box center [308, 101] width 19 height 9
click at [97, 112] on icon "button" at bounding box center [96, 114] width 6 height 6
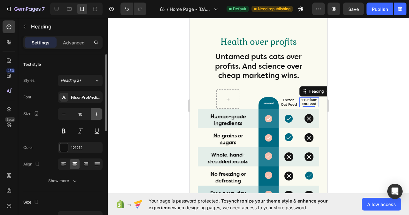
click at [97, 112] on icon "button" at bounding box center [96, 114] width 6 height 6
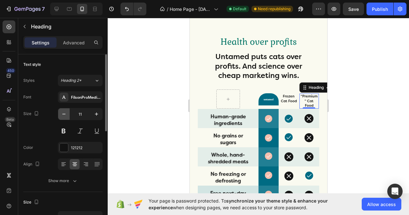
click at [62, 115] on icon "button" at bounding box center [64, 114] width 6 height 6
type input "10"
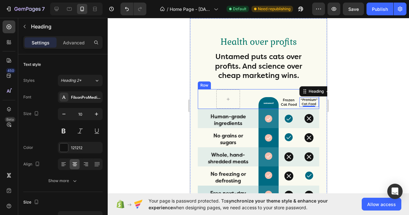
click at [247, 105] on div "Row" at bounding box center [228, 99] width 61 height 20
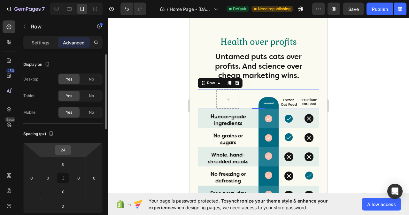
click at [68, 150] on input "24" at bounding box center [63, 150] width 13 height 10
type input "24"
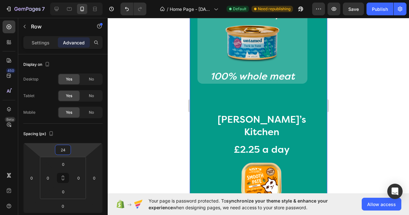
scroll to position [1822, 0]
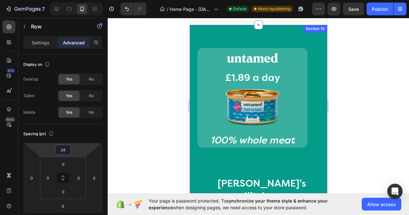
click at [321, 132] on div "Image Row £1.89 a day Heading Image 100% whole meat Heading Row" at bounding box center [258, 97] width 137 height 125
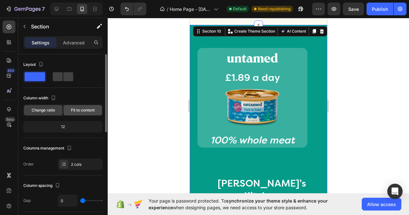
click at [78, 112] on span "Fit to content" at bounding box center [83, 110] width 24 height 6
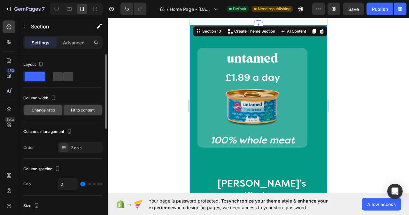
click at [51, 110] on span "Change ratio" at bounding box center [43, 110] width 23 height 6
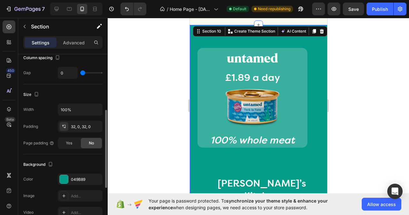
scroll to position [160, 0]
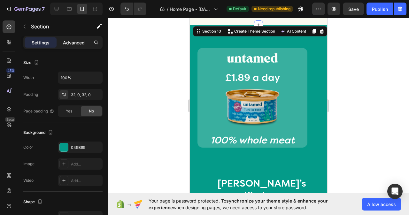
click at [70, 41] on p "Advanced" at bounding box center [74, 42] width 22 height 7
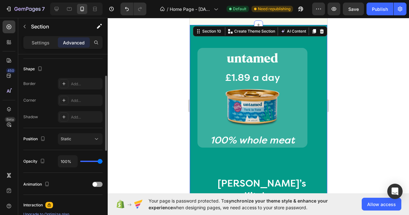
scroll to position [0, 0]
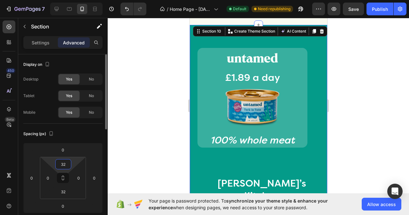
click at [66, 165] on input "32" at bounding box center [63, 164] width 13 height 10
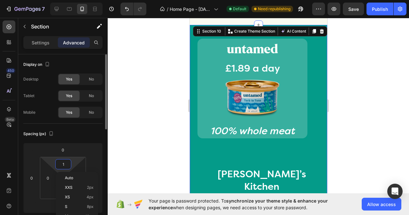
type input "0"
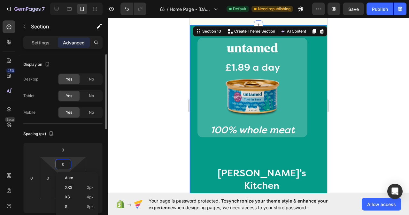
scroll to position [32, 0]
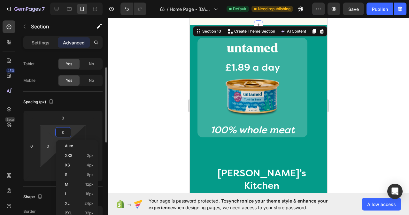
click at [41, 0] on html "7 Version history / Home Page - Sep 2, 11:34:07 Default Need republishing Previ…" at bounding box center [204, 0] width 409 height 0
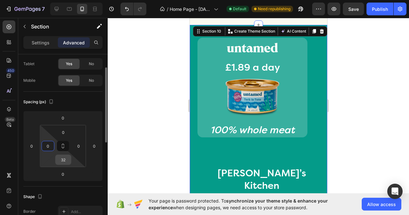
click at [67, 160] on input "32" at bounding box center [63, 160] width 13 height 10
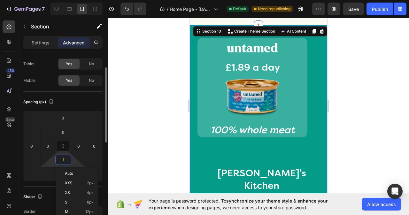
type input "0"
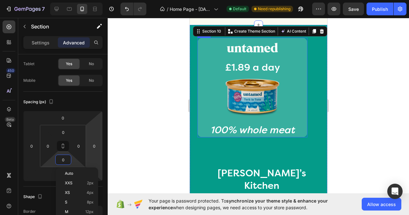
click at [301, 124] on div "Image Row £1.89 a day Heading Image 100% whole meat Heading" at bounding box center [252, 87] width 110 height 99
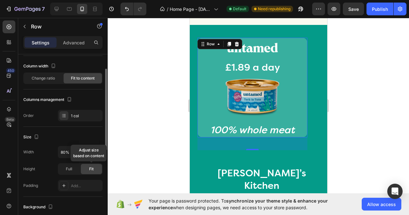
scroll to position [0, 0]
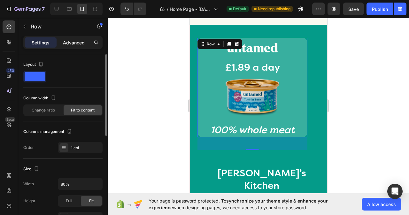
click at [72, 42] on p "Advanced" at bounding box center [74, 42] width 22 height 7
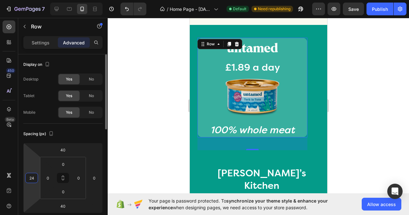
click at [36, 176] on input "24" at bounding box center [32, 178] width 10 height 10
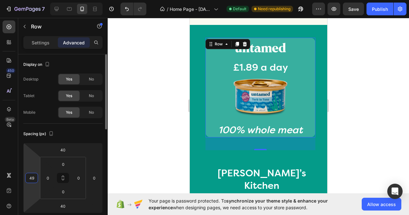
type input "50"
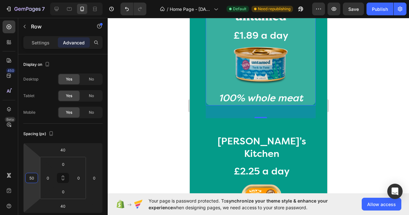
scroll to position [1886, 0]
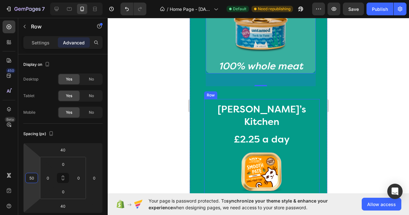
click at [310, 130] on div "Lily’s Kitchen Heading Row £2.25 a day Heading Image Less than 70% meat content…" at bounding box center [261, 163] width 115 height 128
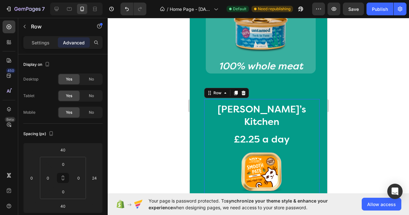
scroll to position [1981, 0]
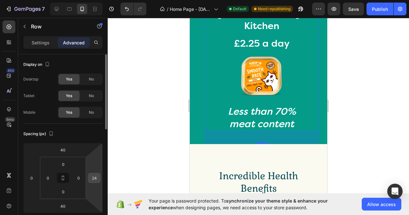
click at [97, 178] on input "24" at bounding box center [94, 178] width 10 height 10
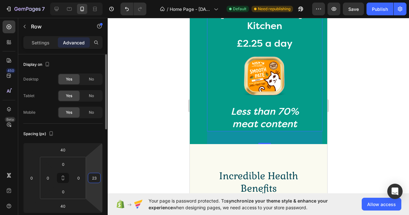
type input "24"
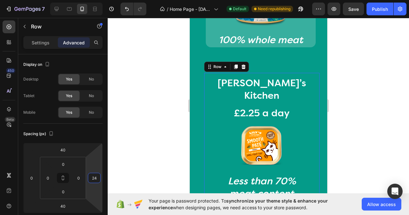
scroll to position [1854, 0]
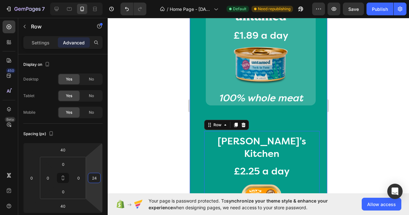
click at [319, 120] on div "Lily’s Kitchen Heading Row £2.25 a day Heading Image Less than 70% meat content…" at bounding box center [258, 195] width 137 height 154
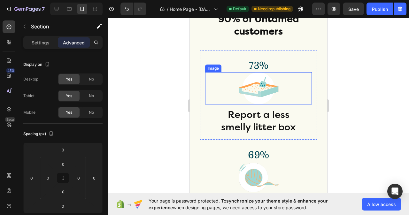
scroll to position [2173, 0]
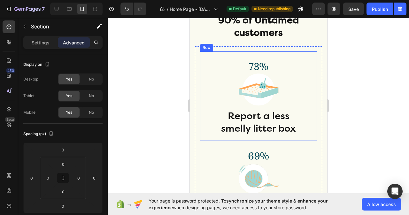
click at [307, 74] on div "73% Heading Image Report a less smelly litter box Heading Row" at bounding box center [258, 95] width 117 height 89
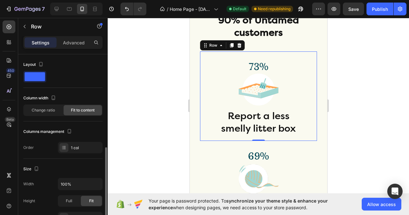
scroll to position [64, 0]
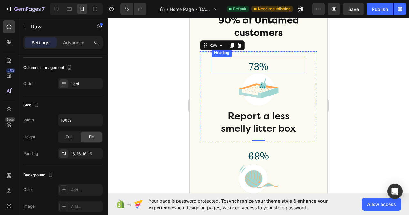
click at [266, 69] on h2 "73%" at bounding box center [258, 67] width 94 height 14
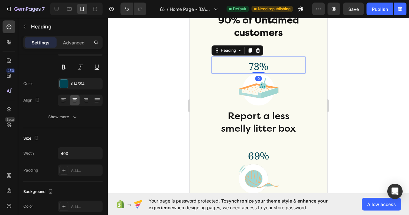
scroll to position [0, 0]
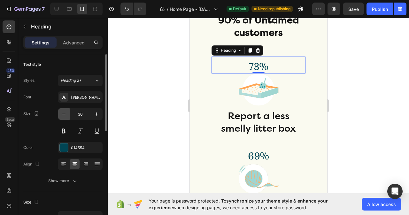
click at [64, 116] on icon "button" at bounding box center [64, 114] width 6 height 6
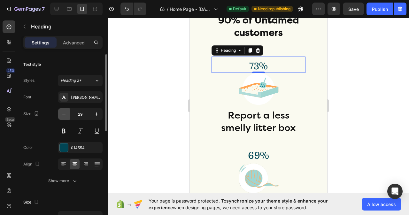
click at [64, 116] on icon "button" at bounding box center [64, 114] width 6 height 6
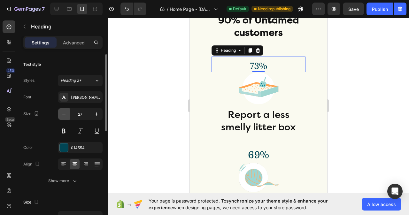
click at [64, 116] on icon "button" at bounding box center [64, 114] width 6 height 6
type input "26"
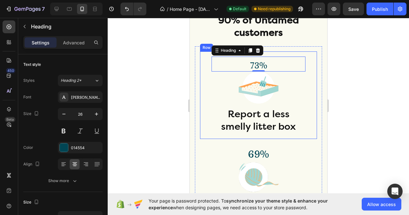
click at [312, 110] on div "73% Heading 0 Image Report a less smelly litter box Heading Row" at bounding box center [258, 95] width 117 height 88
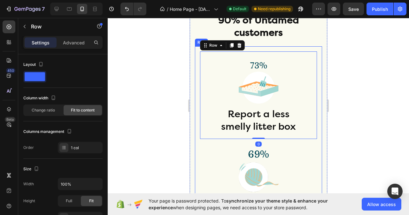
click at [314, 111] on div "73% Heading Image Report a less smelly litter box Heading Row 0 69% Heading Ima…" at bounding box center [258, 191] width 127 height 290
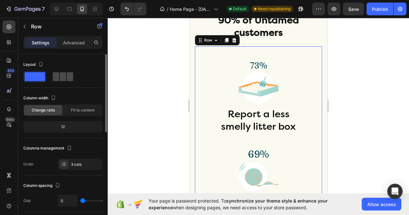
click at [67, 77] on span at bounding box center [70, 76] width 6 height 9
type input "16"
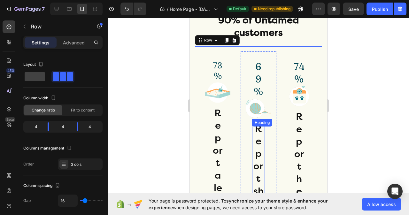
scroll to position [2141, 0]
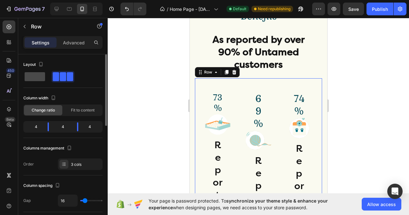
click at [43, 75] on span at bounding box center [35, 76] width 20 height 9
type input "0"
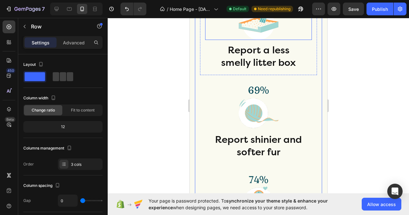
scroll to position [2205, 0]
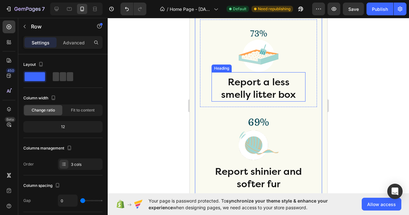
click at [275, 95] on h2 "Report a less smelly litter box" at bounding box center [258, 88] width 94 height 26
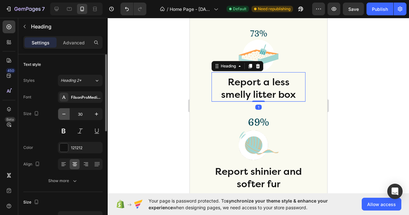
click at [65, 115] on icon "button" at bounding box center [64, 114] width 6 height 6
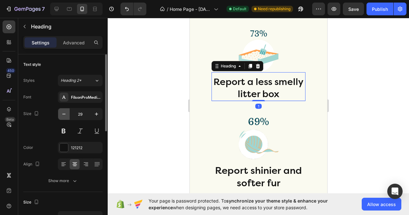
click at [65, 115] on icon "button" at bounding box center [64, 114] width 6 height 6
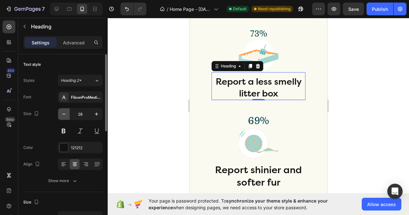
click at [65, 115] on icon "button" at bounding box center [64, 114] width 6 height 6
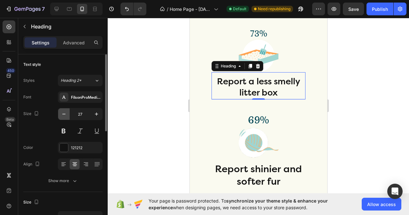
click at [65, 115] on icon "button" at bounding box center [64, 114] width 6 height 6
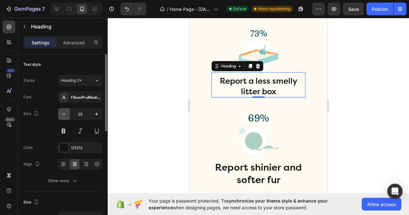
click at [65, 115] on icon "button" at bounding box center [64, 114] width 6 height 6
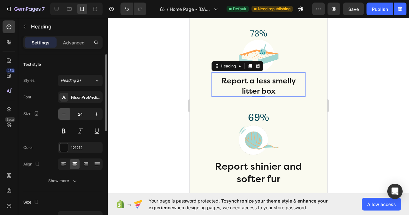
click at [65, 115] on icon "button" at bounding box center [64, 114] width 6 height 6
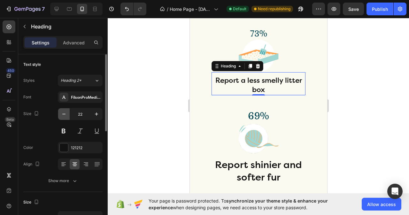
click at [65, 115] on icon "button" at bounding box center [64, 114] width 6 height 6
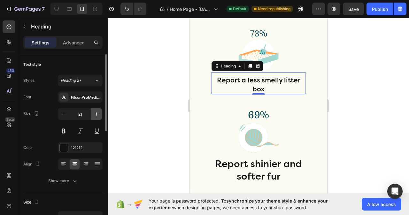
click at [97, 114] on icon "button" at bounding box center [96, 113] width 3 height 3
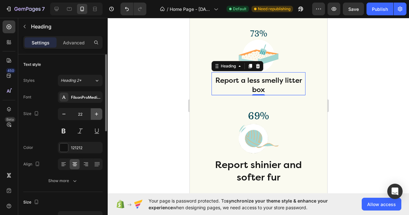
click at [97, 114] on icon "button" at bounding box center [96, 113] width 3 height 3
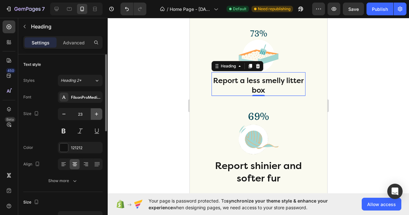
type input "24"
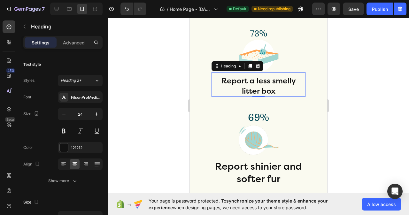
scroll to position [2141, 0]
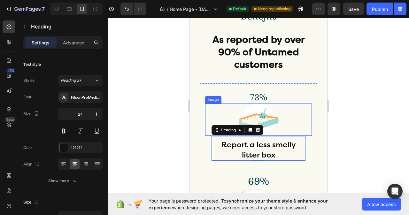
click at [265, 120] on img at bounding box center [258, 120] width 40 height 32
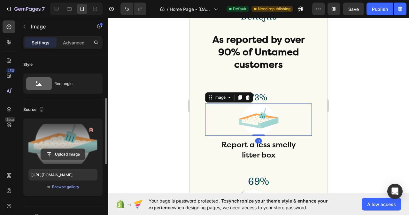
scroll to position [64, 0]
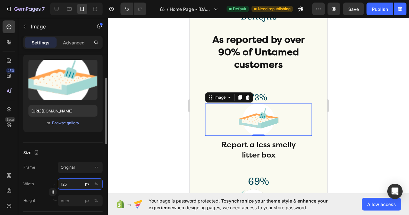
click at [69, 185] on input "125" at bounding box center [80, 184] width 45 height 12
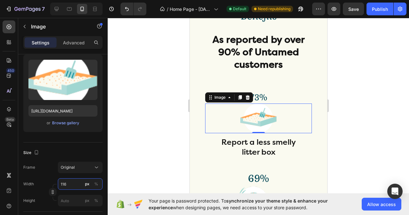
type input "117"
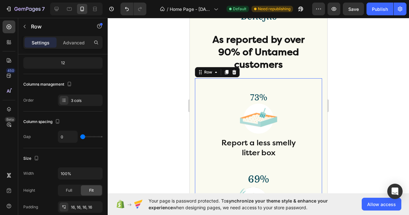
scroll to position [0, 0]
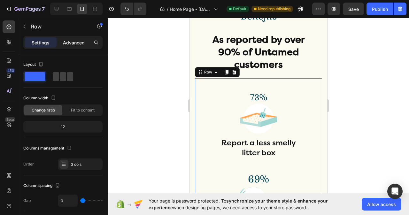
click at [76, 42] on p "Advanced" at bounding box center [74, 42] width 22 height 7
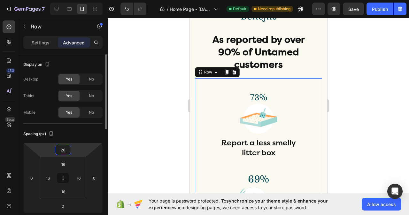
click at [67, 145] on input "20" at bounding box center [63, 150] width 13 height 10
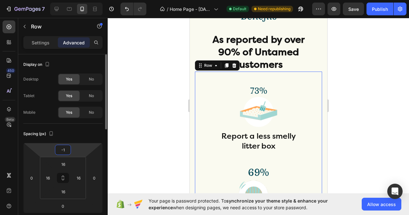
type input "0"
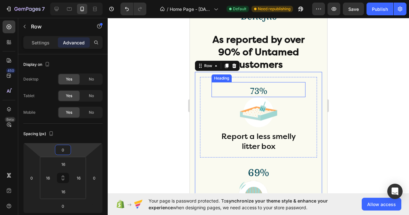
click at [263, 91] on h2 "73%" at bounding box center [258, 91] width 94 height 12
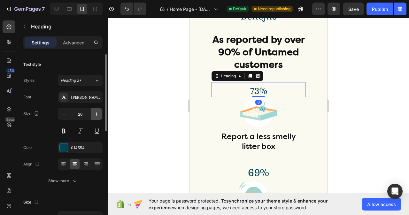
click at [95, 114] on icon "button" at bounding box center [96, 113] width 3 height 3
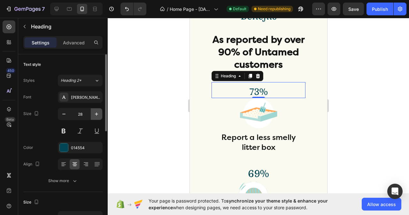
click at [95, 114] on icon "button" at bounding box center [96, 113] width 3 height 3
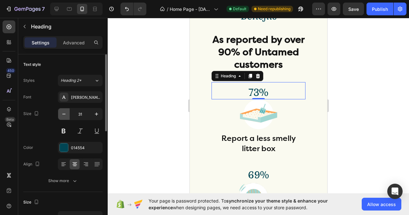
click at [65, 116] on icon "button" at bounding box center [64, 114] width 6 height 6
type input "30"
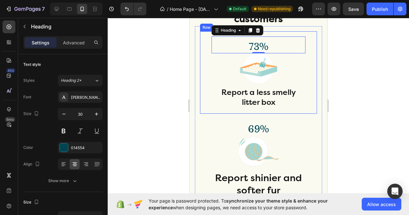
scroll to position [2205, 0]
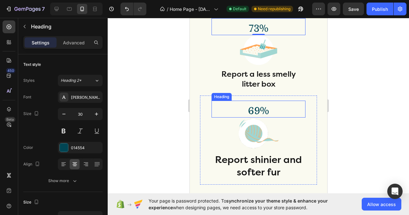
click at [258, 114] on h2 "69%" at bounding box center [258, 111] width 94 height 14
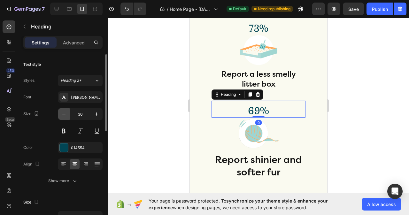
click at [64, 115] on icon "button" at bounding box center [64, 114] width 6 height 6
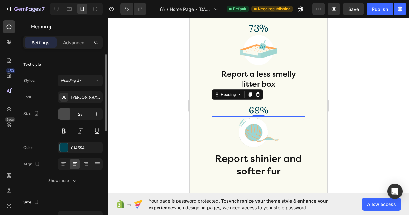
click at [64, 115] on icon "button" at bounding box center [64, 114] width 6 height 6
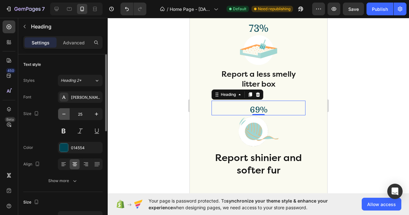
click at [64, 115] on icon "button" at bounding box center [64, 114] width 6 height 6
type input "24"
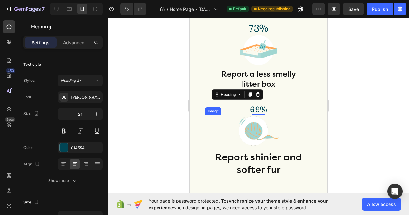
click at [255, 140] on img at bounding box center [258, 131] width 40 height 32
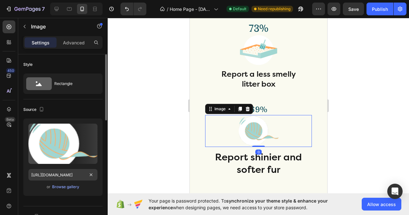
scroll to position [96, 0]
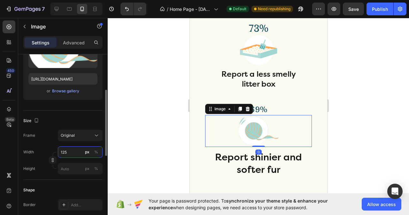
click at [69, 150] on input "125" at bounding box center [80, 152] width 45 height 12
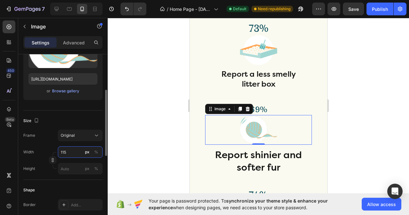
type input "114"
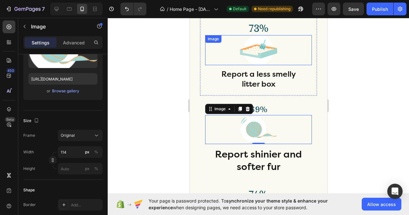
click at [296, 52] on div at bounding box center [258, 50] width 107 height 30
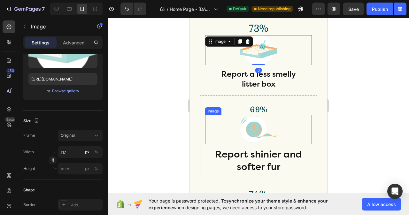
click at [278, 134] on div at bounding box center [258, 129] width 107 height 29
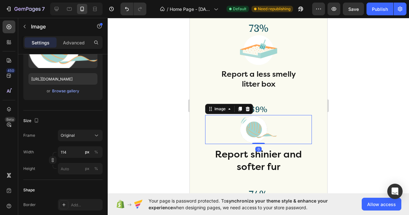
scroll to position [2192, 0]
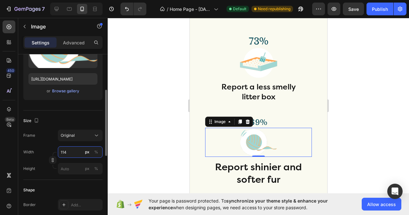
click at [73, 153] on input "114" at bounding box center [80, 152] width 45 height 12
type input "117"
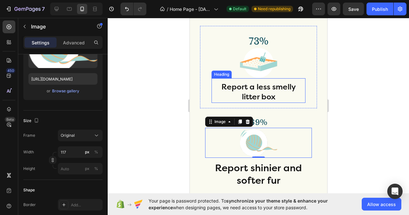
click at [270, 89] on h2 "Report a less smelly litter box" at bounding box center [258, 91] width 94 height 21
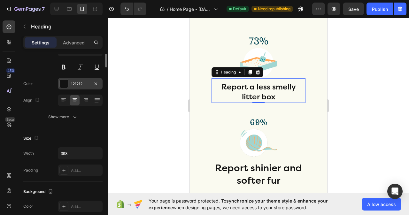
scroll to position [0, 0]
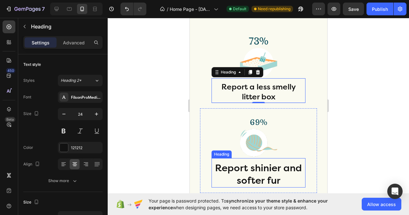
click at [266, 172] on h2 "Report shinier and softer fur" at bounding box center [258, 174] width 94 height 26
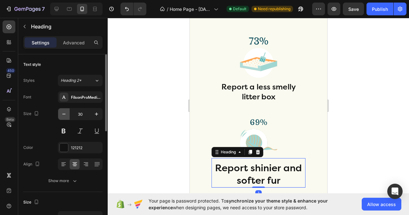
click at [63, 112] on icon "button" at bounding box center [64, 114] width 6 height 6
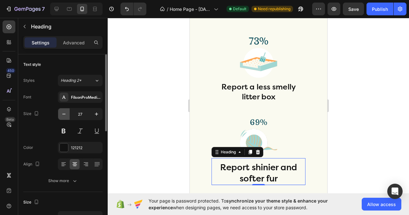
click at [63, 112] on icon "button" at bounding box center [64, 114] width 6 height 6
type input "24"
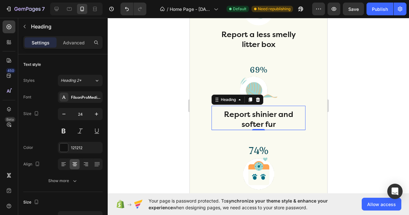
scroll to position [2256, 0]
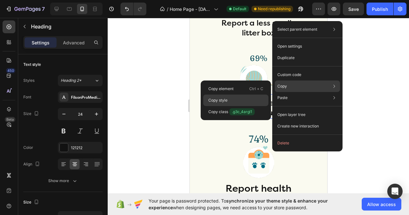
drag, startPoint x: 216, startPoint y: 100, endPoint x: 46, endPoint y: 123, distance: 171.5
click at [216, 100] on p "Copy style" at bounding box center [217, 100] width 19 height 6
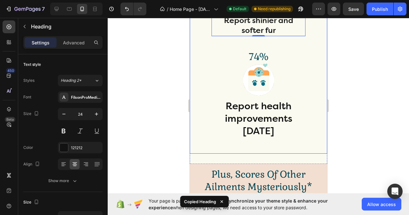
scroll to position [2352, 0]
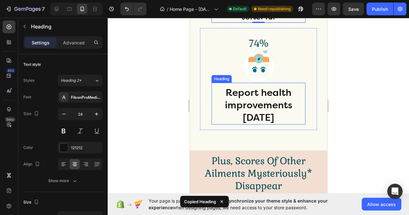
click at [258, 110] on h2 "Report health improvements within one month" at bounding box center [258, 105] width 94 height 39
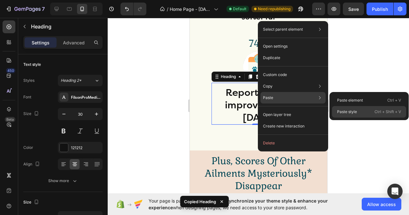
click at [361, 112] on div "Paste style Ctrl + Shift + V" at bounding box center [369, 112] width 74 height 12
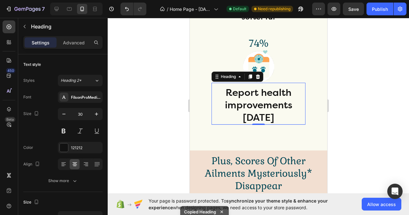
type input "24"
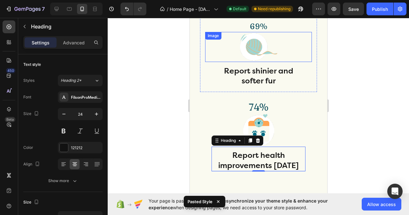
scroll to position [2256, 0]
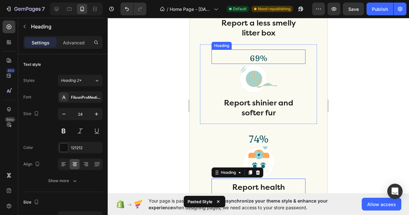
click at [259, 58] on h2 "69%" at bounding box center [258, 58] width 94 height 11
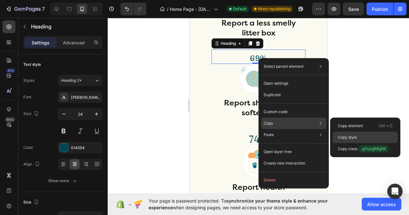
click at [350, 137] on p "Copy style" at bounding box center [347, 138] width 19 height 6
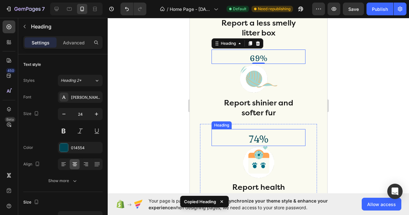
click at [260, 142] on h2 "74%" at bounding box center [258, 139] width 94 height 14
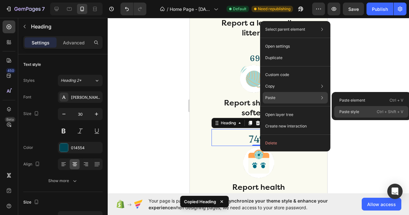
click at [348, 110] on p "Paste style" at bounding box center [349, 112] width 20 height 6
type input "24"
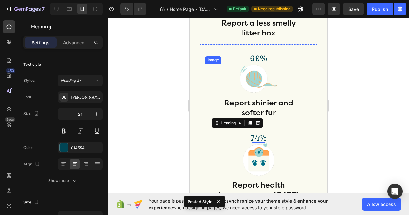
click at [255, 81] on img at bounding box center [258, 79] width 37 height 30
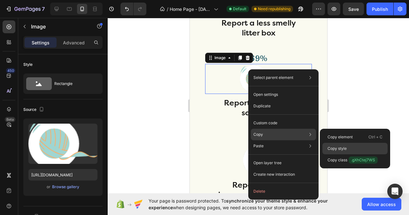
click at [332, 146] on p "Copy style" at bounding box center [337, 149] width 19 height 6
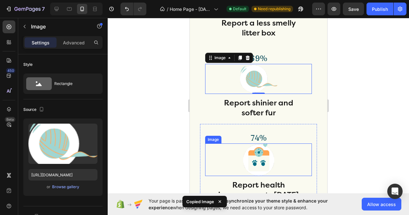
click at [261, 161] on img at bounding box center [258, 159] width 40 height 32
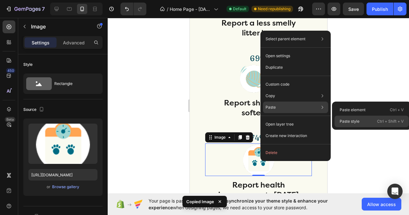
click at [358, 121] on p "Paste style" at bounding box center [350, 122] width 20 height 6
type input "117"
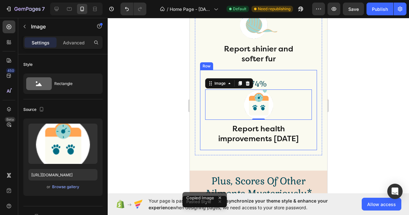
scroll to position [2320, 0]
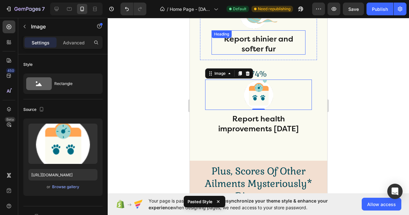
click at [260, 40] on h2 "Report shinier and softer fur" at bounding box center [258, 44] width 94 height 21
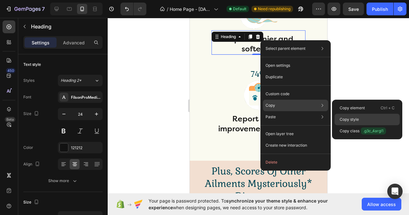
click at [352, 117] on p "Copy style" at bounding box center [349, 120] width 19 height 6
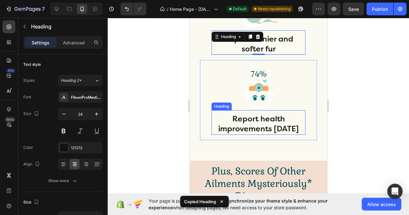
click at [252, 135] on h2 "Report health improvements within one month" at bounding box center [258, 123] width 94 height 21
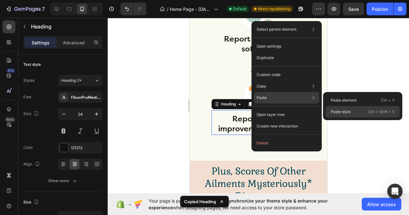
click at [346, 115] on div "Paste style Ctrl + Shift + V" at bounding box center [363, 112] width 74 height 12
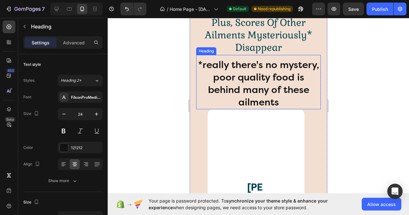
scroll to position [2416, 0]
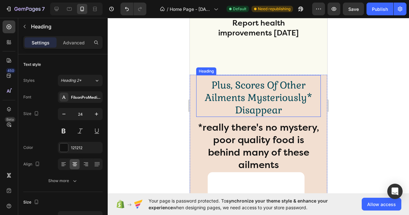
click at [265, 109] on h2 "plus, scores of other ailments mysteriously* disappear" at bounding box center [258, 97] width 125 height 39
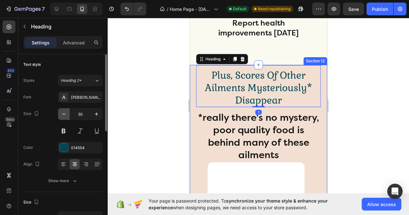
click at [65, 113] on icon "button" at bounding box center [64, 114] width 6 height 6
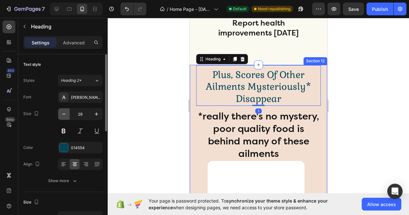
click at [65, 113] on icon "button" at bounding box center [64, 114] width 6 height 6
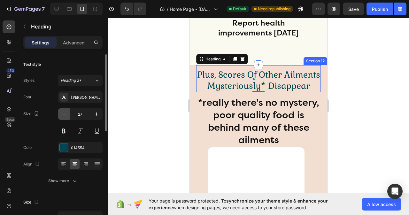
click at [65, 113] on icon "button" at bounding box center [64, 114] width 6 height 6
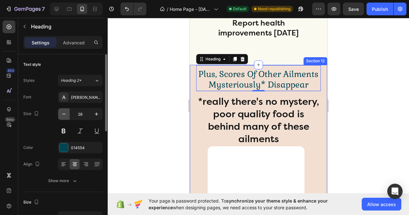
click at [65, 113] on icon "button" at bounding box center [64, 114] width 6 height 6
type input "25"
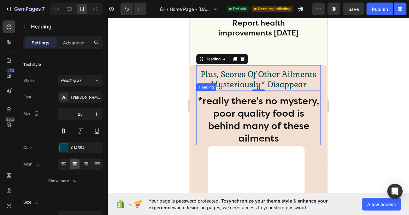
click at [276, 137] on h2 "*really there's no mystery, poor quality food is behind many of these ailments" at bounding box center [258, 119] width 125 height 51
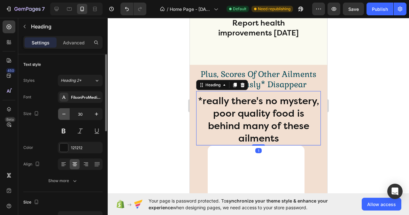
click at [61, 115] on icon "button" at bounding box center [64, 114] width 6 height 6
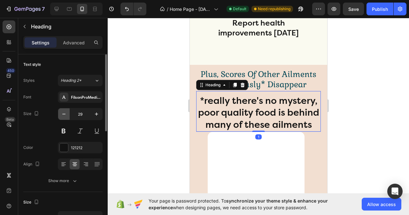
click at [61, 115] on icon "button" at bounding box center [64, 114] width 6 height 6
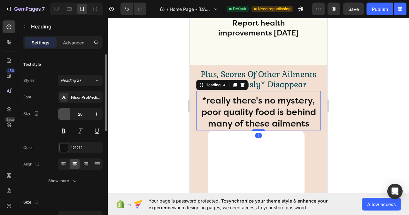
click at [61, 115] on icon "button" at bounding box center [64, 114] width 6 height 6
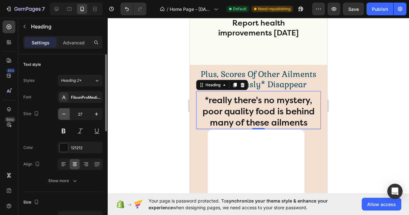
click at [61, 115] on icon "button" at bounding box center [64, 114] width 6 height 6
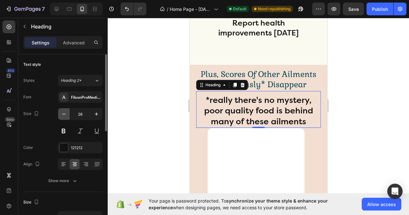
click at [61, 115] on icon "button" at bounding box center [64, 114] width 6 height 6
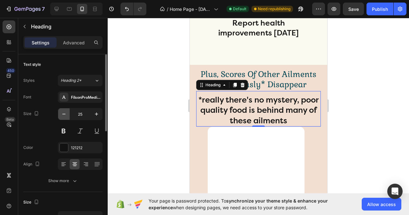
click at [61, 115] on icon "button" at bounding box center [64, 114] width 6 height 6
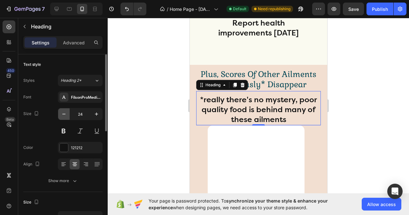
click at [61, 115] on icon "button" at bounding box center [64, 114] width 6 height 6
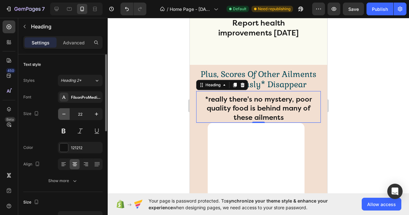
click at [61, 115] on icon "button" at bounding box center [64, 114] width 6 height 6
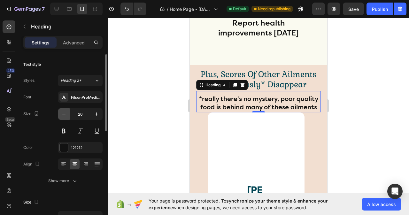
click at [61, 115] on icon "button" at bounding box center [64, 114] width 6 height 6
type input "18"
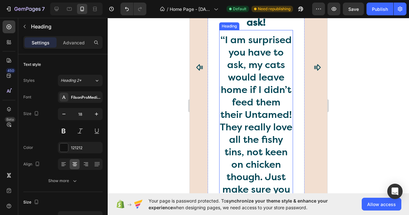
scroll to position [2576, 0]
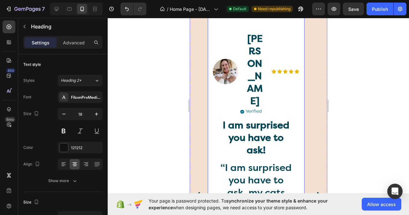
click at [296, 130] on div "Image Mrs. Jacqui S. Heading Image Row Icon Icon Icon Icon Icon Icon List Row I…" at bounding box center [256, 195] width 87 height 459
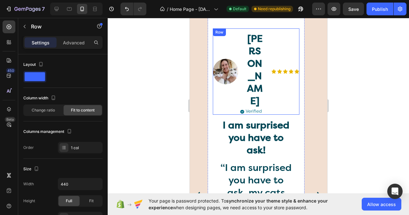
click at [271, 76] on div "Icon Icon Icon Icon Icon Icon List" at bounding box center [285, 71] width 28 height 87
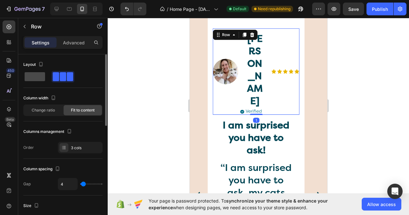
click at [30, 78] on span at bounding box center [35, 76] width 20 height 9
type input "0"
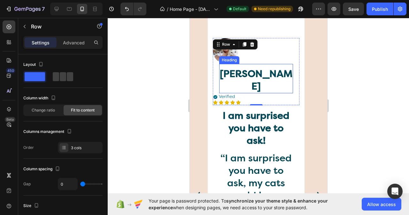
click at [238, 67] on h2 "Mrs. Jacqui S." at bounding box center [256, 80] width 74 height 26
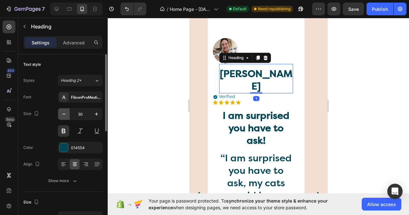
click at [63, 114] on icon "button" at bounding box center [64, 114] width 6 height 6
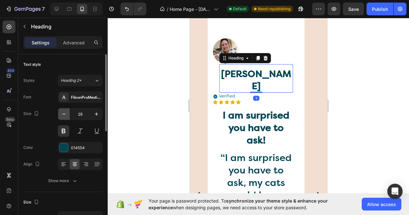
click at [63, 114] on icon "button" at bounding box center [64, 114] width 6 height 6
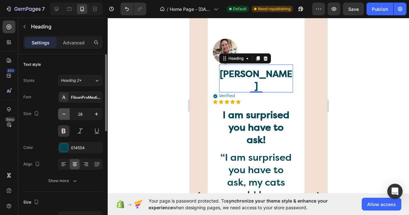
click at [63, 114] on icon "button" at bounding box center [64, 114] width 6 height 6
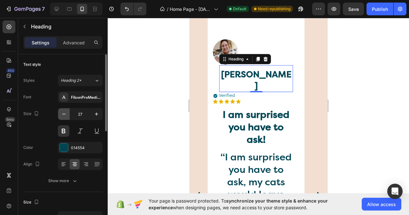
click at [63, 114] on icon "button" at bounding box center [64, 114] width 6 height 6
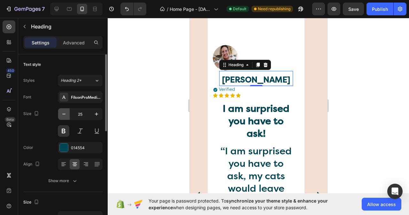
click at [63, 114] on icon "button" at bounding box center [64, 114] width 6 height 6
type input "24"
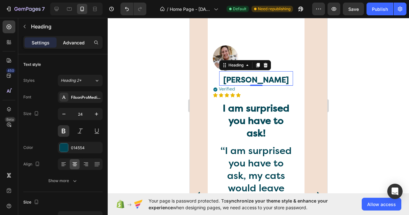
click at [74, 40] on p "Advanced" at bounding box center [74, 42] width 22 height 7
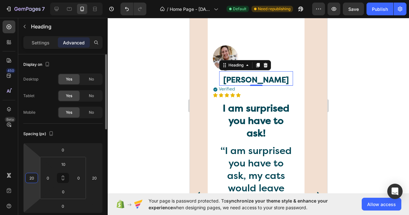
click at [33, 175] on input "20" at bounding box center [32, 178] width 10 height 10
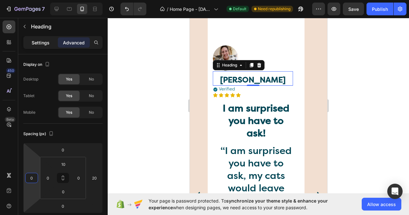
click at [41, 43] on p "Settings" at bounding box center [41, 42] width 18 height 7
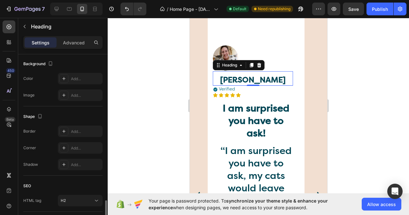
scroll to position [236, 0]
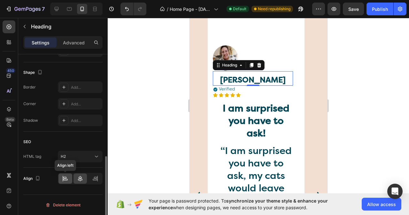
click at [61, 181] on div at bounding box center [65, 179] width 14 height 10
click at [274, 74] on h2 "Mrs. Jacqui S." at bounding box center [253, 79] width 80 height 11
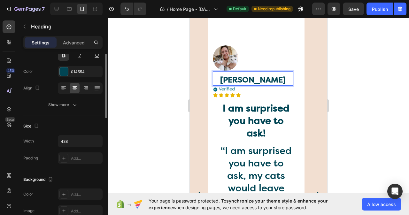
scroll to position [44, 0]
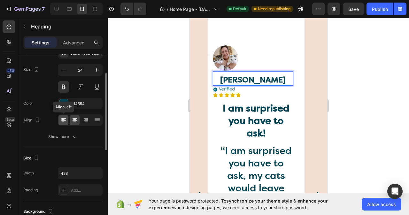
click at [63, 122] on icon at bounding box center [62, 122] width 3 height 1
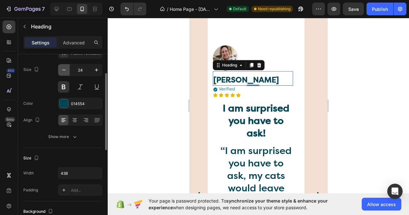
click at [61, 69] on icon "button" at bounding box center [64, 70] width 6 height 6
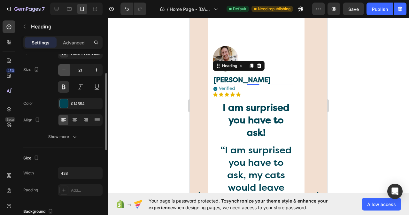
click at [61, 69] on icon "button" at bounding box center [64, 70] width 6 height 6
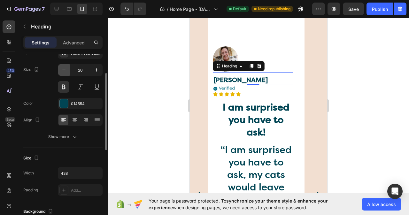
click at [61, 69] on icon "button" at bounding box center [64, 70] width 6 height 6
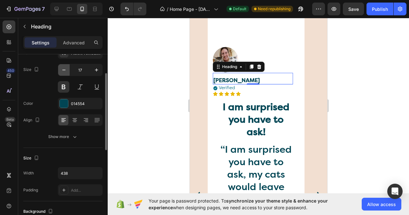
type input "16"
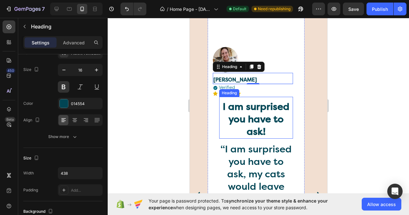
click at [240, 100] on h2 "I am surprised you have to ask!" at bounding box center [256, 119] width 74 height 39
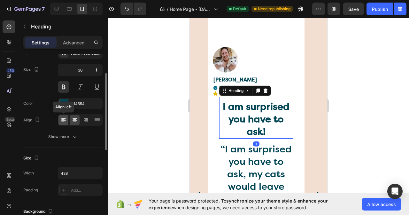
click at [65, 120] on icon at bounding box center [63, 120] width 6 height 6
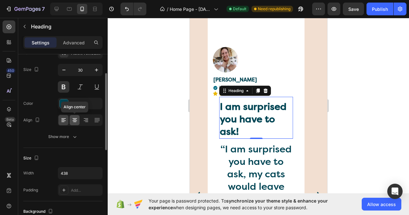
click at [74, 120] on icon at bounding box center [75, 120] width 6 height 6
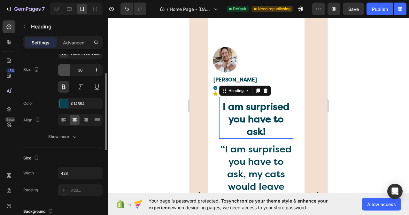
click at [63, 71] on icon "button" at bounding box center [64, 70] width 6 height 6
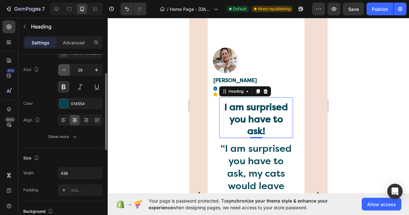
click at [63, 71] on icon "button" at bounding box center [64, 70] width 6 height 6
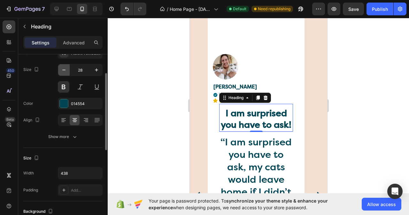
click at [63, 71] on icon "button" at bounding box center [64, 70] width 6 height 6
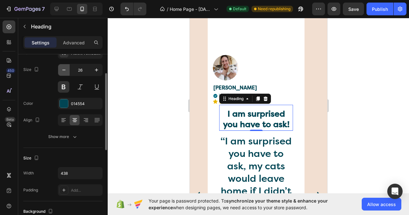
click at [63, 71] on icon "button" at bounding box center [64, 70] width 6 height 6
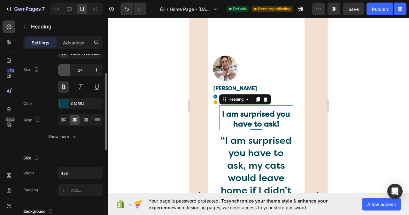
click at [63, 71] on icon "button" at bounding box center [64, 70] width 6 height 6
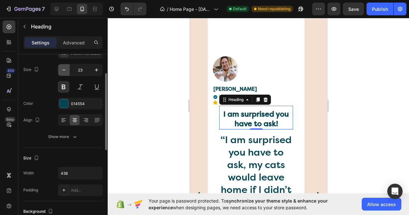
click at [63, 71] on icon "button" at bounding box center [64, 70] width 6 height 6
type input "22"
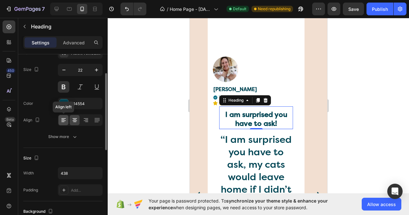
click at [62, 119] on icon at bounding box center [63, 118] width 4 height 1
click at [76, 120] on icon at bounding box center [75, 120] width 4 height 1
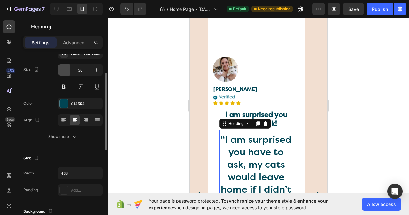
click at [62, 70] on icon "button" at bounding box center [64, 70] width 6 height 6
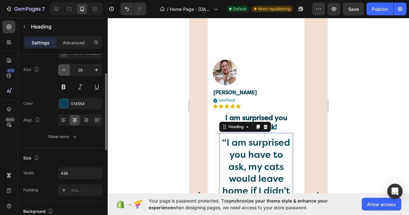
click at [62, 70] on icon "button" at bounding box center [64, 70] width 6 height 6
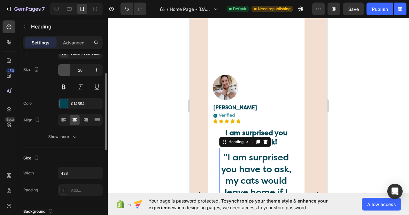
click at [62, 70] on icon "button" at bounding box center [64, 70] width 6 height 6
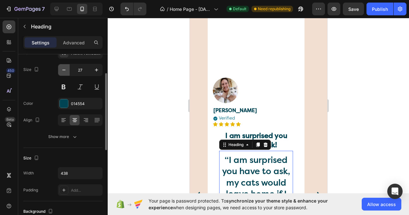
click at [62, 70] on icon "button" at bounding box center [64, 70] width 6 height 6
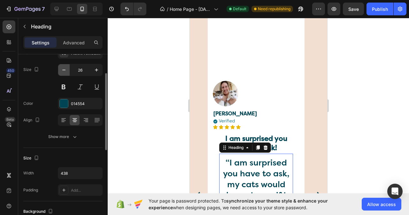
click at [62, 70] on icon "button" at bounding box center [64, 70] width 6 height 6
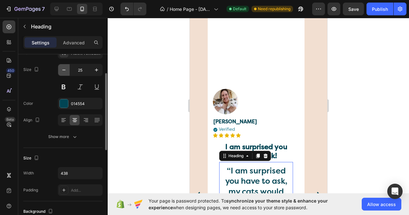
click at [62, 70] on icon "button" at bounding box center [64, 70] width 6 height 6
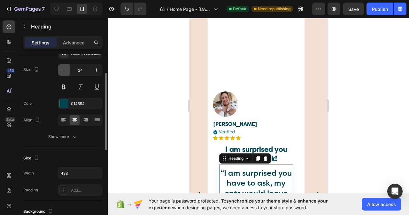
click at [62, 70] on icon "button" at bounding box center [64, 70] width 6 height 6
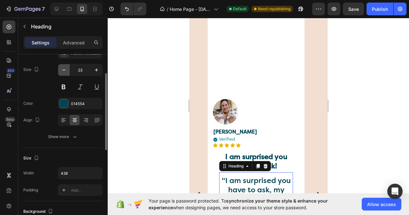
click at [62, 70] on icon "button" at bounding box center [64, 70] width 6 height 6
type input "22"
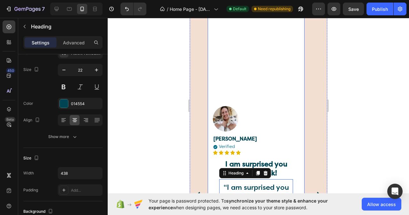
click at [281, 61] on div "Image Mrs. Jacqui S. Heading Image Row Icon Icon Icon Icon Icon Icon List Row I…" at bounding box center [256, 195] width 87 height 459
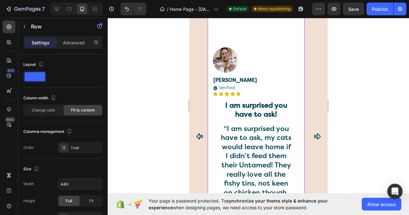
scroll to position [2640, 0]
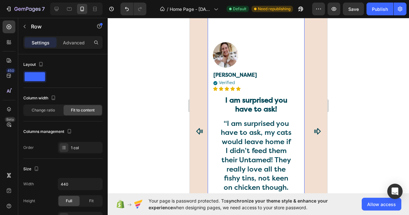
click at [301, 90] on div "Image Mrs. Jacqui S. Heading Image Row Icon Icon Icon Icon Icon Icon List Row I…" at bounding box center [255, 131] width 97 height 469
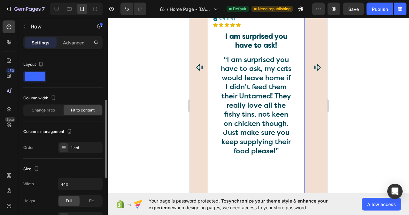
scroll to position [32, 0]
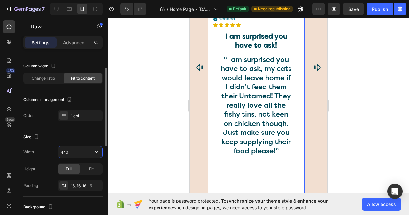
click at [77, 151] on input "440" at bounding box center [80, 152] width 44 height 12
type input "400"
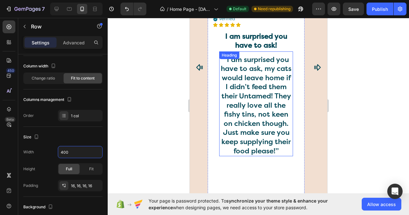
click at [274, 96] on h2 "“I am surprised you have to ask, my cats would leave home if I didn’t feed them…" at bounding box center [256, 106] width 74 height 102
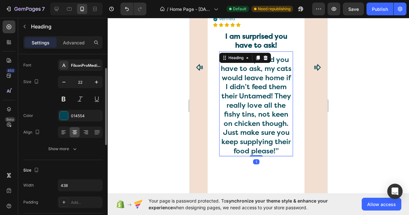
scroll to position [0, 0]
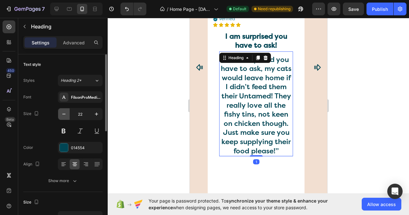
click at [64, 113] on icon "button" at bounding box center [64, 114] width 6 height 6
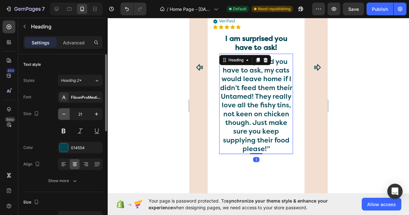
click at [64, 113] on icon "button" at bounding box center [64, 114] width 6 height 6
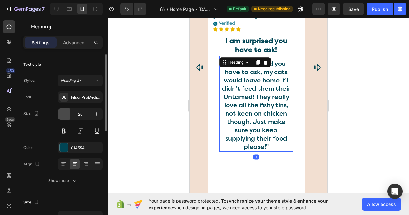
click at [64, 113] on icon "button" at bounding box center [64, 114] width 6 height 6
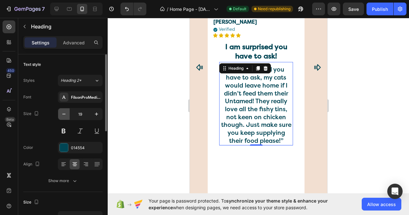
click at [64, 113] on icon "button" at bounding box center [64, 114] width 6 height 6
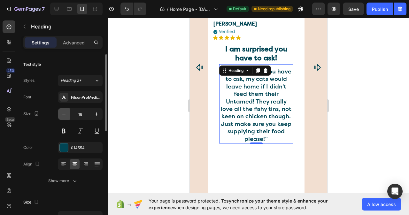
click at [64, 113] on icon "button" at bounding box center [64, 114] width 6 height 6
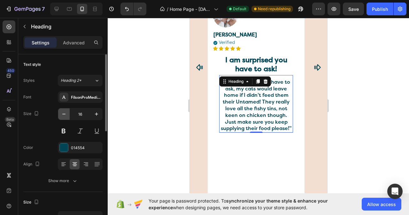
click at [64, 113] on icon "button" at bounding box center [64, 114] width 6 height 6
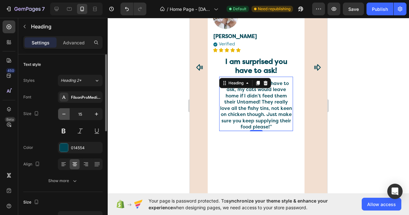
click at [64, 113] on icon "button" at bounding box center [64, 114] width 6 height 6
type input "14"
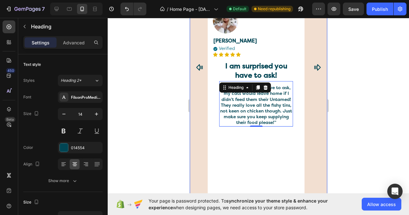
click at [313, 64] on icon "Carousel Next Arrow" at bounding box center [317, 68] width 8 height 8
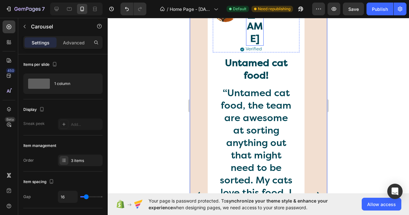
scroll to position [2512, 0]
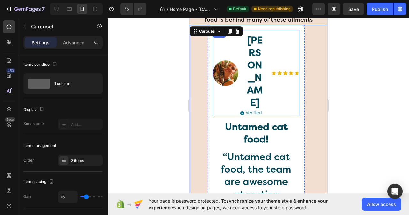
click at [237, 87] on div "Image" at bounding box center [226, 73] width 26 height 87
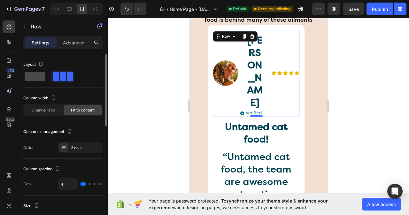
click at [34, 79] on span at bounding box center [35, 76] width 20 height 9
type input "0"
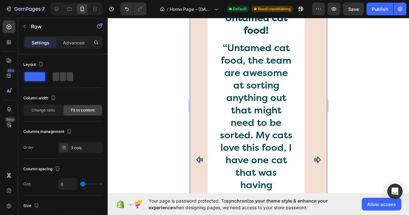
scroll to position [2608, 0]
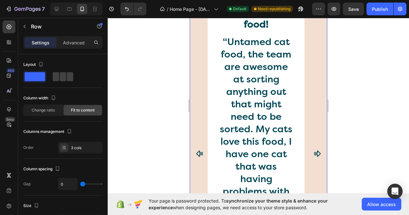
click at [199, 151] on icon "Carousel Back Arrow" at bounding box center [199, 154] width 6 height 6
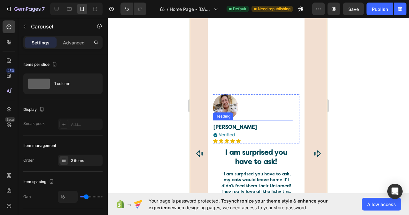
click at [240, 124] on p "Mrs. Jacqui S." at bounding box center [252, 127] width 79 height 7
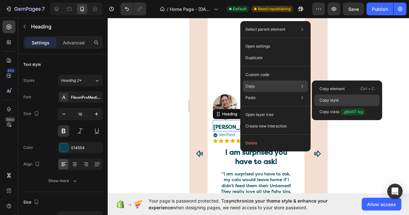
click at [330, 102] on p "Copy style" at bounding box center [329, 100] width 19 height 6
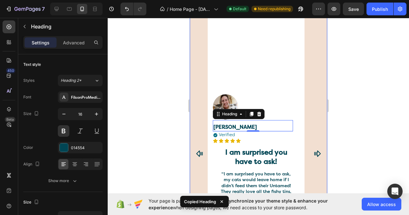
click at [314, 151] on icon "Carousel Next Arrow" at bounding box center [317, 154] width 6 height 6
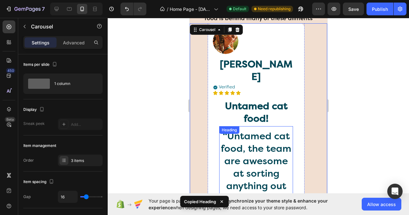
scroll to position [2480, 0]
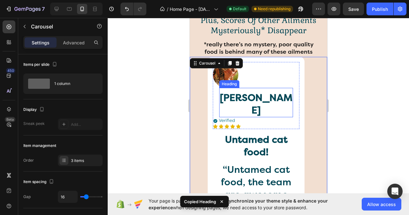
click at [251, 98] on h2 "Jeanette H." at bounding box center [256, 104] width 74 height 26
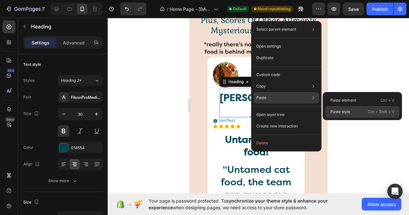
click at [339, 110] on p "Paste style" at bounding box center [340, 112] width 20 height 6
type input "16"
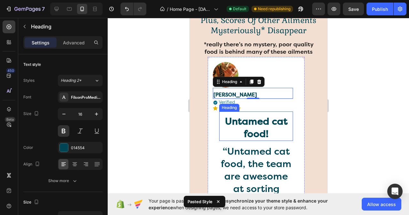
click at [251, 129] on h2 "Untamed cat food!" at bounding box center [256, 128] width 74 height 26
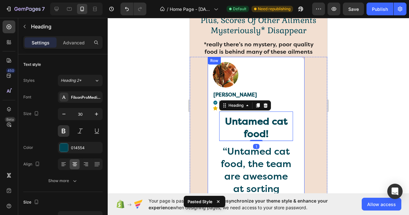
scroll to position [2576, 0]
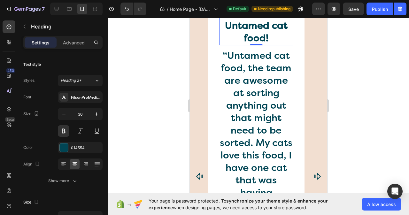
click at [198, 173] on icon "Carousel Back Arrow" at bounding box center [199, 176] width 6 height 6
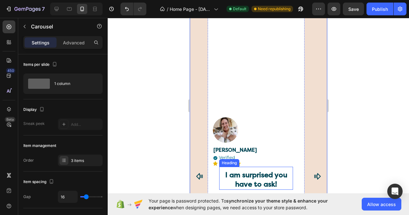
click at [247, 170] on h2 "I am surprised you have to ask!" at bounding box center [256, 179] width 74 height 19
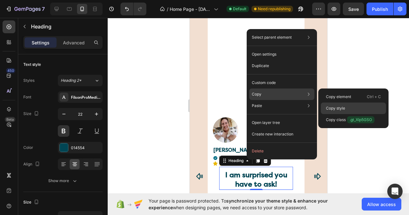
click at [343, 110] on p "Copy style" at bounding box center [335, 108] width 19 height 6
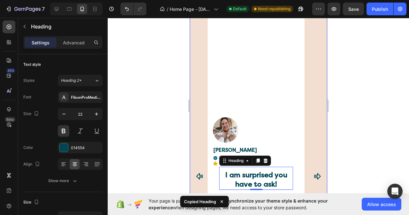
click at [313, 173] on icon "Carousel Next Arrow" at bounding box center [317, 177] width 8 height 8
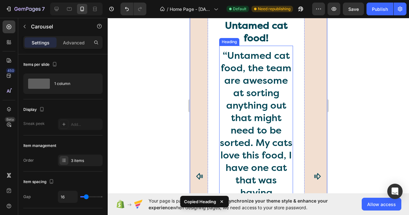
scroll to position [2480, 0]
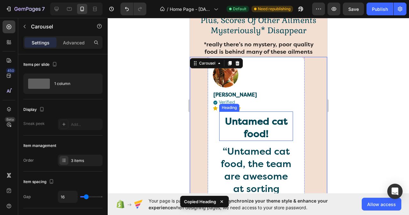
click at [260, 127] on h2 "Untamed cat food!" at bounding box center [256, 128] width 74 height 26
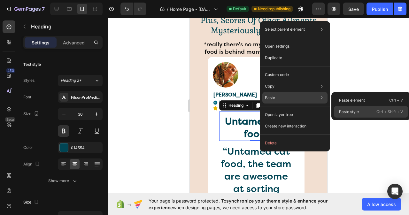
click at [352, 112] on p "Paste style" at bounding box center [349, 112] width 20 height 6
type input "22"
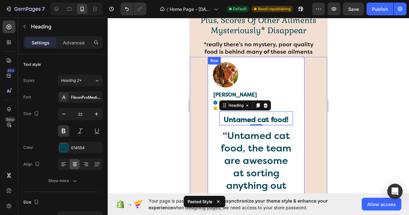
scroll to position [2544, 0]
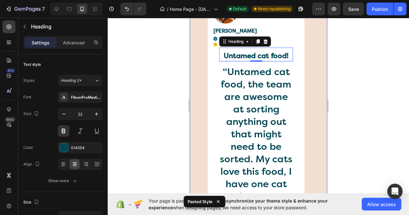
click at [198, 197] on icon "Carousel Back Arrow" at bounding box center [200, 201] width 8 height 8
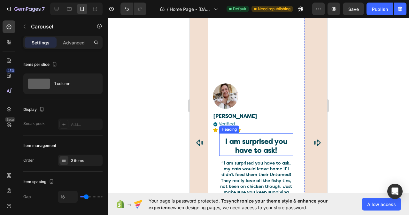
scroll to position [2608, 0]
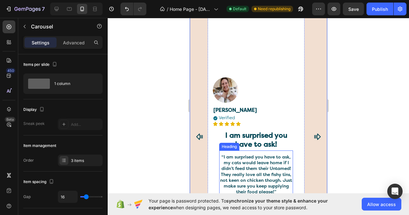
click at [269, 158] on h2 "“I am surprised you have to ask, my cats would leave home if I didn’t feed them…" at bounding box center [256, 175] width 74 height 42
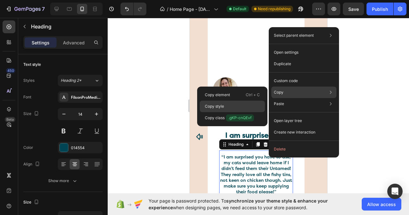
click at [225, 105] on div "Copy style" at bounding box center [232, 107] width 65 height 12
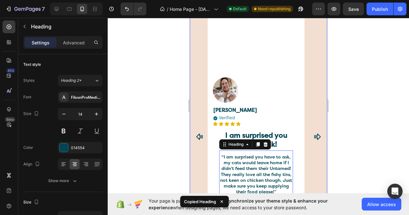
click at [314, 134] on icon "Carousel Next Arrow" at bounding box center [317, 137] width 6 height 6
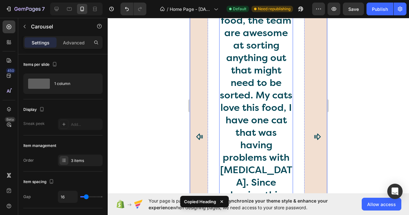
click at [257, 114] on h2 "“Untamed cat food, the team are awesome at sorting anything out that might need…" at bounding box center [256, 170] width 74 height 338
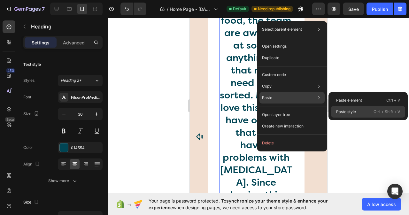
click at [341, 112] on p "Paste style" at bounding box center [346, 112] width 20 height 6
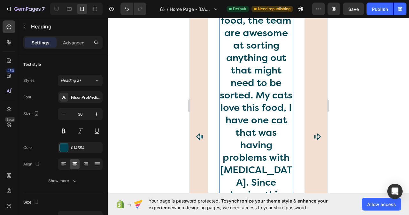
type input "14"
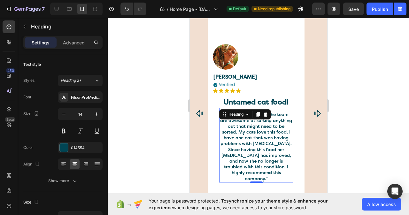
scroll to position [2578, 0]
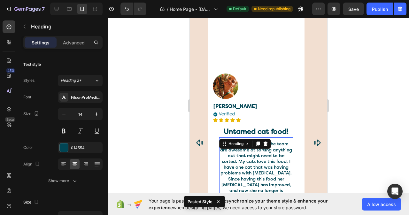
click at [314, 140] on icon "Carousel Next Arrow" at bounding box center [317, 143] width 6 height 6
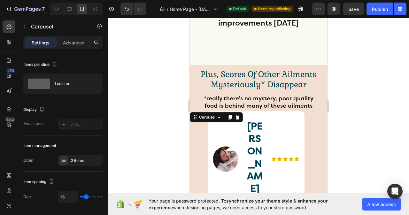
scroll to position [2419, 0]
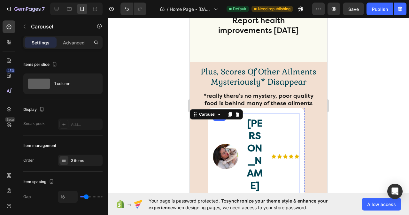
click at [280, 152] on div "Icon Icon Icon Icon Icon Icon List" at bounding box center [285, 156] width 28 height 87
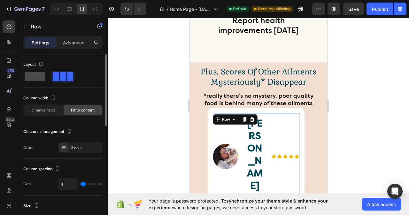
click at [39, 81] on div at bounding box center [34, 77] width 23 height 12
type input "0"
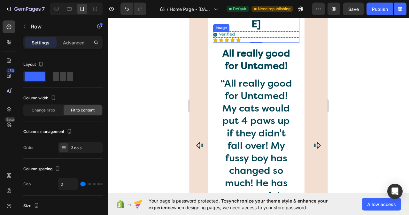
scroll to position [2578, 0]
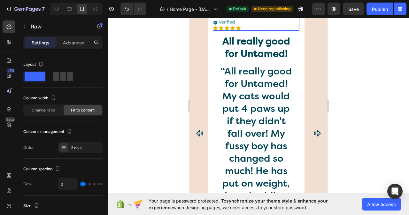
click at [199, 130] on icon "Carousel Back Arrow" at bounding box center [199, 133] width 6 height 6
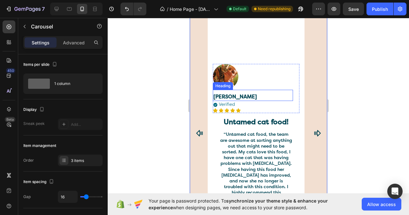
click at [236, 96] on h2 "Jeanette H." at bounding box center [253, 97] width 80 height 8
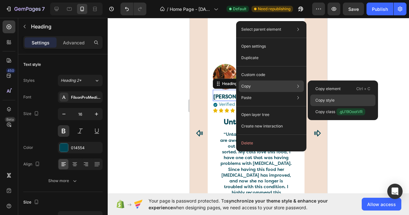
click at [323, 101] on p "Copy style" at bounding box center [324, 100] width 19 height 6
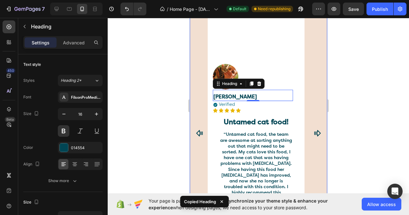
click at [314, 130] on icon "Carousel Next Arrow" at bounding box center [317, 133] width 6 height 6
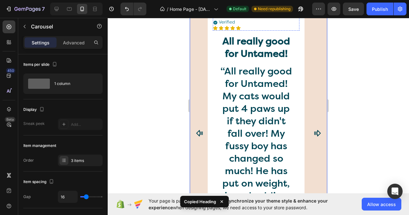
scroll to position [2451, 0]
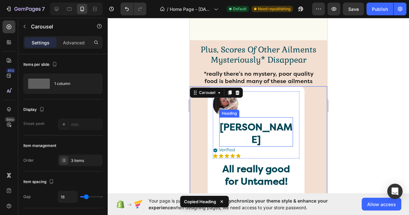
click at [251, 128] on h2 "Sue F." at bounding box center [256, 133] width 74 height 26
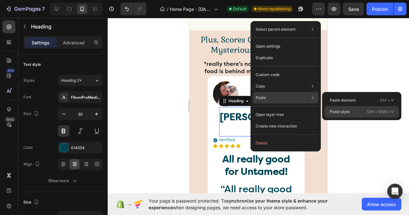
click at [334, 113] on p "Paste style" at bounding box center [340, 112] width 20 height 6
type input "16"
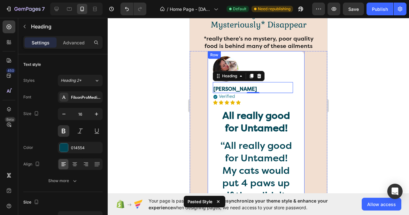
scroll to position [2547, 0]
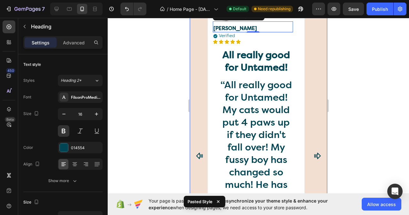
click at [197, 155] on icon "Carousel Back Arrow" at bounding box center [200, 156] width 8 height 8
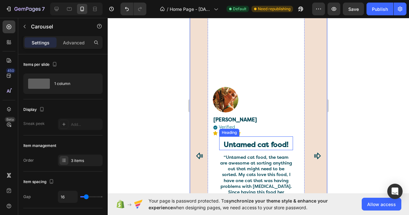
click at [249, 150] on h2 "Untamed cat food!" at bounding box center [256, 145] width 74 height 11
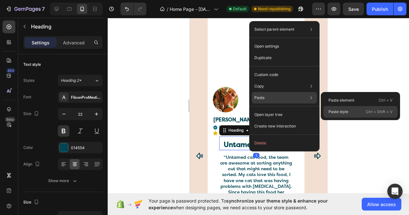
click at [332, 116] on div "Paste style Ctrl + Shift + V" at bounding box center [360, 112] width 74 height 12
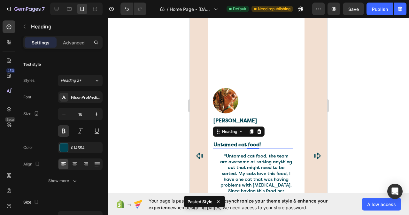
click at [264, 146] on h2 "Untamed cat food!" at bounding box center [253, 145] width 80 height 8
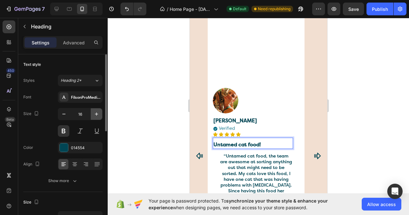
click at [97, 114] on icon "button" at bounding box center [96, 114] width 6 height 6
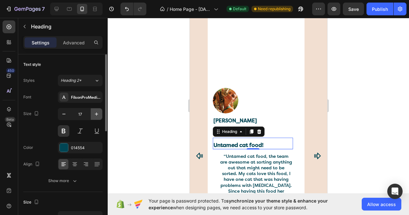
click at [97, 114] on icon "button" at bounding box center [96, 114] width 6 height 6
type input "20"
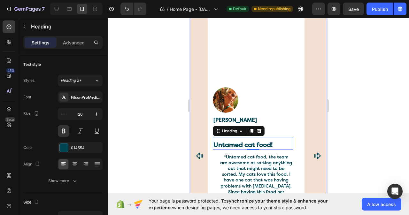
click at [202, 156] on icon "Carousel Back Arrow" at bounding box center [200, 156] width 8 height 8
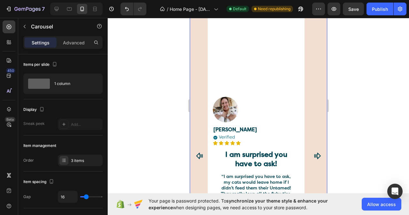
click at [313, 155] on icon "Carousel Next Arrow" at bounding box center [317, 156] width 8 height 8
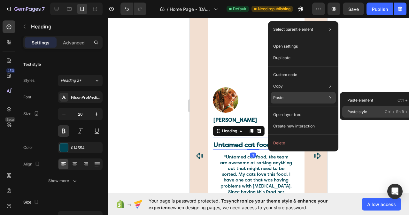
click at [358, 112] on p "Paste style" at bounding box center [357, 112] width 20 height 6
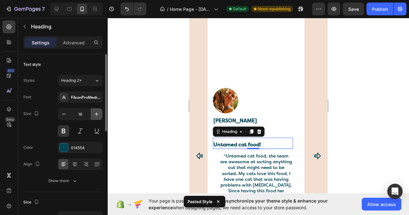
click at [97, 111] on button "button" at bounding box center [97, 114] width 12 height 12
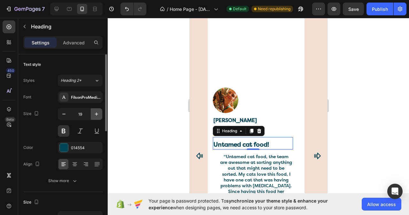
click at [97, 111] on button "button" at bounding box center [97, 114] width 12 height 12
type input "20"
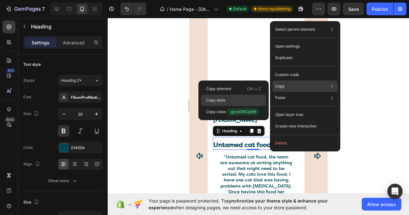
click at [216, 100] on p "Copy style" at bounding box center [215, 100] width 19 height 6
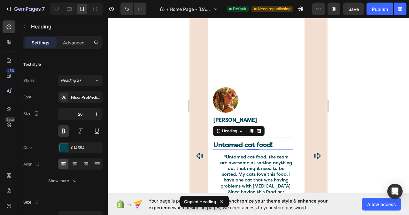
click at [314, 156] on icon "Carousel Next Arrow" at bounding box center [317, 156] width 6 height 6
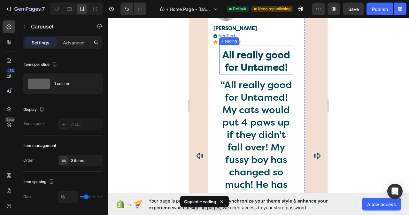
click at [254, 55] on h2 "All really good for Untamed!" at bounding box center [256, 61] width 74 height 26
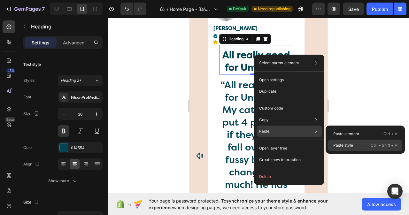
click at [341, 148] on p "Paste style" at bounding box center [343, 146] width 20 height 6
type input "20"
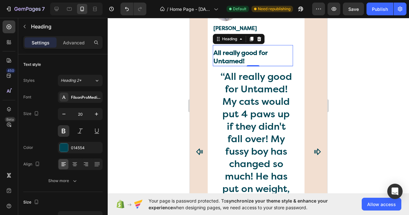
scroll to position [2542, 0]
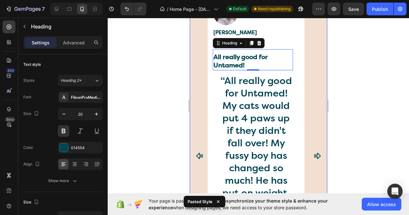
click at [200, 157] on icon "Carousel Back Arrow" at bounding box center [199, 156] width 6 height 6
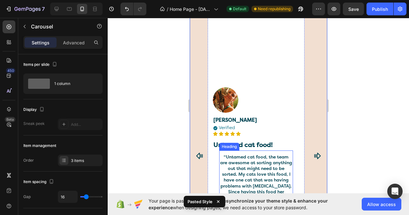
click at [251, 165] on h2 "“Untamed cat food, the team are awesome at sorting anything out that might need…" at bounding box center [256, 189] width 74 height 71
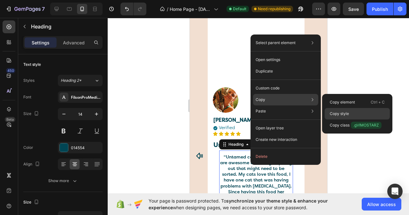
click at [340, 113] on p "Copy style" at bounding box center [339, 114] width 19 height 6
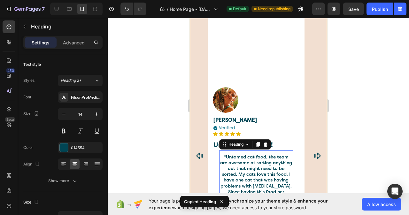
click at [313, 156] on icon "Carousel Next Arrow" at bounding box center [317, 156] width 8 height 8
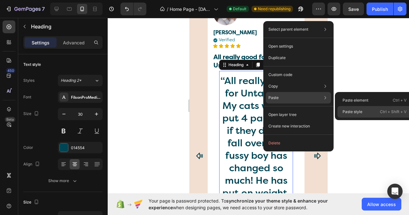
click at [347, 111] on p "Paste style" at bounding box center [353, 112] width 20 height 6
type input "14"
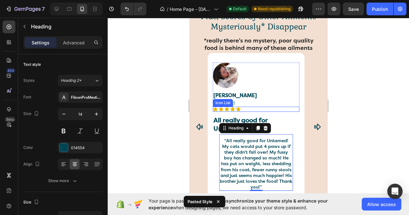
scroll to position [2484, 0]
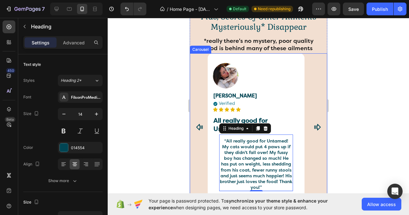
click at [198, 124] on icon "Carousel Back Arrow" at bounding box center [200, 127] width 8 height 8
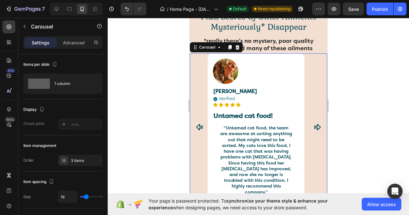
click at [198, 124] on icon "Carousel Back Arrow" at bounding box center [200, 127] width 8 height 8
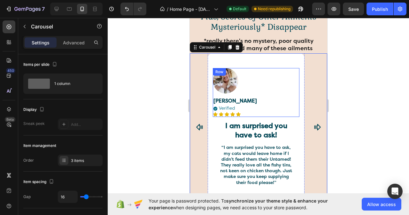
click at [295, 98] on div "Mrs. Jacqui S. Heading Image Row" at bounding box center [256, 103] width 87 height 19
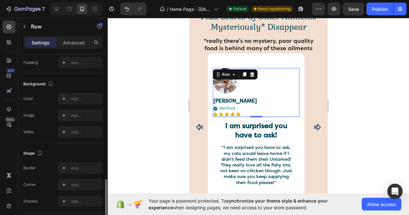
scroll to position [251, 0]
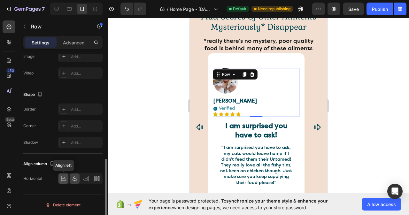
click at [65, 177] on icon at bounding box center [63, 178] width 6 height 6
click at [89, 179] on icon at bounding box center [86, 178] width 6 height 6
click at [76, 180] on icon at bounding box center [75, 179] width 4 height 6
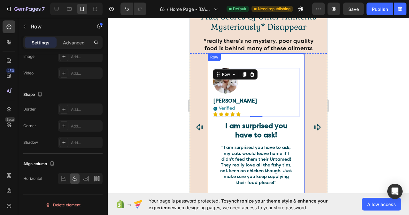
click at [217, 128] on div "Image Mrs. Jacqui S. Heading Image Row Icon Icon Icon Icon Icon Icon List Row 1…" at bounding box center [256, 127] width 87 height 138
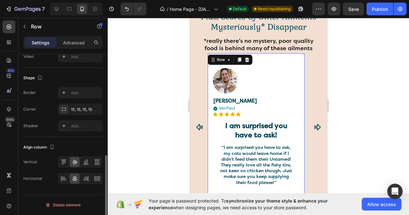
scroll to position [230, 0]
click at [61, 178] on icon at bounding box center [63, 178] width 6 height 6
click at [62, 163] on icon at bounding box center [63, 162] width 6 height 6
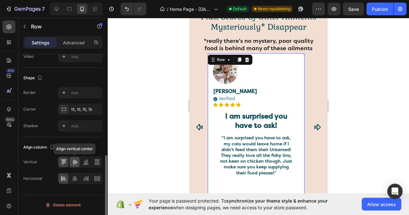
click at [76, 161] on icon at bounding box center [74, 162] width 5 height 4
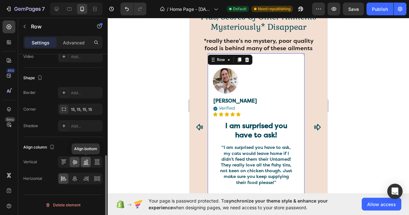
click at [86, 164] on icon at bounding box center [87, 162] width 2 height 4
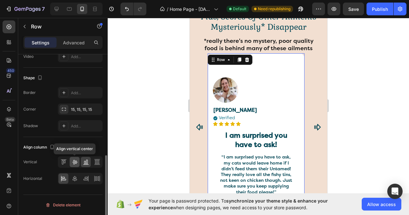
click at [74, 162] on icon at bounding box center [75, 162] width 6 height 6
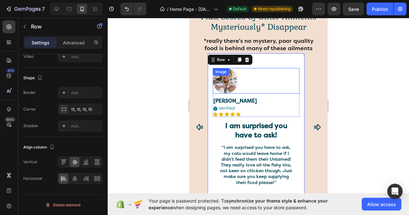
click at [234, 76] on div "Image" at bounding box center [256, 81] width 87 height 26
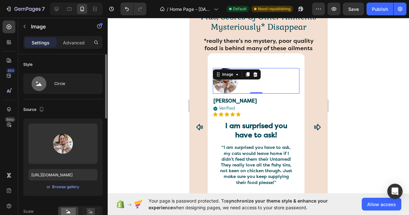
scroll to position [96, 0]
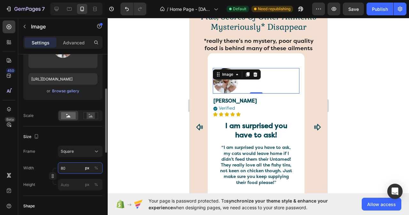
click at [69, 168] on input "80" at bounding box center [80, 168] width 45 height 12
type input "79"
type input "78"
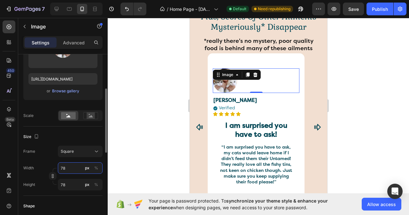
type input "77"
type input "76"
type input "75"
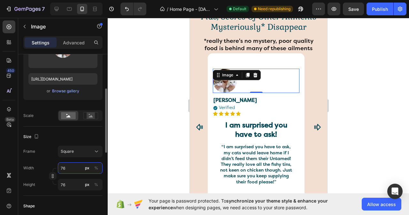
type input "75"
type input "74"
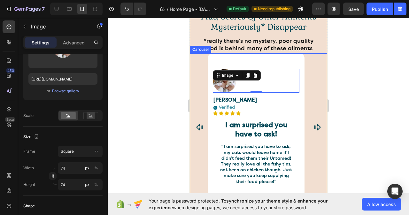
click at [314, 124] on icon "Carousel Next Arrow" at bounding box center [317, 127] width 8 height 8
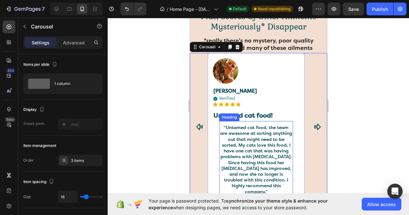
scroll to position [2484, 0]
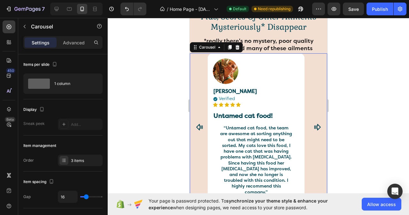
click at [314, 124] on icon "Carousel Next Arrow" at bounding box center [317, 127] width 6 height 6
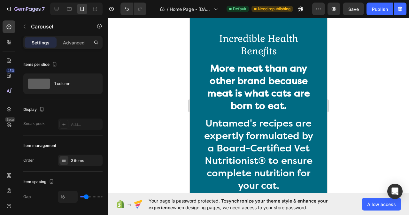
scroll to position [2591, 0]
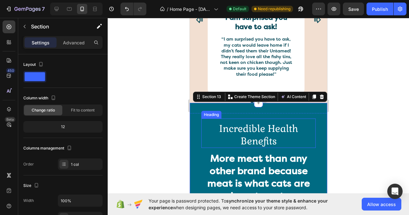
click at [261, 128] on h2 "Incredible Health Benefits" at bounding box center [258, 135] width 114 height 26
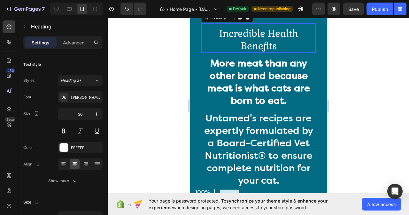
scroll to position [2623, 0]
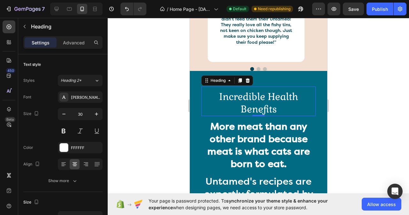
click at [264, 105] on h2 "Incredible Health Benefits" at bounding box center [258, 103] width 114 height 26
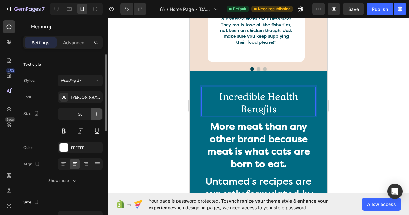
click at [96, 113] on icon "button" at bounding box center [96, 114] width 6 height 6
type input "31"
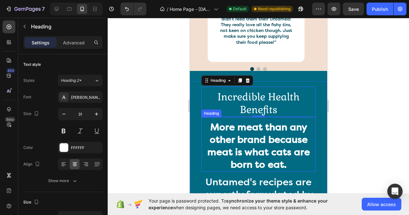
click at [266, 130] on strong "More meat than any other brand because meat is what cats are born to eat." at bounding box center [258, 145] width 103 height 49
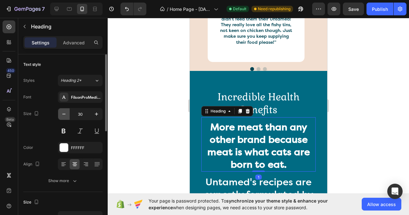
click at [67, 112] on icon "button" at bounding box center [64, 114] width 6 height 6
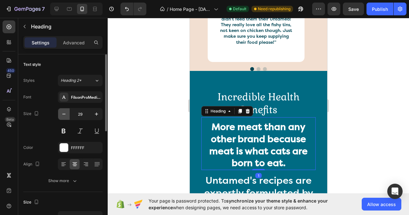
click at [67, 112] on icon "button" at bounding box center [64, 114] width 6 height 6
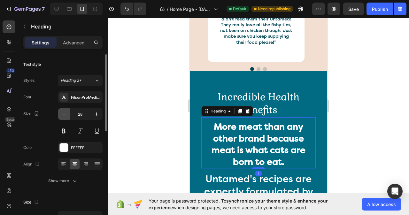
click at [67, 112] on icon "button" at bounding box center [64, 114] width 6 height 6
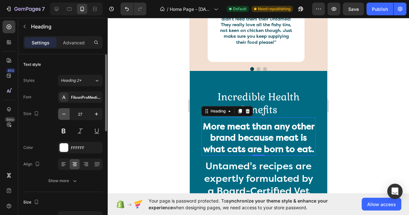
click at [67, 112] on icon "button" at bounding box center [64, 114] width 6 height 6
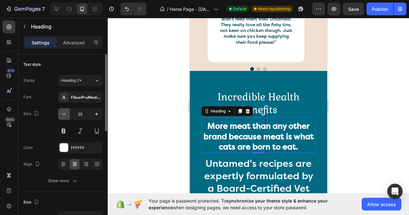
click at [67, 112] on icon "button" at bounding box center [64, 114] width 6 height 6
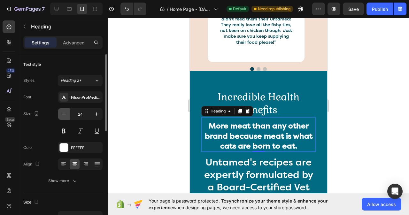
click at [67, 112] on icon "button" at bounding box center [64, 114] width 6 height 6
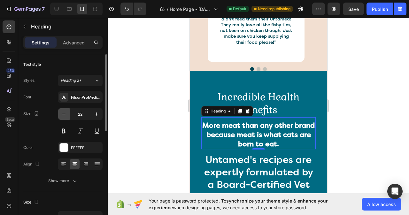
click at [67, 112] on icon "button" at bounding box center [64, 114] width 6 height 6
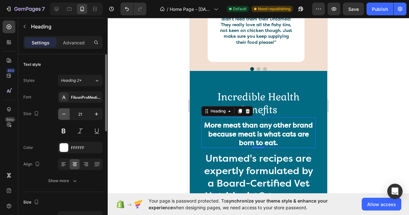
click at [67, 112] on icon "button" at bounding box center [64, 114] width 6 height 6
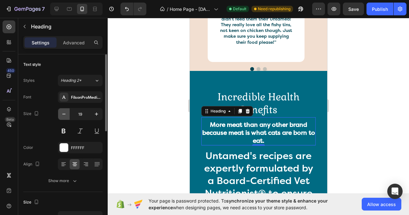
click at [67, 112] on icon "button" at bounding box center [64, 114] width 6 height 6
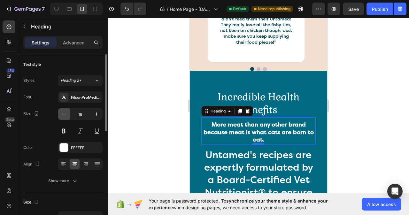
click at [67, 112] on icon "button" at bounding box center [64, 114] width 6 height 6
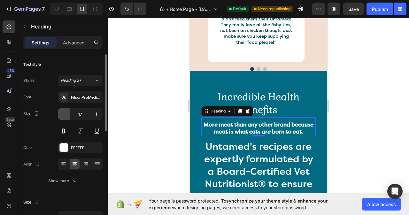
click at [67, 112] on icon "button" at bounding box center [64, 114] width 6 height 6
type input "16"
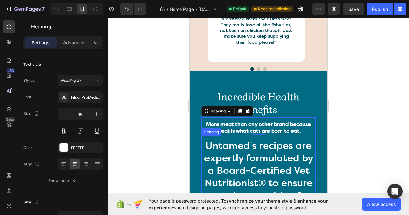
click at [271, 157] on h2 "Untamed's recipes are expertly formulated by a Board-Certified Vet Nutritionist…" at bounding box center [258, 177] width 114 height 76
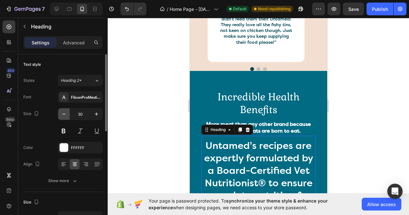
click at [64, 113] on icon "button" at bounding box center [64, 114] width 6 height 6
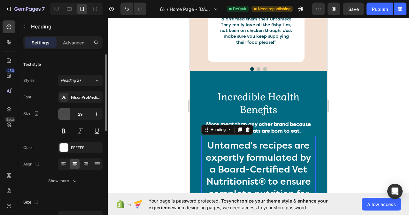
click at [64, 113] on icon "button" at bounding box center [64, 114] width 6 height 6
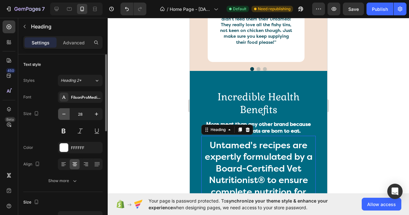
click at [64, 113] on icon "button" at bounding box center [64, 114] width 6 height 6
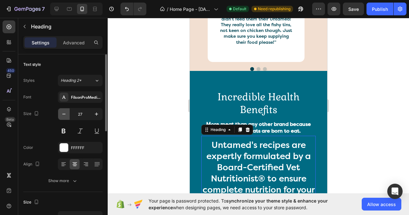
click at [64, 113] on icon "button" at bounding box center [64, 114] width 6 height 6
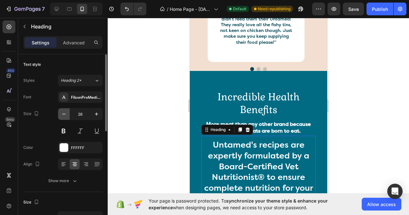
click at [64, 113] on icon "button" at bounding box center [64, 114] width 6 height 6
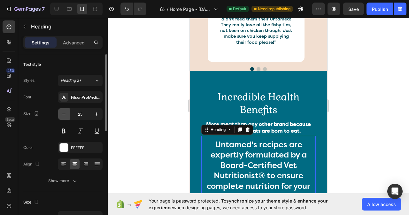
click at [64, 113] on icon "button" at bounding box center [64, 114] width 6 height 6
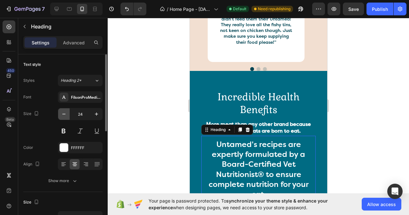
click at [64, 113] on icon "button" at bounding box center [64, 114] width 6 height 6
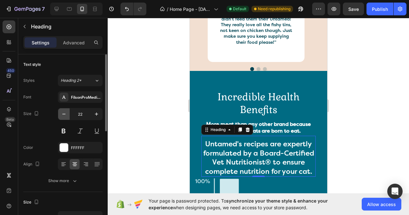
click at [64, 113] on icon "button" at bounding box center [64, 114] width 6 height 6
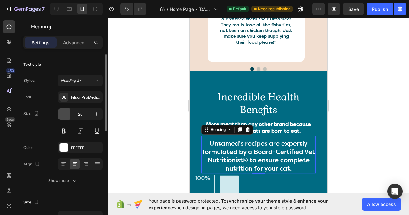
click at [64, 113] on icon "button" at bounding box center [64, 114] width 6 height 6
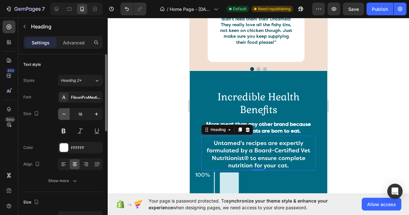
click at [64, 113] on icon "button" at bounding box center [64, 114] width 6 height 6
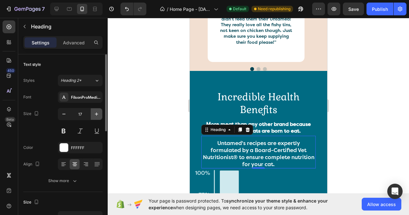
click at [96, 115] on icon "button" at bounding box center [96, 114] width 6 height 6
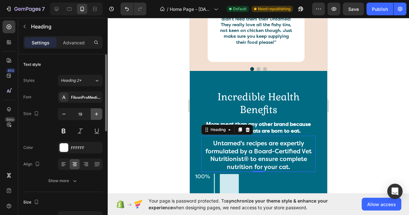
click at [96, 115] on icon "button" at bounding box center [96, 114] width 6 height 6
type input "20"
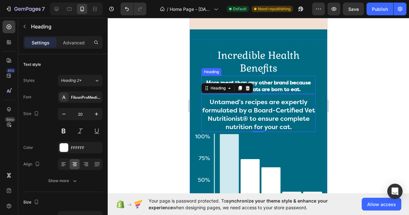
scroll to position [2687, 0]
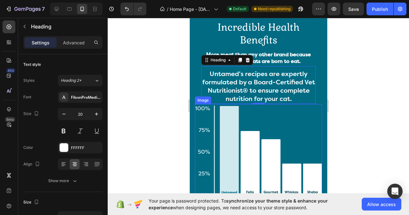
click at [282, 134] on img at bounding box center [258, 151] width 127 height 95
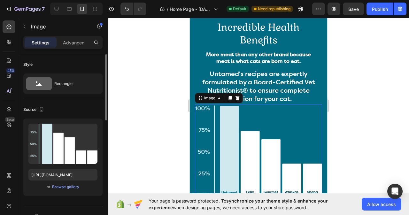
scroll to position [96, 0]
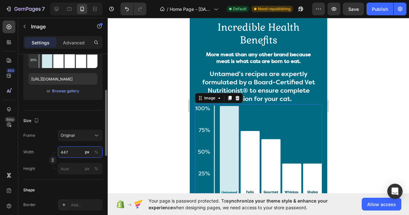
click at [69, 151] on input "447" at bounding box center [80, 152] width 45 height 12
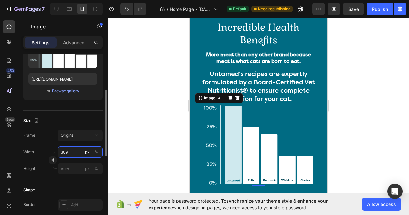
type input "308"
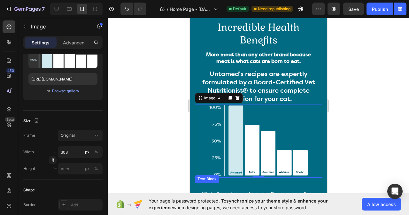
click at [240, 198] on p "It’s all the junk in their food. Low meat quality and quantities, preservatives…" at bounding box center [258, 214] width 113 height 32
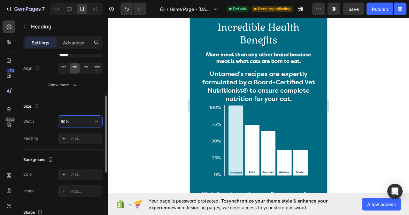
drag, startPoint x: 78, startPoint y: 120, endPoint x: 21, endPoint y: 110, distance: 58.4
click at [78, 120] on input "60%" at bounding box center [80, 122] width 44 height 12
click at [74, 121] on input "60%" at bounding box center [80, 122] width 44 height 12
click at [65, 121] on input "60%" at bounding box center [80, 122] width 44 height 12
click at [69, 121] on input "60%" at bounding box center [80, 122] width 44 height 12
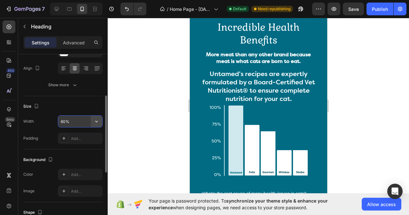
click at [95, 122] on icon "button" at bounding box center [96, 121] width 6 height 6
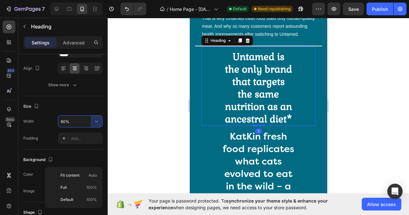
scroll to position [0, 0]
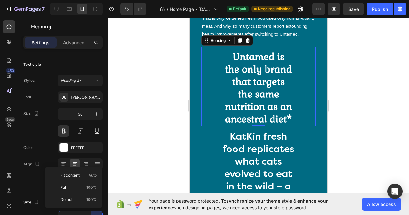
click at [255, 119] on h2 "Untamed is the only brand that targets the same nutrition as an ancestral diet*" at bounding box center [258, 88] width 70 height 76
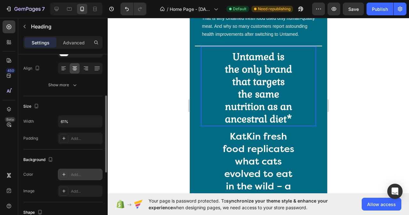
scroll to position [128, 0]
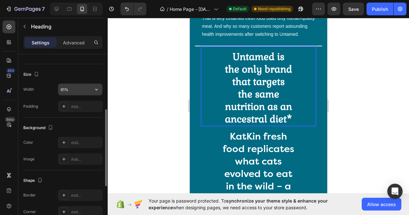
click at [74, 90] on input "61%" at bounding box center [80, 90] width 44 height 12
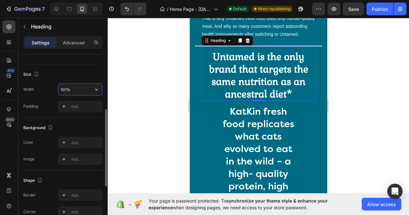
type input "100%"
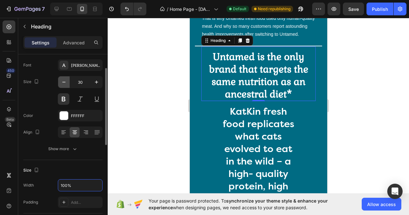
click at [64, 83] on icon "button" at bounding box center [64, 82] width 6 height 6
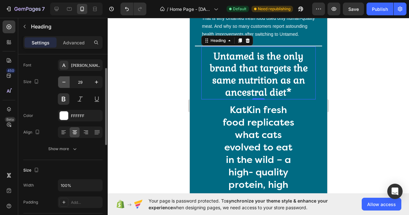
click at [64, 83] on icon "button" at bounding box center [64, 82] width 6 height 6
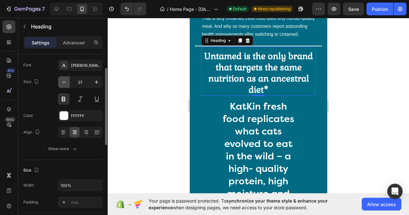
click at [64, 83] on icon "button" at bounding box center [64, 82] width 6 height 6
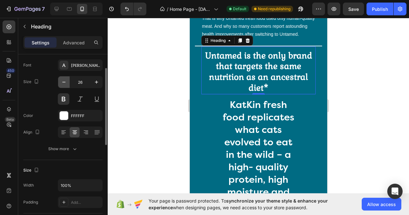
click at [64, 83] on icon "button" at bounding box center [64, 82] width 6 height 6
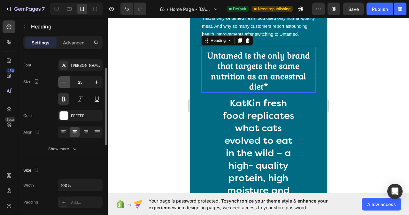
click at [64, 83] on icon "button" at bounding box center [64, 82] width 6 height 6
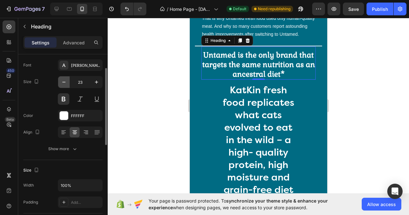
click at [64, 83] on icon "button" at bounding box center [64, 82] width 6 height 6
type input "22"
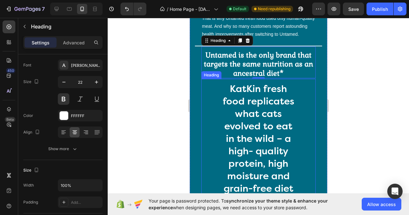
click at [284, 109] on h2 "KatKin fresh food replicates what cats evolved to eat in the wild – a high- qua…" at bounding box center [257, 157] width 73 height 151
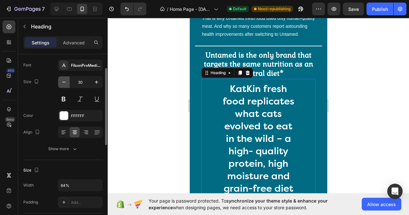
click at [63, 81] on icon "button" at bounding box center [64, 82] width 6 height 6
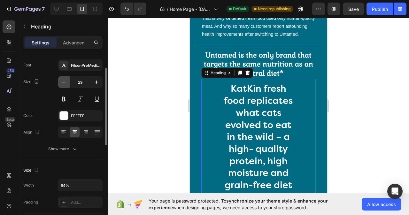
click at [63, 81] on icon "button" at bounding box center [64, 82] width 6 height 6
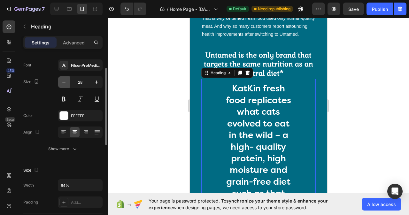
click at [63, 81] on icon "button" at bounding box center [64, 82] width 6 height 6
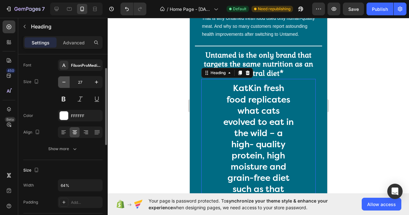
click at [63, 81] on icon "button" at bounding box center [64, 82] width 6 height 6
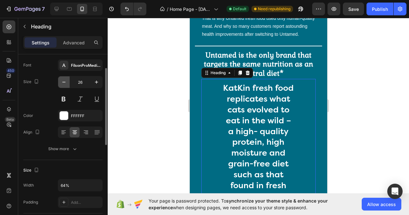
click at [63, 81] on icon "button" at bounding box center [64, 82] width 6 height 6
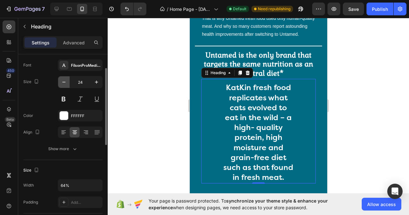
click at [63, 81] on icon "button" at bounding box center [64, 82] width 6 height 6
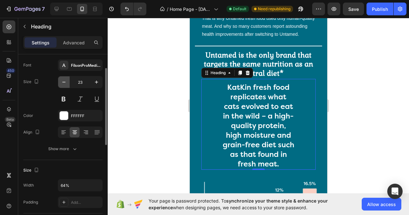
click at [63, 81] on icon "button" at bounding box center [64, 82] width 6 height 6
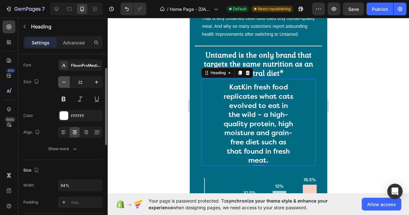
click at [63, 81] on icon "button" at bounding box center [64, 82] width 6 height 6
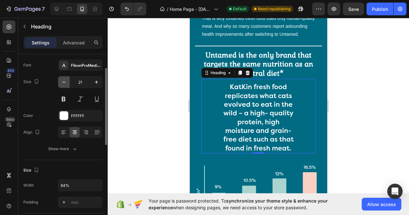
click at [63, 81] on icon "button" at bounding box center [64, 82] width 6 height 6
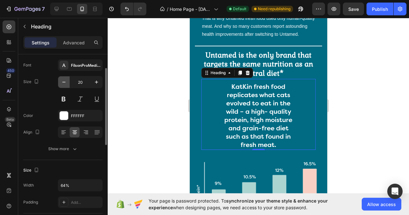
click at [63, 81] on icon "button" at bounding box center [64, 82] width 6 height 6
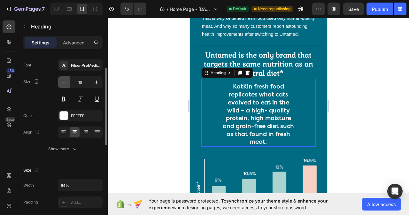
click at [63, 81] on icon "button" at bounding box center [64, 82] width 6 height 6
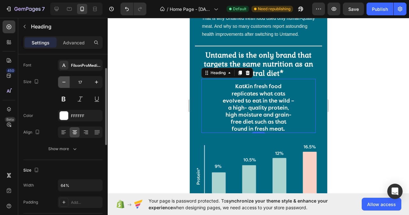
click at [63, 81] on icon "button" at bounding box center [64, 82] width 6 height 6
type input "16"
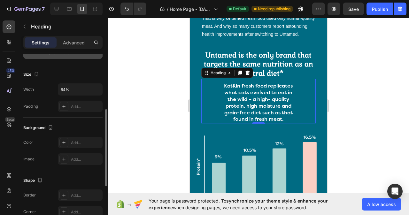
scroll to position [96, 0]
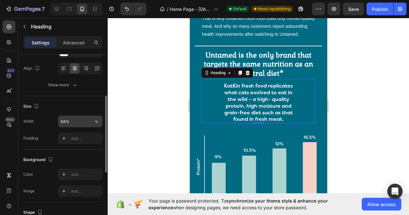
click at [74, 120] on input "64%" at bounding box center [80, 122] width 44 height 12
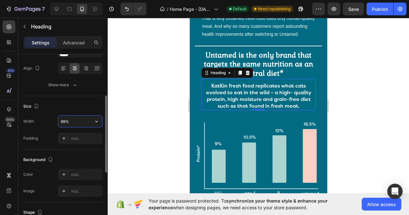
type input "100%"
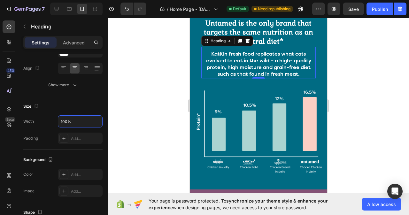
click at [267, 68] on h2 "KatKin fresh food replicates what cats evolved to eat in the wild – a high- qua…" at bounding box center [258, 64] width 114 height 28
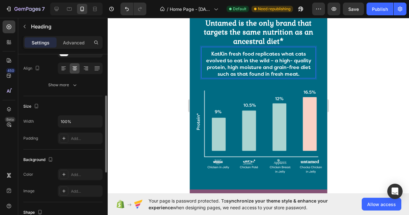
scroll to position [32, 0]
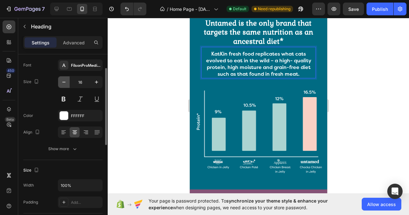
click at [64, 81] on icon "button" at bounding box center [64, 82] width 6 height 6
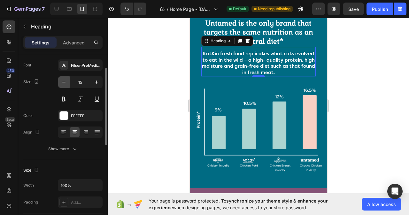
type input "14"
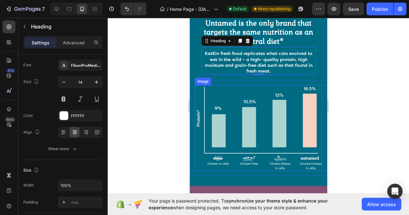
click at [256, 132] on img at bounding box center [258, 127] width 127 height 85
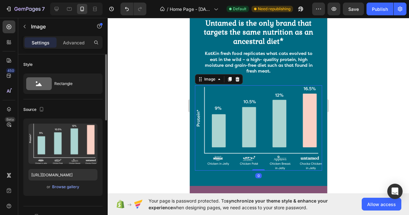
scroll to position [64, 0]
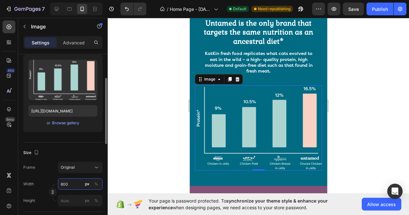
click at [71, 182] on input "800" at bounding box center [80, 184] width 45 height 12
type input "683"
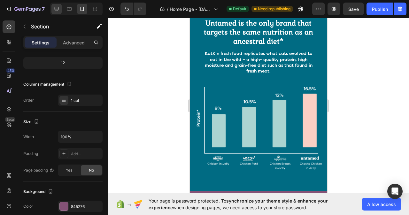
click at [54, 8] on icon at bounding box center [56, 9] width 6 height 6
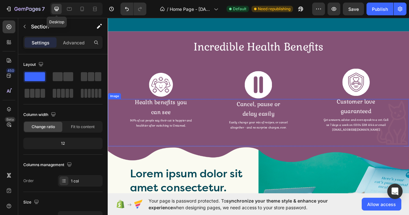
scroll to position [3125, 0]
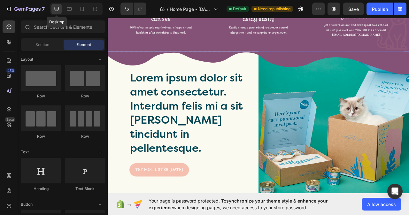
scroll to position [3149, 0]
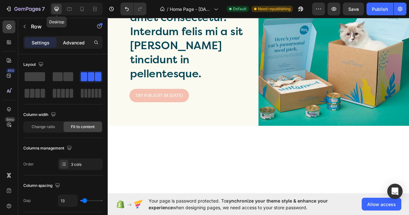
click at [72, 43] on p "Advanced" at bounding box center [74, 42] width 22 height 7
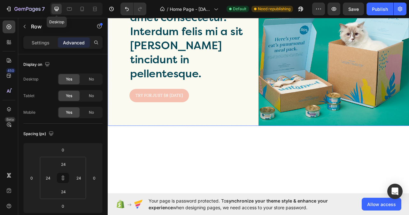
click at [120, 156] on div "Lorem ipsum dolor sit amet consectetur. Interdum felis mi a sit montes tincidun…" at bounding box center [204, 60] width 192 height 190
click at [83, 10] on icon at bounding box center [83, 9] width 4 height 4
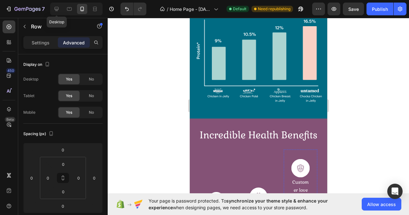
scroll to position [3032, 0]
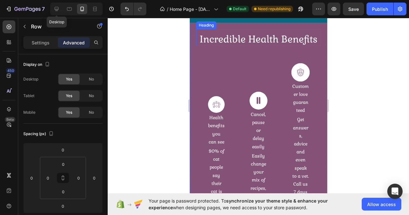
click at [267, 46] on h2 "Incredible Health Benefits" at bounding box center [258, 39] width 125 height 14
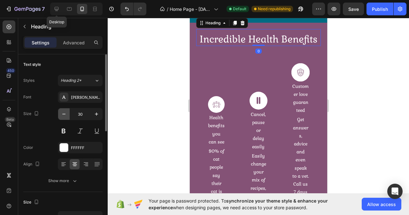
click at [60, 115] on button "button" at bounding box center [64, 114] width 12 height 12
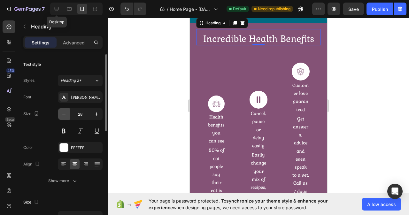
click at [60, 115] on button "button" at bounding box center [64, 114] width 12 height 12
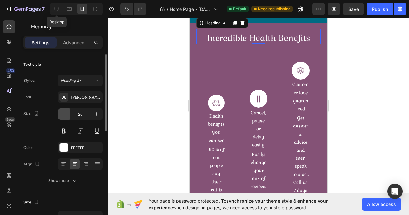
click at [61, 115] on icon "button" at bounding box center [64, 114] width 6 height 6
type input "25"
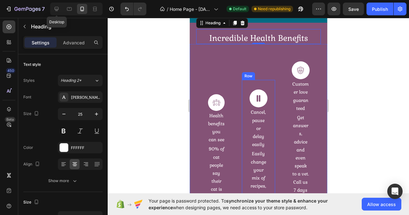
scroll to position [3096, 0]
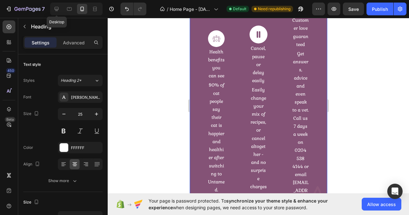
click at [313, 78] on div "Image Row Customer love guaranteed Text Block Get answers, advice and even spea…" at bounding box center [300, 113] width 38 height 250
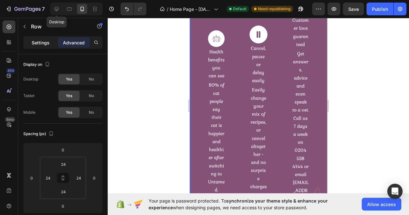
click at [46, 37] on div "Settings" at bounding box center [41, 42] width 32 height 10
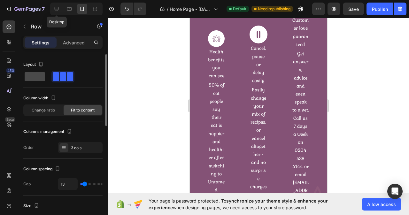
click at [35, 77] on span at bounding box center [35, 76] width 20 height 9
type input "16"
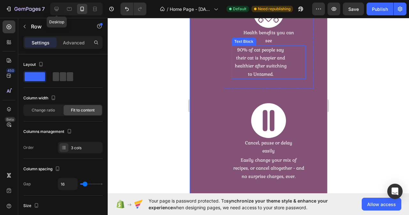
click at [287, 79] on div "90% of cat people say their cat is happier and healthier after switching to Unt…" at bounding box center [268, 62] width 74 height 34
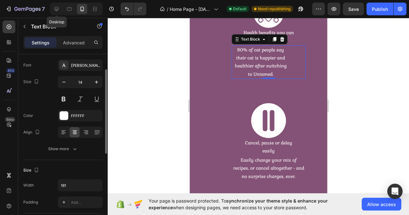
scroll to position [0, 0]
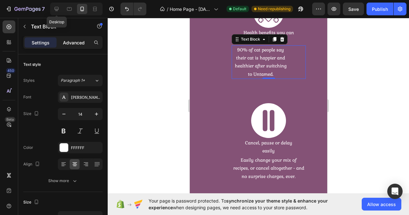
click at [74, 43] on p "Advanced" at bounding box center [74, 42] width 22 height 7
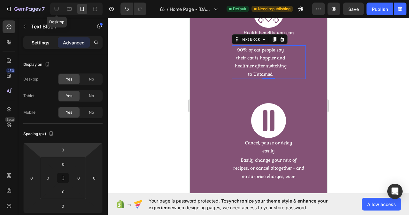
click at [41, 45] on p "Settings" at bounding box center [41, 42] width 18 height 7
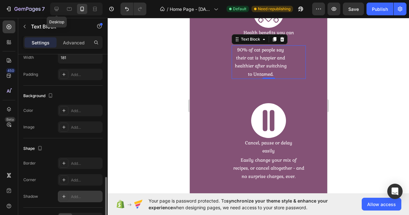
scroll to position [200, 0]
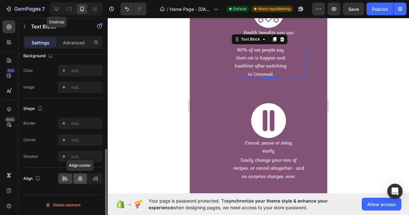
click at [80, 178] on icon at bounding box center [80, 178] width 6 height 6
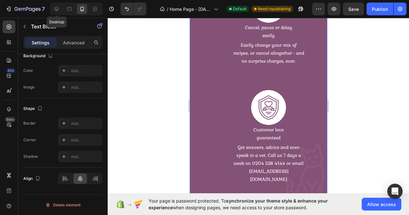
scroll to position [3352, 0]
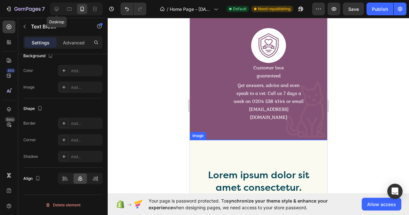
click at [302, 140] on img at bounding box center [258, 145] width 137 height 11
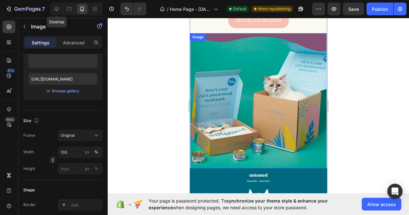
scroll to position [3544, 0]
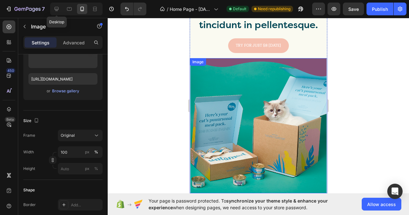
click at [275, 127] on img at bounding box center [258, 125] width 136 height 135
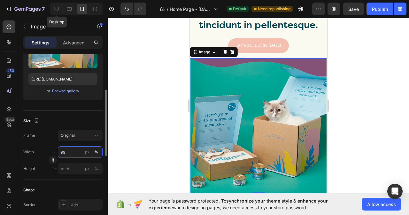
click at [67, 151] on input "99" at bounding box center [80, 152] width 45 height 12
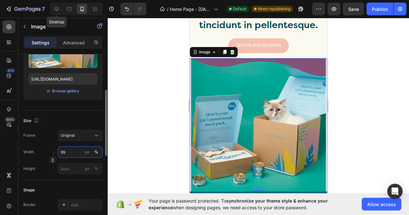
type input "100"
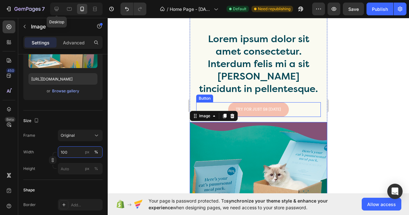
scroll to position [3356, 0]
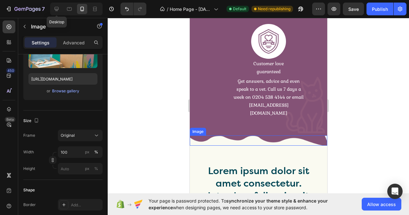
click at [316, 136] on img at bounding box center [258, 141] width 137 height 11
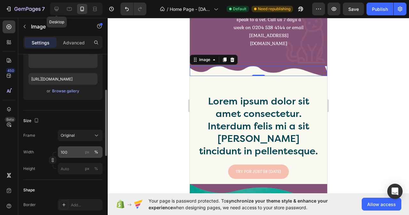
scroll to position [3446, 0]
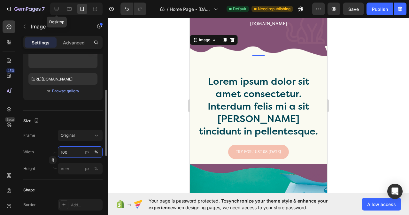
click at [69, 152] on input "100" at bounding box center [80, 152] width 45 height 12
type input "136"
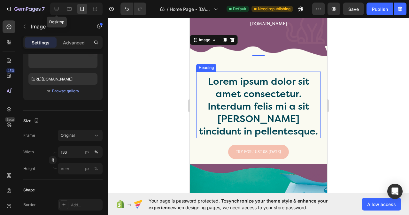
click at [291, 125] on h2 "Lorem ipsum dolor sit amet consectetur. Interdum felis mi a sit montes tincidun…" at bounding box center [258, 107] width 125 height 64
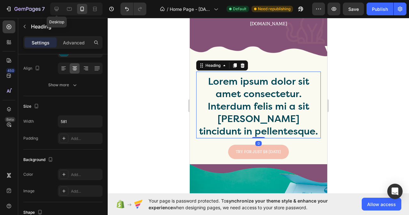
scroll to position [0, 0]
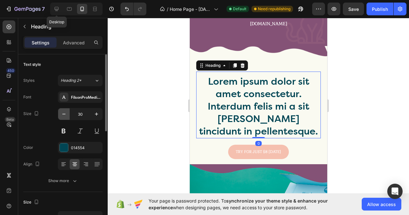
click at [65, 114] on icon "button" at bounding box center [63, 114] width 3 height 1
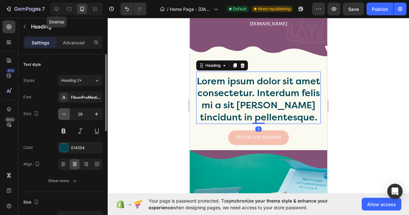
click at [65, 114] on icon "button" at bounding box center [63, 114] width 3 height 1
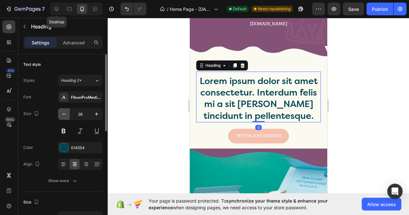
click at [65, 114] on icon "button" at bounding box center [63, 114] width 3 height 1
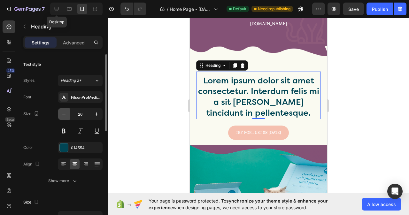
click at [65, 114] on icon "button" at bounding box center [63, 114] width 3 height 1
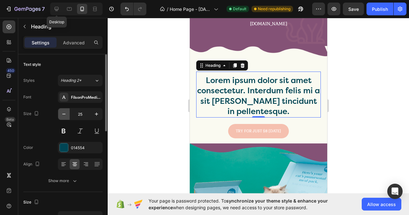
click at [65, 114] on icon "button" at bounding box center [63, 114] width 3 height 1
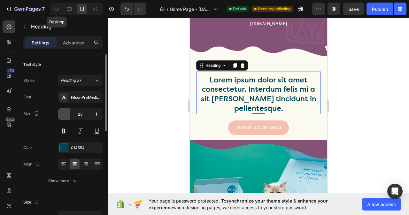
click at [65, 114] on icon "button" at bounding box center [63, 114] width 3 height 1
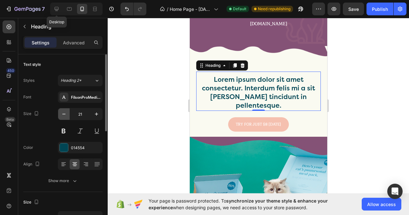
click at [65, 114] on icon "button" at bounding box center [63, 114] width 3 height 1
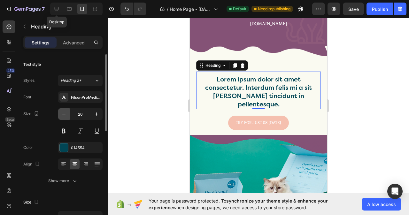
click at [65, 113] on icon "button" at bounding box center [64, 114] width 6 height 6
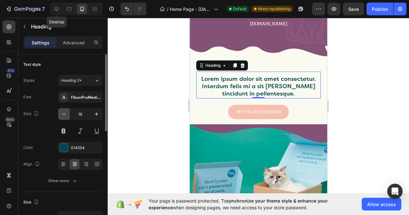
click at [65, 113] on icon "button" at bounding box center [64, 114] width 6 height 6
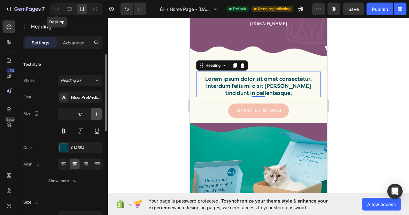
click at [93, 116] on button "button" at bounding box center [97, 114] width 12 height 12
click at [93, 115] on icon "button" at bounding box center [96, 114] width 6 height 6
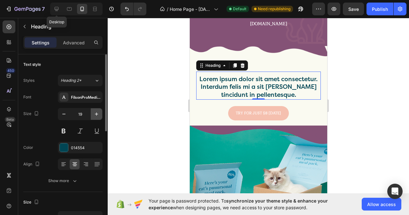
click at [93, 115] on icon "button" at bounding box center [96, 114] width 6 height 6
type input "20"
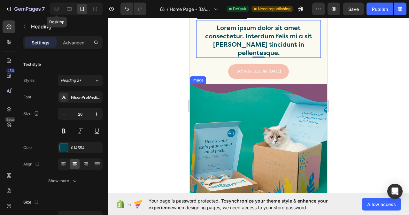
scroll to position [3446, 0]
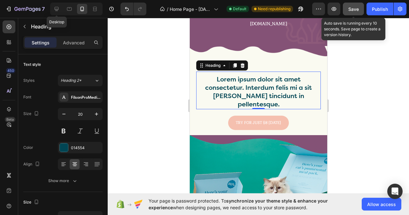
click at [353, 7] on span "Save" at bounding box center [353, 8] width 11 height 5
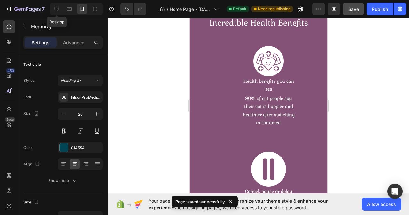
scroll to position [3094, 0]
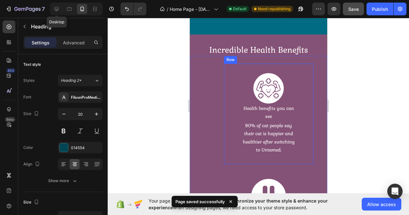
click at [305, 124] on div "Image Row Health benefits you can see Text Block 90% of cat people say their ca…" at bounding box center [268, 114] width 89 height 101
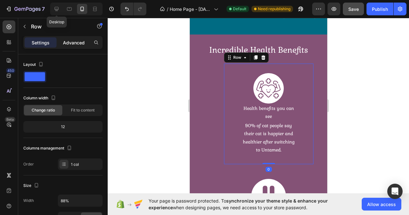
click at [78, 45] on p "Advanced" at bounding box center [74, 42] width 22 height 7
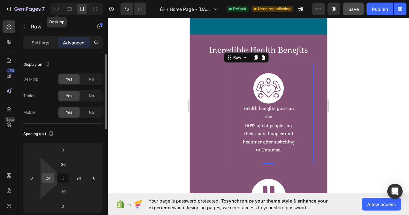
click at [50, 176] on input "24" at bounding box center [48, 178] width 10 height 10
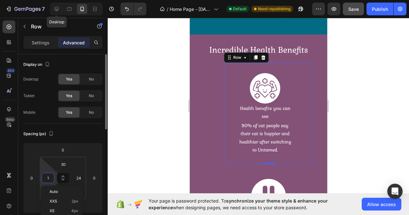
type input "0"
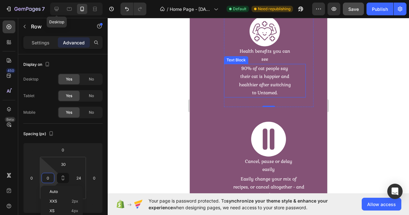
scroll to position [3158, 0]
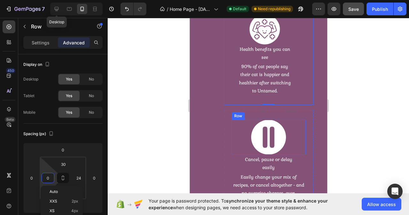
click at [298, 145] on div "Image Row" at bounding box center [268, 137] width 74 height 35
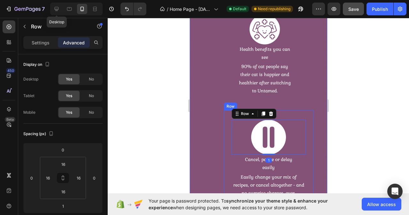
click at [308, 147] on div "Image Row 1 Cancel, pause or delay easily Text Block Easily change your mix of …" at bounding box center [268, 158] width 89 height 97
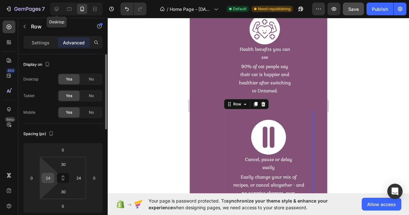
click at [52, 177] on input "24" at bounding box center [48, 178] width 10 height 10
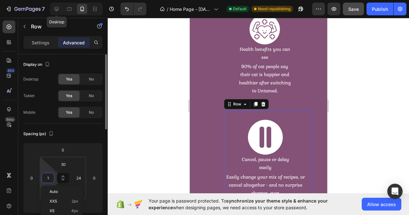
type input "0"
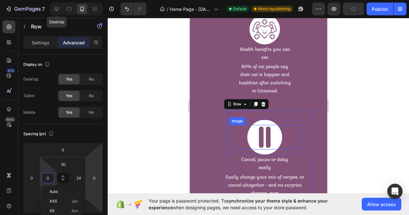
scroll to position [3254, 0]
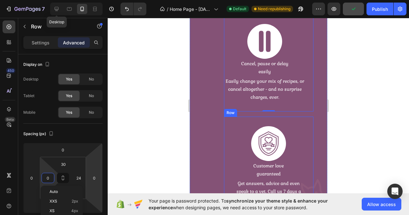
click at [301, 166] on div "Image Row Customer love guaranteed Text Block Get answers, advice and even spea…" at bounding box center [268, 173] width 89 height 113
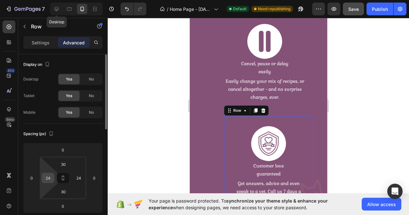
click at [52, 177] on input "24" at bounding box center [48, 178] width 10 height 10
type input "24"
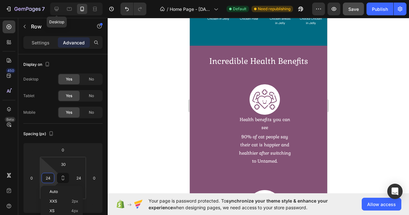
scroll to position [3094, 0]
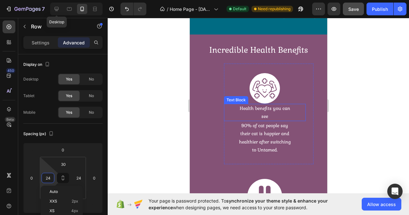
click at [261, 116] on p "Health benefits you can see" at bounding box center [264, 113] width 54 height 16
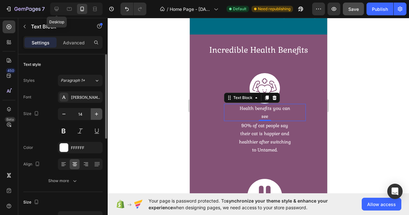
click at [96, 115] on icon "button" at bounding box center [96, 114] width 6 height 6
click at [95, 114] on icon "button" at bounding box center [96, 113] width 3 height 3
type input "16"
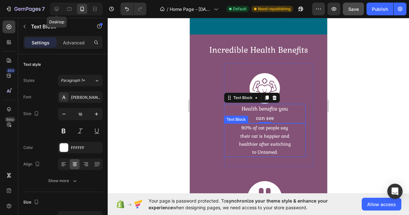
click at [263, 140] on p "90% of cat people say their cat is happier and healthier after switching to Unt…" at bounding box center [264, 140] width 57 height 32
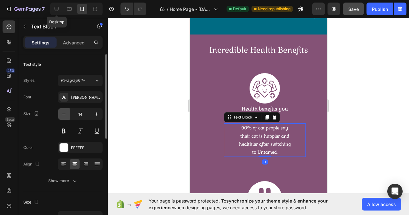
click at [61, 113] on button "button" at bounding box center [64, 114] width 12 height 12
click at [61, 113] on icon "button" at bounding box center [64, 114] width 6 height 6
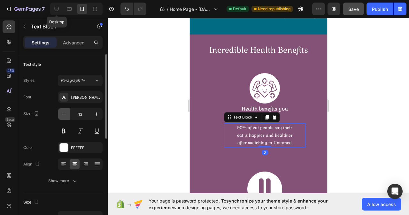
click at [61, 113] on icon "button" at bounding box center [64, 114] width 6 height 6
click at [62, 113] on icon "button" at bounding box center [64, 114] width 6 height 6
type input "10"
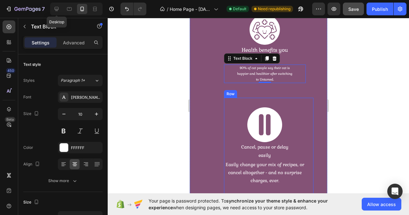
scroll to position [3158, 0]
click at [269, 151] on p "Cancel, pause or delay easily" at bounding box center [264, 151] width 54 height 16
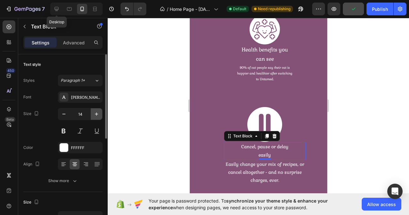
click at [96, 115] on icon "button" at bounding box center [96, 114] width 6 height 6
type input "16"
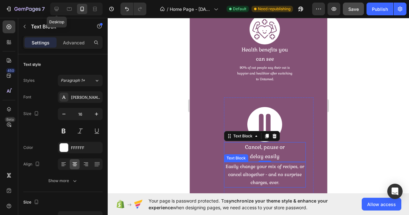
click at [273, 175] on p "Easily change your mix of recipes, or cancel altogether - and no surprise charg…" at bounding box center [264, 175] width 81 height 24
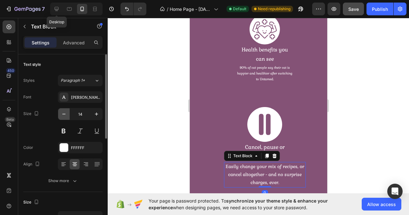
click at [64, 115] on icon "button" at bounding box center [64, 114] width 6 height 6
type input "10"
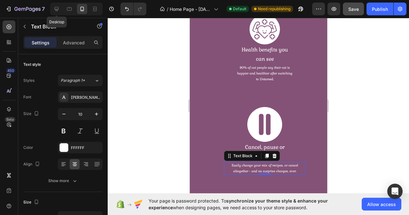
scroll to position [3254, 0]
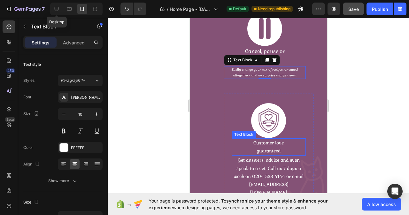
click at [271, 145] on p "Customer love guaranteed" at bounding box center [269, 147] width 54 height 16
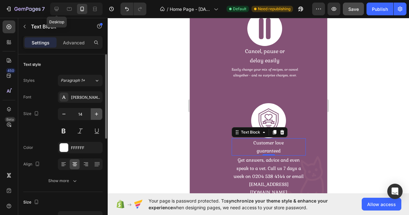
click at [95, 113] on icon "button" at bounding box center [96, 114] width 6 height 6
type input "16"
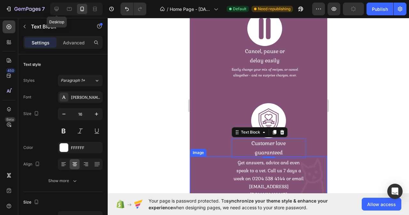
click at [264, 178] on div at bounding box center [258, 187] width 137 height 60
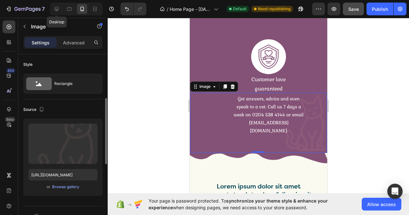
scroll to position [64, 0]
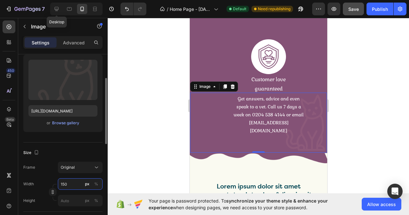
click at [69, 184] on input "150" at bounding box center [80, 184] width 45 height 12
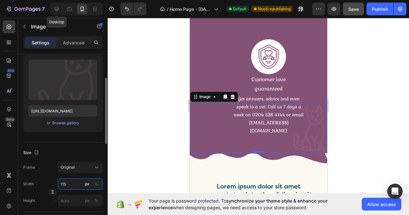
type input "114"
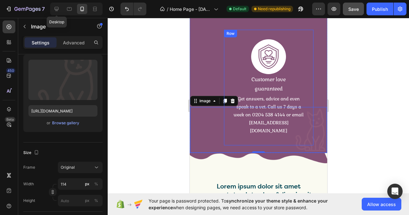
click at [304, 73] on div "Image Row Customer love guaranteed Text Block Get answers, advice and even spea…" at bounding box center [268, 88] width 89 height 116
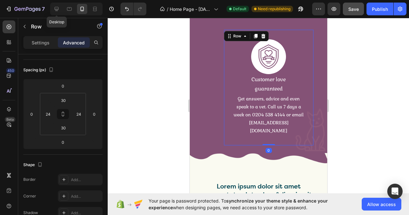
scroll to position [0, 0]
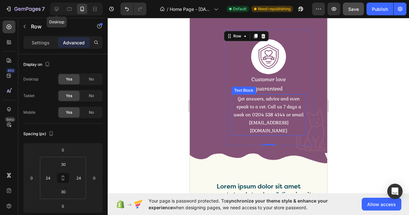
click at [235, 97] on p "Get answers, advice and even speak to a vet. Call us 7 days a week on 0204 538 …" at bounding box center [268, 115] width 73 height 40
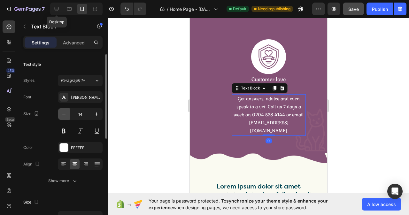
click at [66, 117] on icon "button" at bounding box center [64, 114] width 6 height 6
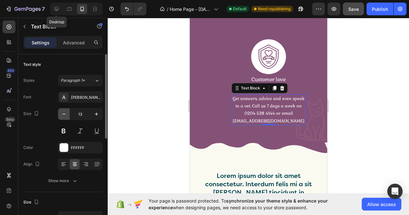
click at [66, 117] on icon "button" at bounding box center [64, 114] width 6 height 6
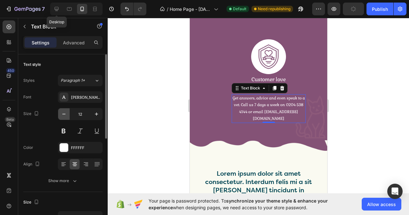
click at [66, 117] on icon "button" at bounding box center [64, 114] width 6 height 6
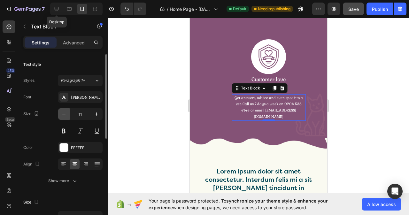
click at [66, 117] on icon "button" at bounding box center [64, 114] width 6 height 6
type input "10"
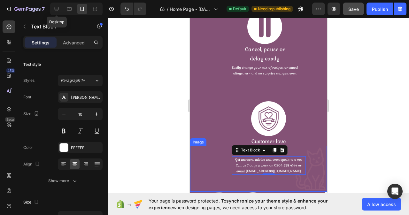
scroll to position [3254, 0]
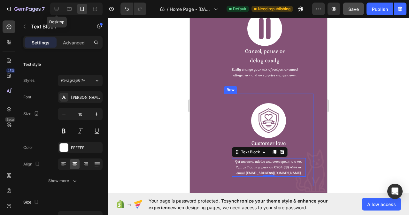
click at [287, 96] on div "Image Row Customer love guaranteed Text Block Get answers, advice and even spea…" at bounding box center [268, 140] width 89 height 93
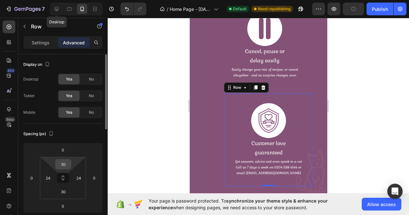
click at [70, 164] on div "30" at bounding box center [63, 164] width 16 height 10
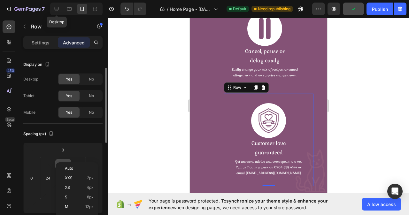
scroll to position [10, 0]
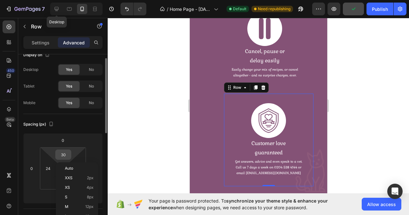
click at [67, 153] on input "30" at bounding box center [63, 155] width 13 height 10
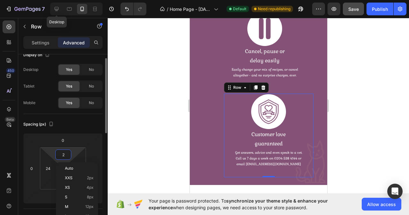
type input "1"
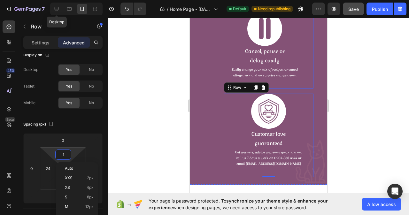
click at [290, 80] on div "Image Row Cancel, pause or delay easily Text Block Easily change your mix of re…" at bounding box center [268, 45] width 89 height 87
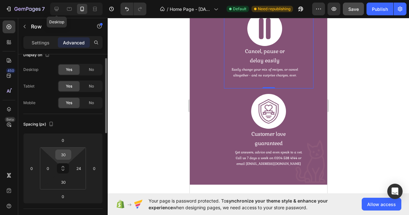
click at [66, 153] on input "30" at bounding box center [63, 155] width 13 height 10
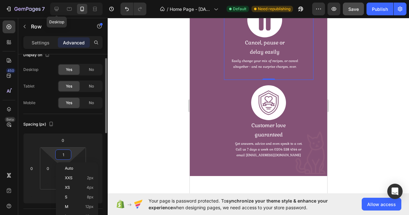
type input "0"
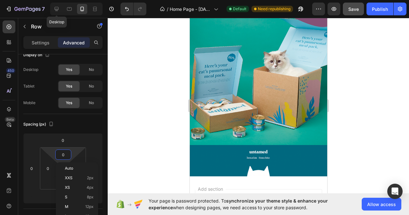
scroll to position [3541, 0]
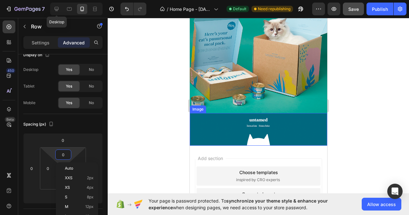
click at [256, 125] on img at bounding box center [258, 129] width 137 height 32
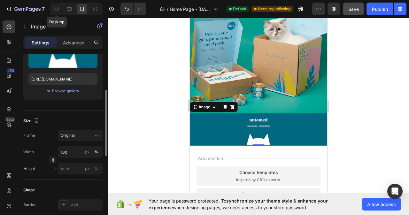
scroll to position [0, 0]
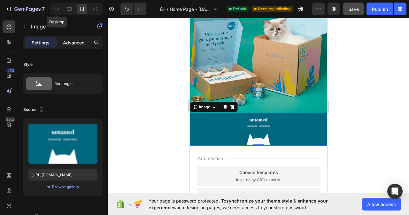
click at [72, 42] on p "Advanced" at bounding box center [74, 42] width 22 height 7
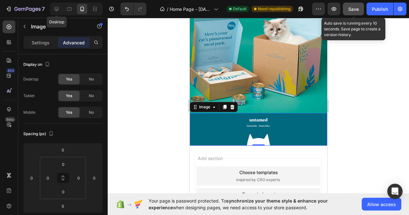
click at [352, 4] on button "Save" at bounding box center [353, 9] width 21 height 13
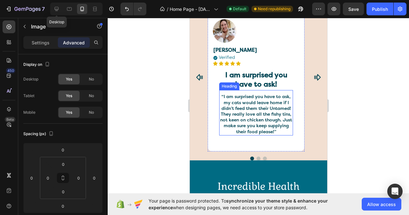
scroll to position [2501, 0]
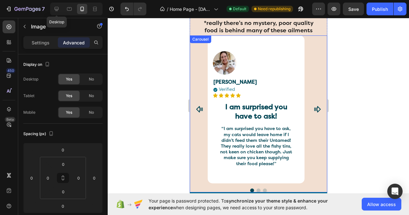
click at [314, 107] on icon "Carousel Next Arrow" at bounding box center [317, 109] width 6 height 6
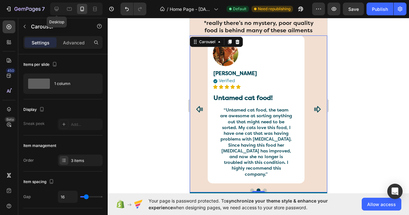
click at [314, 107] on icon "Carousel Next Arrow" at bounding box center [317, 109] width 6 height 6
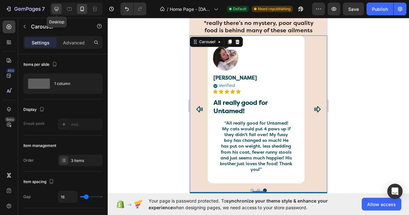
click at [55, 7] on icon at bounding box center [56, 9] width 6 height 6
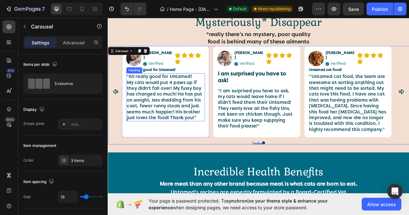
scroll to position [2518, 0]
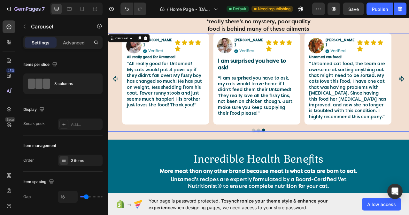
click at [115, 92] on icon "Carousel Back Arrow" at bounding box center [118, 96] width 8 height 8
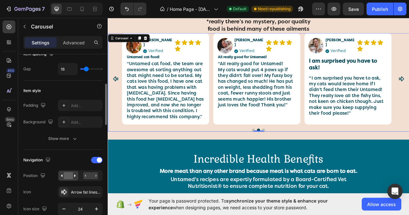
scroll to position [192, 0]
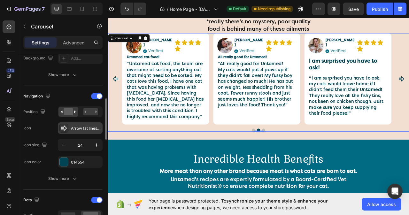
click at [87, 129] on div "Arrow fat lines right bold" at bounding box center [86, 129] width 30 height 6
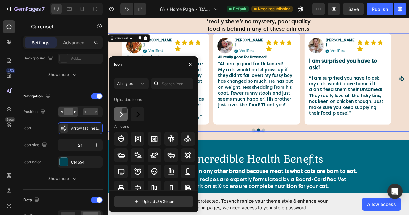
click at [122, 114] on img at bounding box center [121, 115] width 8 height 8
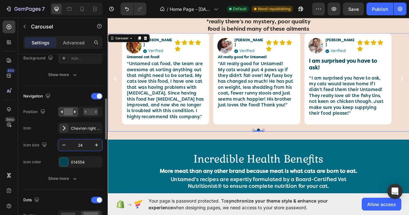
click at [84, 147] on input "24" at bounding box center [80, 145] width 21 height 12
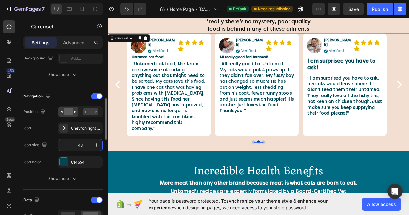
type input "42"
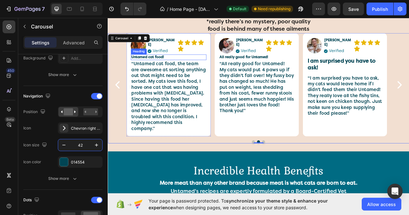
click at [168, 66] on h2 "Untamed cat food!" at bounding box center [185, 68] width 96 height 7
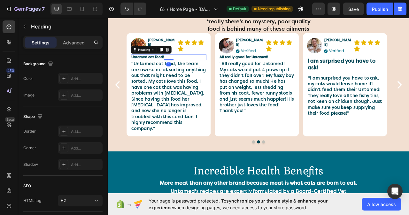
scroll to position [0, 0]
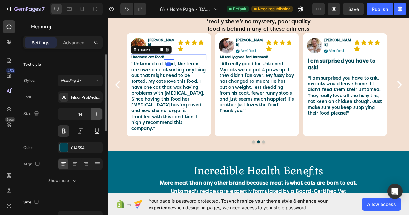
click at [95, 113] on icon "button" at bounding box center [96, 114] width 6 height 6
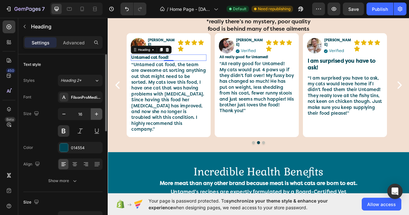
click at [95, 113] on icon "button" at bounding box center [96, 114] width 6 height 6
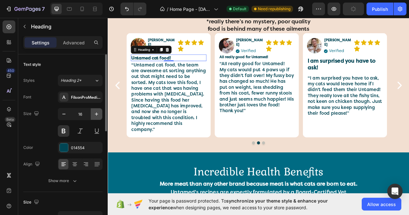
click at [95, 113] on icon "button" at bounding box center [96, 114] width 6 height 6
type input "18"
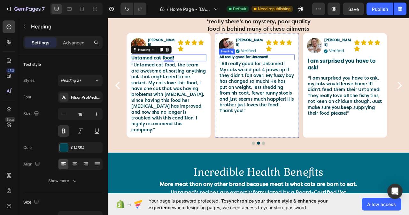
click at [289, 65] on h2 "All really good for Untamed!" at bounding box center [297, 68] width 96 height 7
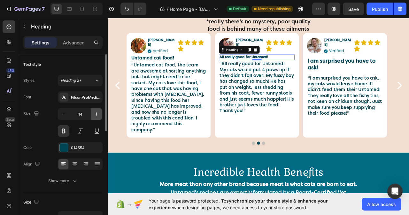
click at [96, 113] on icon "button" at bounding box center [96, 114] width 6 height 6
type input "16"
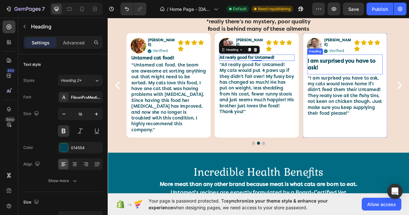
drag, startPoint x: 404, startPoint y: 76, endPoint x: 398, endPoint y: 74, distance: 7.3
click at [404, 77] on h2 "I am surprised you have to ask!" at bounding box center [407, 77] width 93 height 19
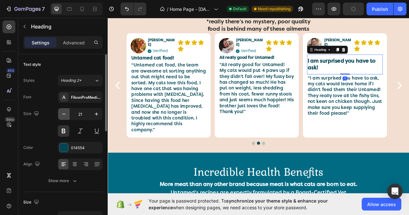
click at [62, 115] on icon "button" at bounding box center [64, 114] width 6 height 6
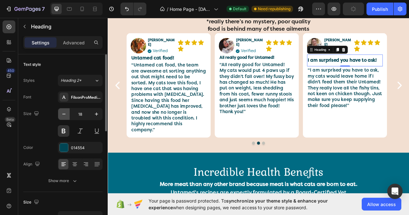
click at [62, 115] on icon "button" at bounding box center [64, 114] width 6 height 6
type input "16"
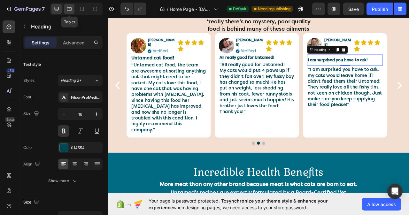
click at [69, 12] on div at bounding box center [69, 9] width 10 height 10
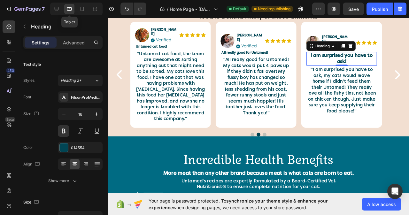
scroll to position [2525, 0]
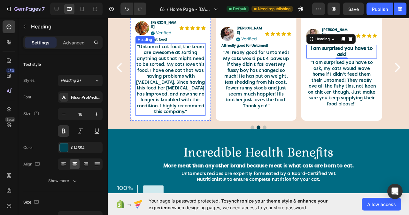
click at [192, 56] on h2 "“Untamed cat food, the team are awesome at sorting anything out that might need…" at bounding box center [174, 82] width 74 height 76
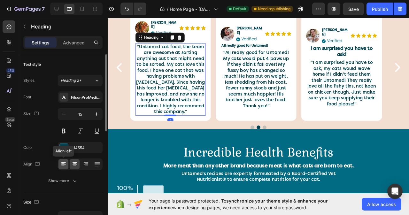
click at [63, 165] on icon at bounding box center [63, 165] width 4 height 1
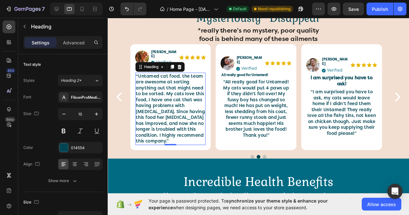
scroll to position [2493, 0]
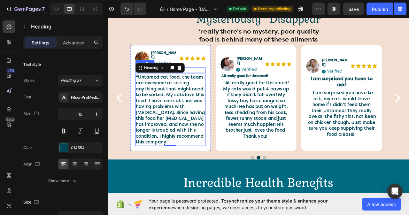
click at [191, 70] on h2 "Untamed cat food!" at bounding box center [174, 73] width 74 height 6
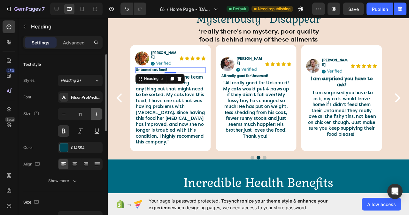
click at [95, 114] on icon "button" at bounding box center [96, 114] width 6 height 6
click at [95, 114] on icon "button" at bounding box center [96, 113] width 3 height 3
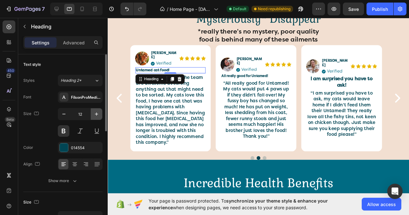
click at [95, 114] on icon "button" at bounding box center [96, 113] width 3 height 3
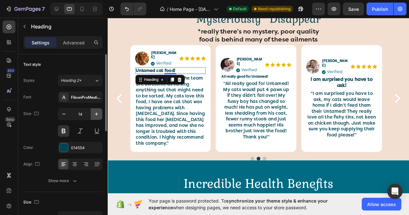
click at [95, 114] on icon "button" at bounding box center [96, 113] width 3 height 3
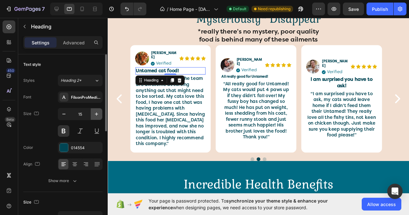
type input "16"
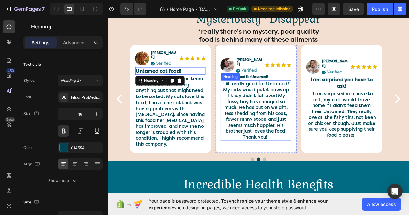
click at [274, 89] on h2 "“All really good for Untamed! My cats would put 4 paws up if they didn't fall o…" at bounding box center [264, 115] width 74 height 64
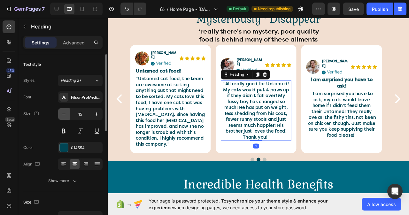
click at [66, 112] on icon "button" at bounding box center [64, 114] width 6 height 6
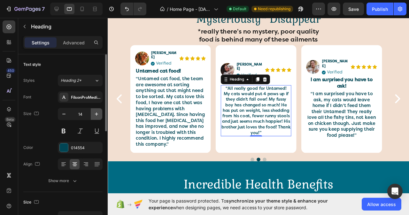
click at [99, 114] on icon "button" at bounding box center [96, 114] width 6 height 6
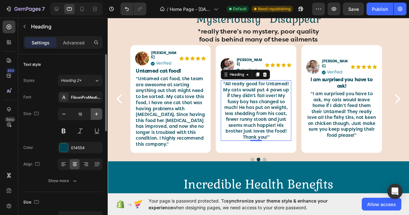
click at [99, 114] on icon "button" at bounding box center [96, 114] width 6 height 6
type input "16"
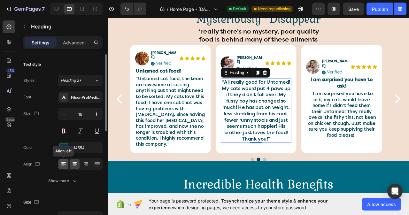
click at [68, 162] on div at bounding box center [63, 164] width 10 height 10
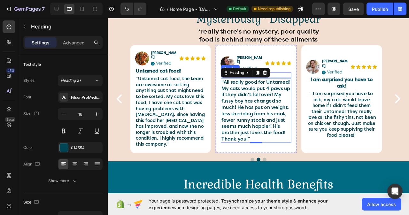
click at [291, 75] on h2 "All really good for Untamed!" at bounding box center [264, 78] width 74 height 6
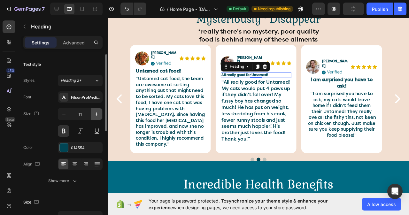
click at [99, 115] on icon "button" at bounding box center [96, 114] width 6 height 6
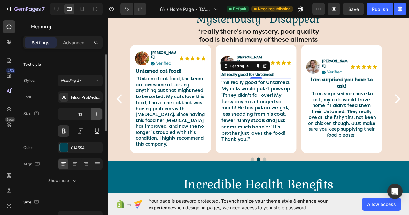
click at [99, 115] on icon "button" at bounding box center [96, 114] width 6 height 6
type input "15"
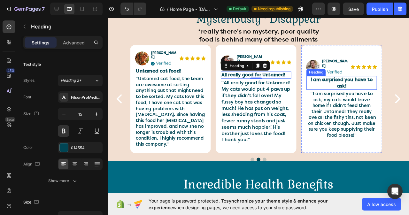
click at [361, 79] on h2 "I am surprised you have to ask!" at bounding box center [354, 86] width 74 height 15
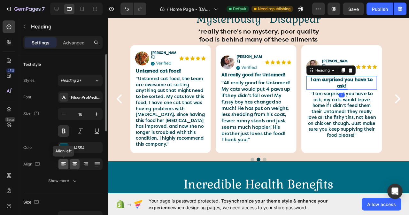
click at [66, 161] on icon at bounding box center [63, 164] width 6 height 6
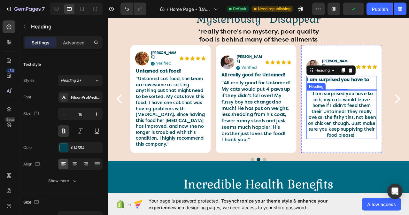
click at [351, 111] on h2 "“I am surprised you have to ask, my cats would leave home if I didn’t feed them…" at bounding box center [354, 119] width 74 height 51
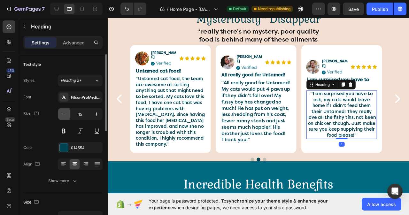
click at [64, 115] on icon "button" at bounding box center [64, 114] width 6 height 6
type input "14"
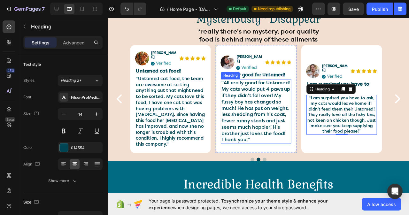
click at [257, 95] on h2 "“All really good for Untamed! My cats would put 4 paws up if they didn't fall o…" at bounding box center [264, 116] width 74 height 68
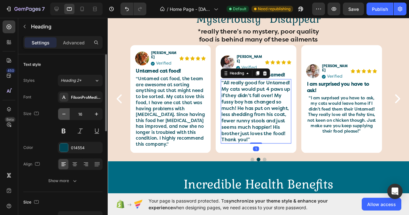
click at [64, 114] on icon "button" at bounding box center [63, 114] width 3 height 1
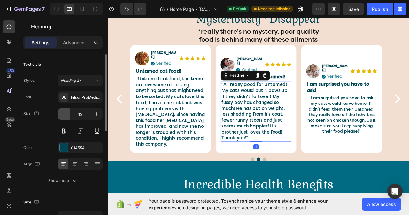
click at [64, 114] on icon "button" at bounding box center [63, 114] width 3 height 1
type input "14"
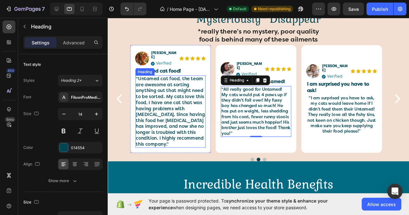
click at [167, 118] on h2 "“Untamed cat food, the team are awesome at sorting anything out that might need…" at bounding box center [174, 116] width 74 height 76
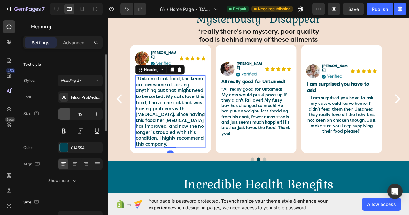
click at [63, 116] on icon "button" at bounding box center [64, 114] width 6 height 6
type input "14"
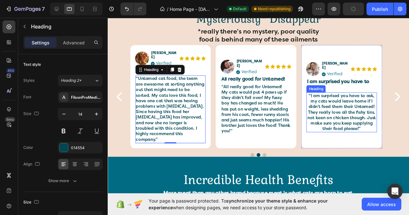
click at [341, 117] on h2 "“I am surprised you have to ask, my cats would leave home if I didn’t feed them…" at bounding box center [354, 117] width 74 height 42
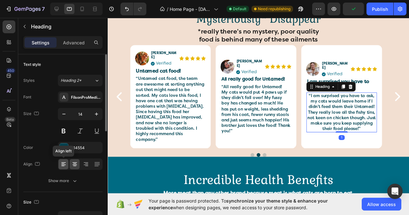
click at [62, 164] on icon at bounding box center [63, 164] width 6 height 6
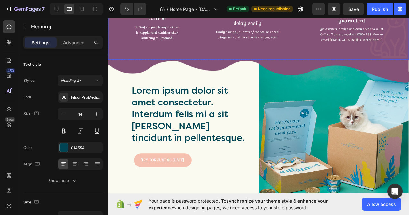
scroll to position [3005, 0]
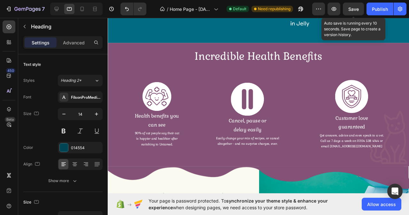
click at [352, 10] on span "Save" at bounding box center [353, 8] width 11 height 5
click at [357, 9] on span "Save" at bounding box center [353, 8] width 11 height 5
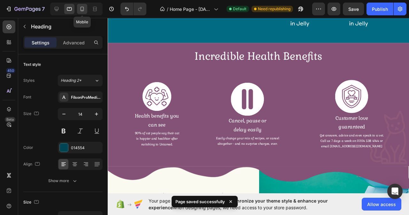
click at [82, 10] on icon at bounding box center [82, 10] width 2 height 1
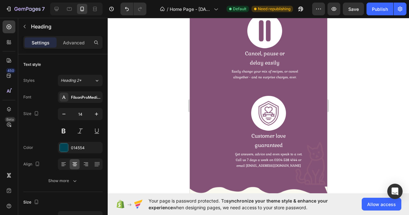
scroll to position [3205, 0]
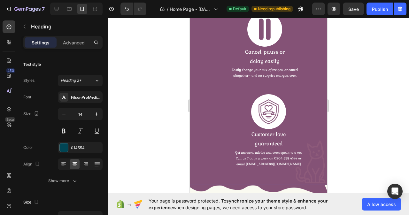
click at [319, 94] on div "Image Row Health benefits you can see Text Block 90% of cat people say their ca…" at bounding box center [258, 48] width 137 height 274
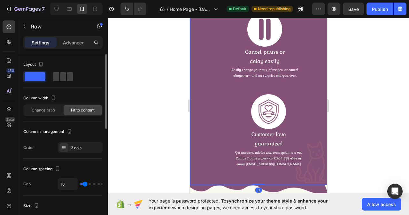
scroll to position [96, 0]
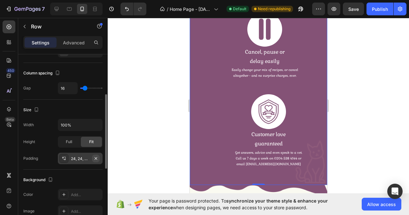
click at [96, 157] on icon "button" at bounding box center [95, 158] width 5 height 5
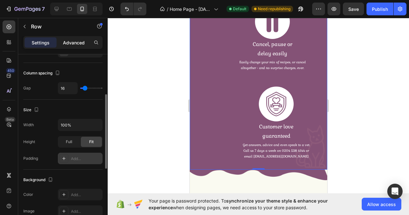
click at [69, 43] on p "Advanced" at bounding box center [74, 42] width 22 height 7
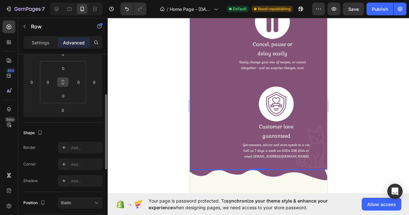
click at [61, 83] on icon at bounding box center [62, 82] width 5 height 5
click at [65, 70] on input "0" at bounding box center [63, 69] width 13 height 10
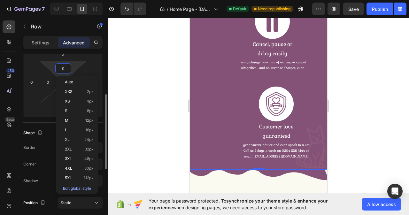
type input "3"
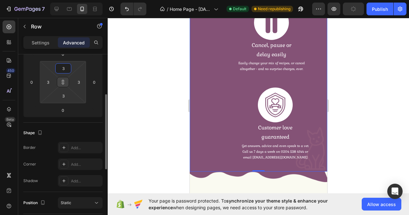
type input "32"
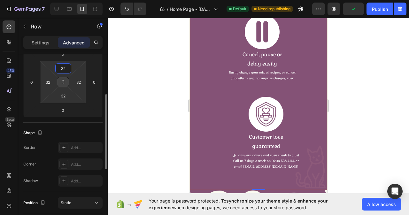
type input "33"
type input "34"
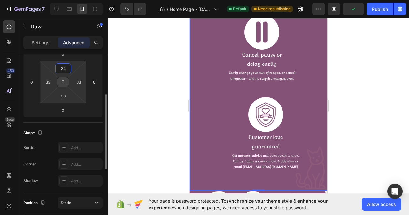
type input "34"
type input "35"
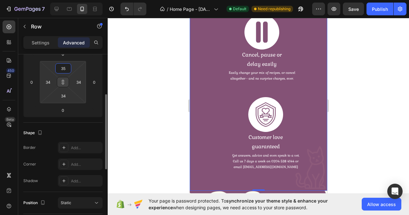
type input "35"
type input "36"
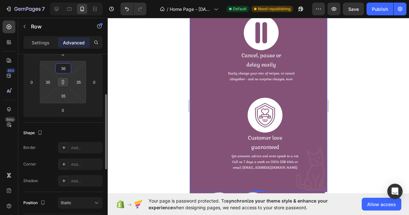
type input "36"
type input "37"
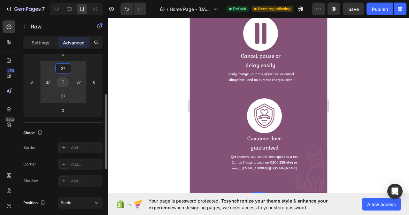
type input "38"
type input "39"
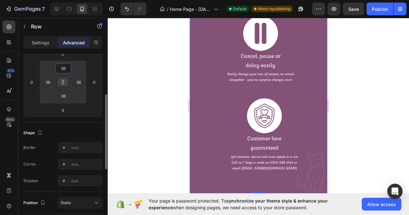
type input "39"
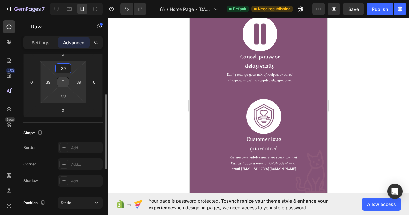
type input "40"
type input "41"
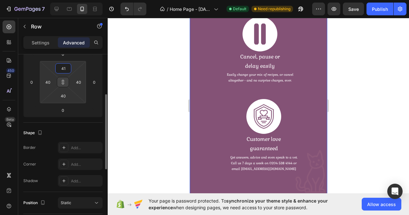
type input "41"
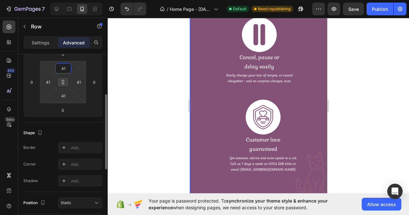
type input "42"
type input "43"
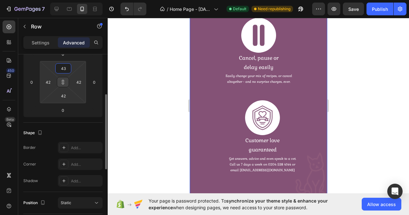
type input "43"
type input "44"
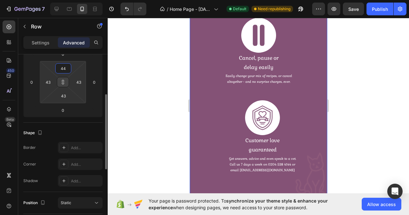
type input "44"
type input "45"
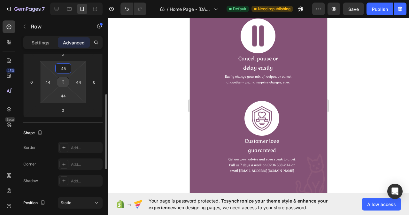
type input "45"
type input "46"
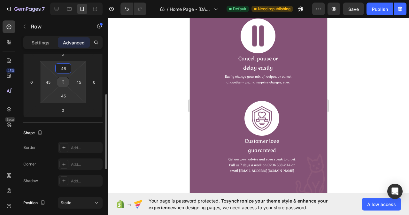
type input "46"
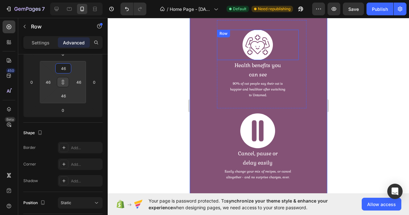
scroll to position [3109, 0]
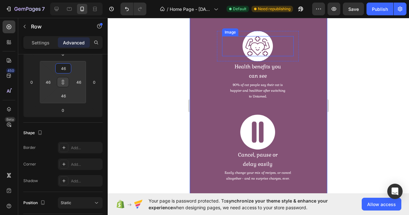
click at [256, 50] on img at bounding box center [257, 46] width 25 height 20
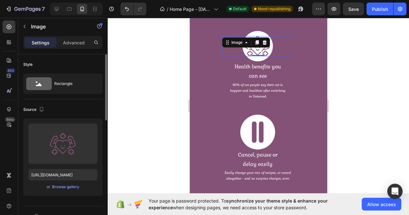
scroll to position [96, 0]
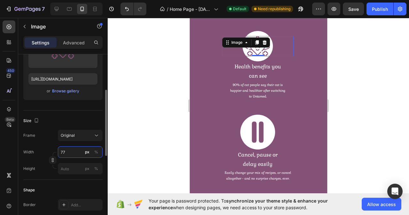
click at [69, 152] on input "77" at bounding box center [80, 152] width 45 height 12
type input "61"
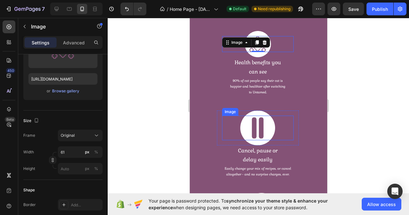
click at [262, 128] on img at bounding box center [257, 128] width 25 height 25
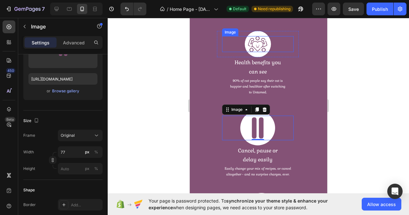
click at [261, 47] on img at bounding box center [257, 44] width 19 height 16
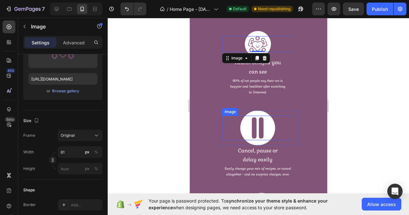
click at [258, 127] on img at bounding box center [257, 128] width 25 height 25
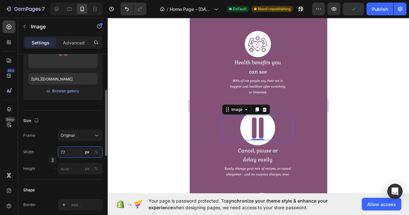
click at [66, 152] on input "77" at bounding box center [80, 152] width 45 height 12
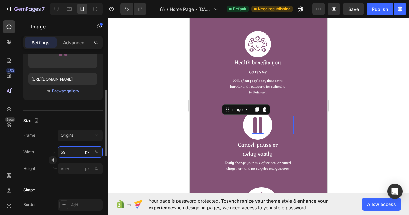
type input "60"
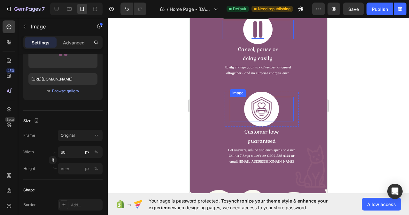
click at [262, 112] on img at bounding box center [261, 109] width 25 height 25
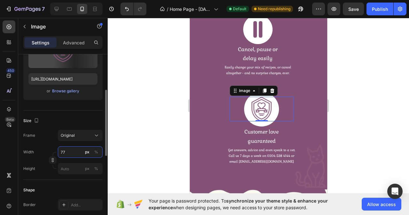
click at [67, 152] on input "77" at bounding box center [80, 152] width 45 height 12
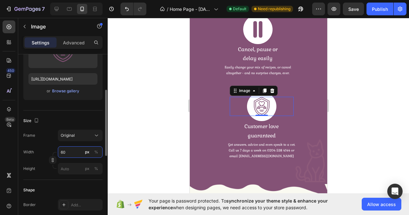
type input "61"
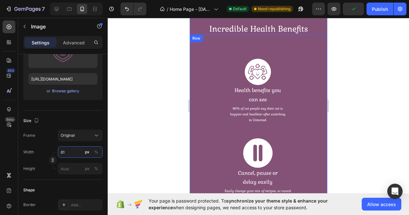
scroll to position [3077, 0]
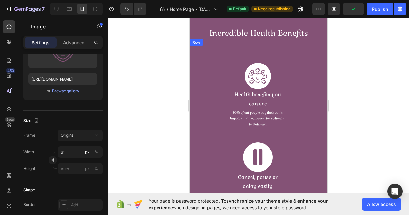
click at [313, 80] on div "Image Row Health benefits you can see Text Block 90% of cat people say their ca…" at bounding box center [258, 176] width 137 height 274
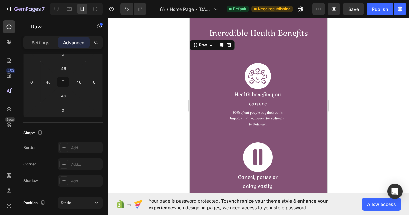
scroll to position [0, 0]
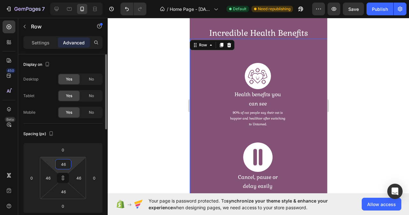
click at [68, 163] on input "46" at bounding box center [63, 164] width 13 height 10
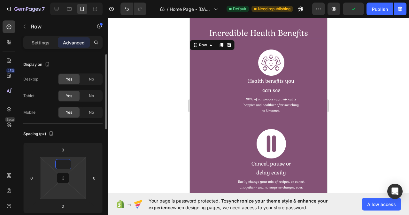
type input "4"
type input "46"
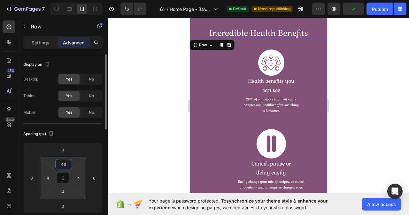
type input "46"
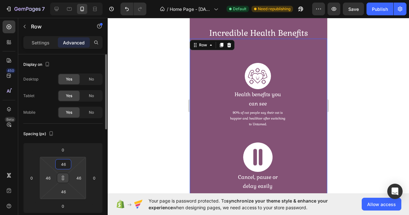
click at [63, 179] on icon at bounding box center [62, 177] width 5 height 5
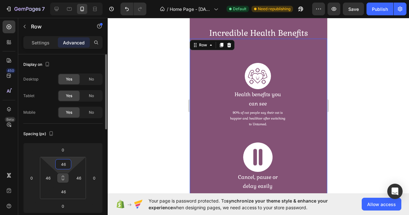
click at [67, 165] on input "46" at bounding box center [63, 164] width 13 height 10
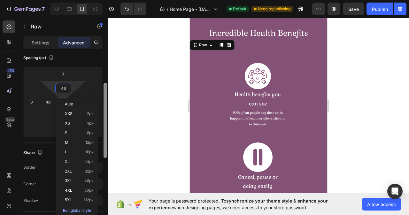
scroll to position [94, 0]
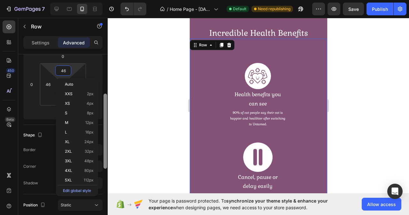
drag, startPoint x: 105, startPoint y: 127, endPoint x: 105, endPoint y: 166, distance: 39.3
click at [105, 166] on div at bounding box center [106, 131] width 4 height 75
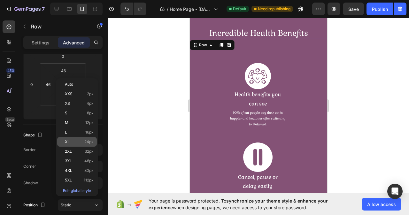
click at [82, 144] on p "XL 24px" at bounding box center [79, 142] width 29 height 4
type input "24"
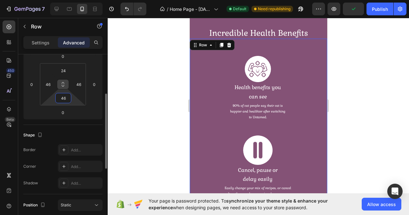
click at [66, 99] on input "46" at bounding box center [63, 98] width 13 height 10
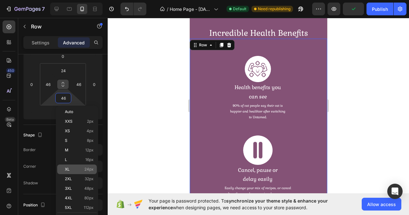
click at [81, 171] on p "XL 24px" at bounding box center [79, 169] width 29 height 4
type input "24"
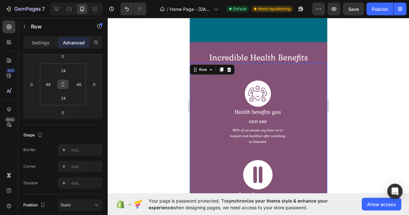
scroll to position [3077, 0]
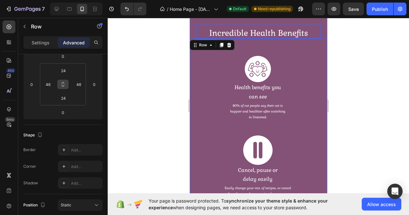
click at [273, 35] on h2 "Incredible Health Benefits" at bounding box center [258, 33] width 125 height 12
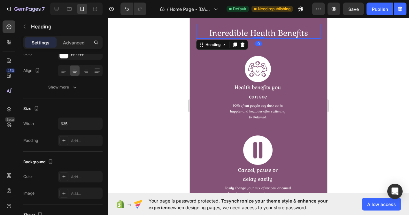
scroll to position [0, 0]
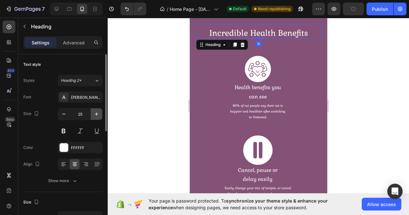
click at [98, 113] on icon "button" at bounding box center [96, 114] width 6 height 6
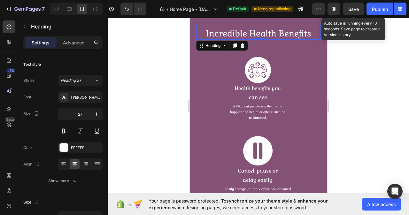
click at [354, 8] on span "Save" at bounding box center [353, 8] width 11 height 5
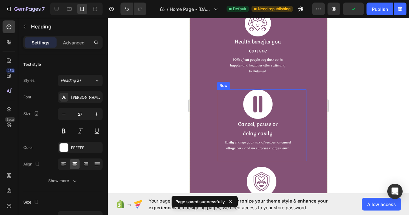
scroll to position [3205, 0]
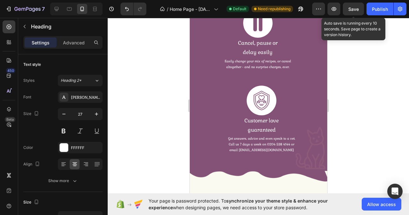
click at [358, 10] on span "Save" at bounding box center [353, 8] width 11 height 5
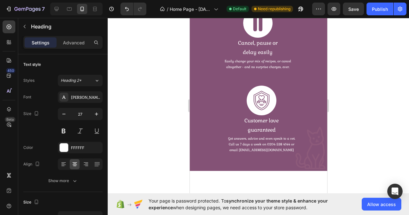
scroll to position [3141, 0]
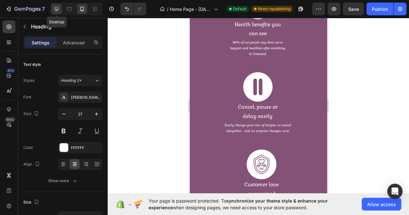
click at [58, 9] on icon at bounding box center [57, 9] width 4 height 4
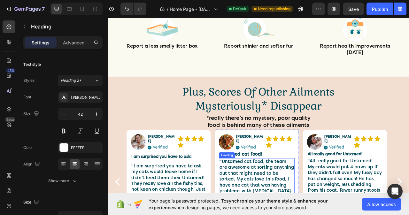
scroll to position [2124, 0]
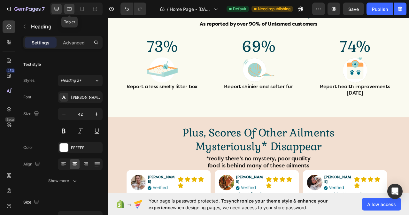
click at [72, 9] on icon at bounding box center [69, 9] width 6 height 6
type input "34"
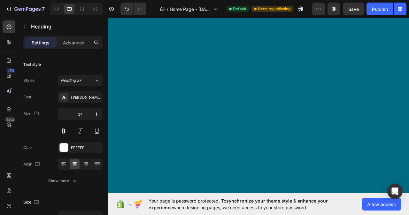
scroll to position [2027, 0]
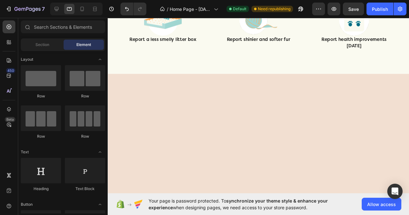
drag, startPoint x: 423, startPoint y: 137, endPoint x: 461, endPoint y: 26, distance: 117.6
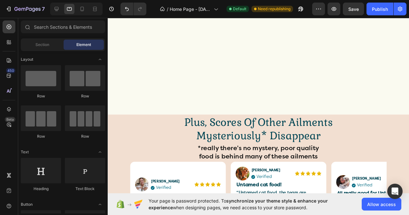
click at [353, 9] on span "Save" at bounding box center [353, 8] width 11 height 5
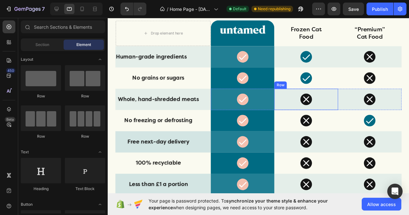
scroll to position [1565, 0]
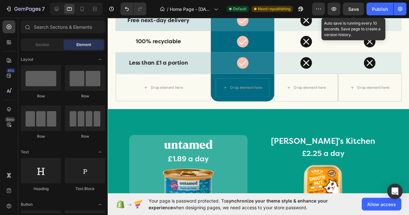
click at [353, 8] on span "Save" at bounding box center [353, 8] width 11 height 5
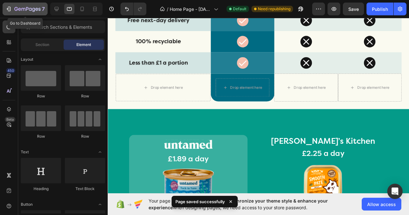
click at [5, 9] on button "7" at bounding box center [25, 9] width 45 height 13
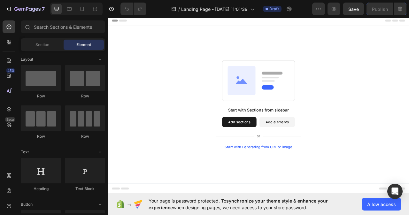
click at [278, 153] on button "Add sections" at bounding box center [275, 150] width 44 height 13
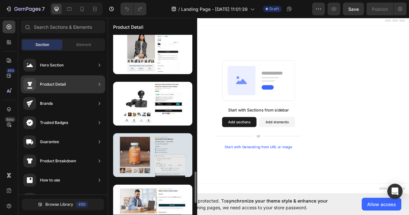
scroll to position [842, 0]
